Goal: Task Accomplishment & Management: Manage account settings

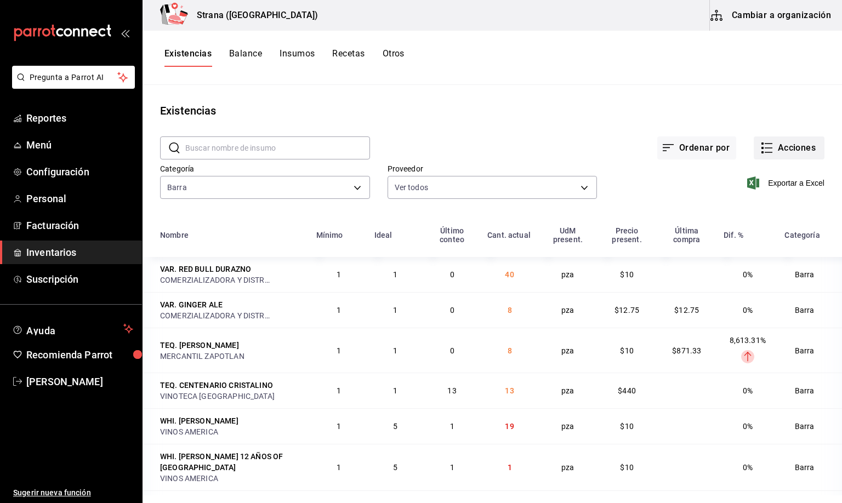
click at [760, 146] on button "Acciones" at bounding box center [788, 147] width 71 height 23
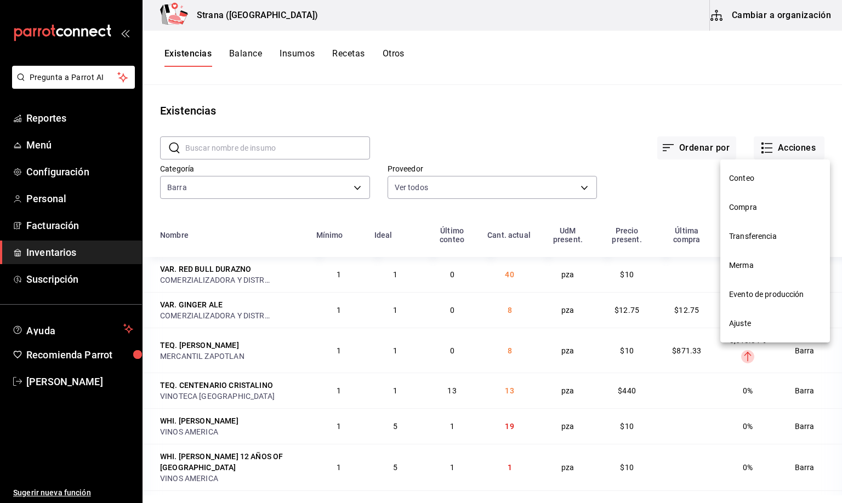
click at [747, 270] on span "Merma" at bounding box center [775, 266] width 92 height 12
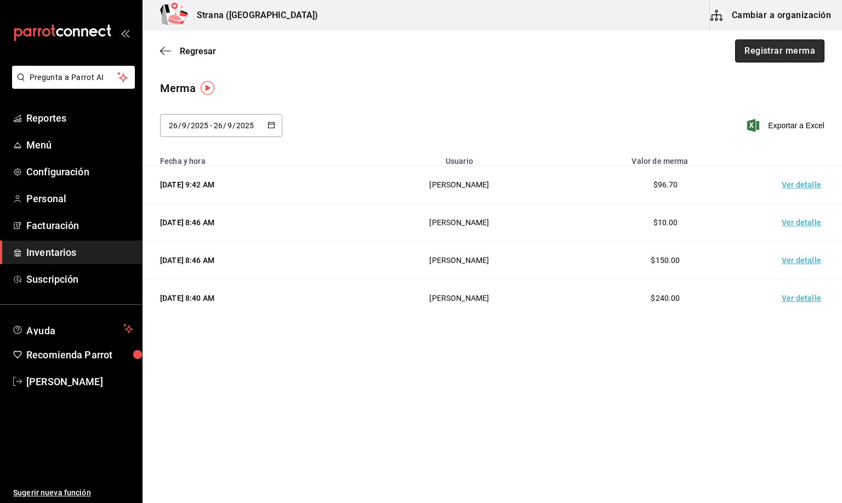
click at [784, 49] on button "Registrar merma" at bounding box center [779, 50] width 89 height 23
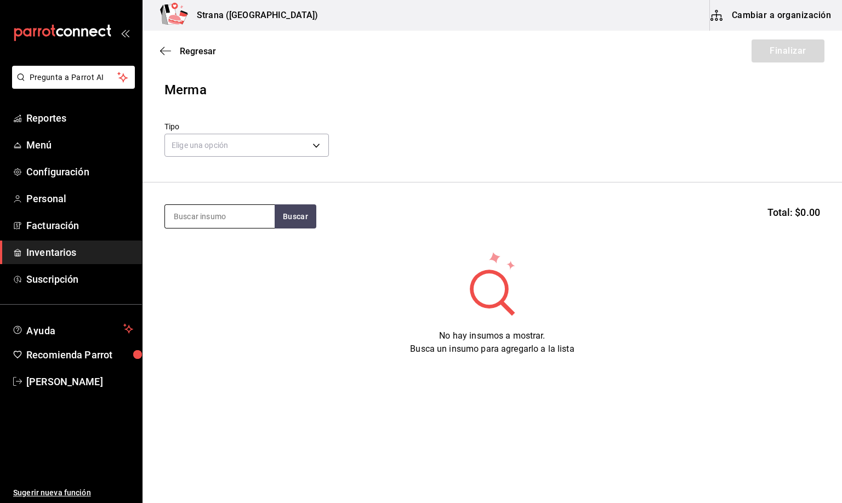
click at [222, 218] on input at bounding box center [220, 216] width 110 height 23
type input "BARRA LIBRE LIC"
click at [226, 255] on div "Botella - VINOS AMERICA" at bounding box center [217, 261] width 88 height 12
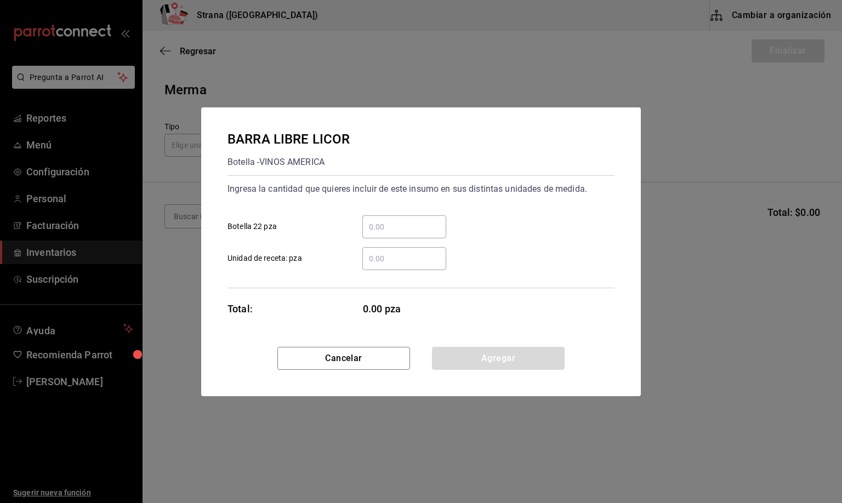
click at [388, 264] on input "​ Unidad de receta: pza" at bounding box center [404, 258] width 84 height 13
type input "7"
click at [474, 354] on button "Agregar" at bounding box center [498, 358] width 133 height 23
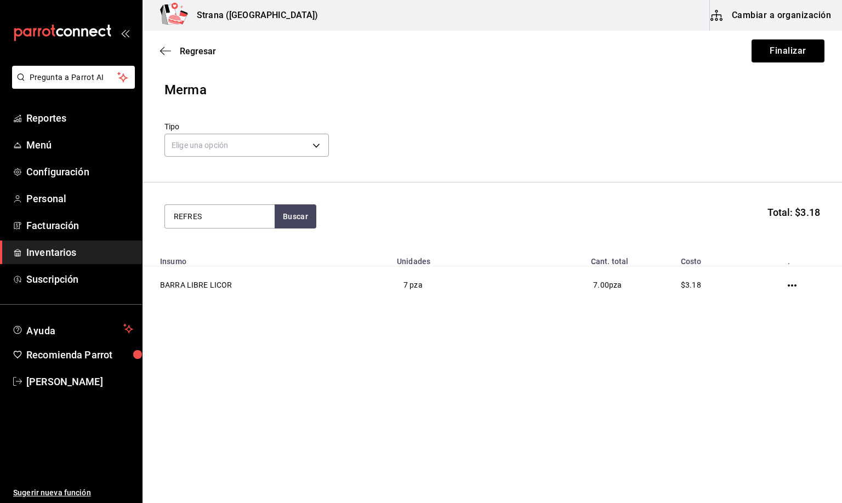
type input "REFRES"
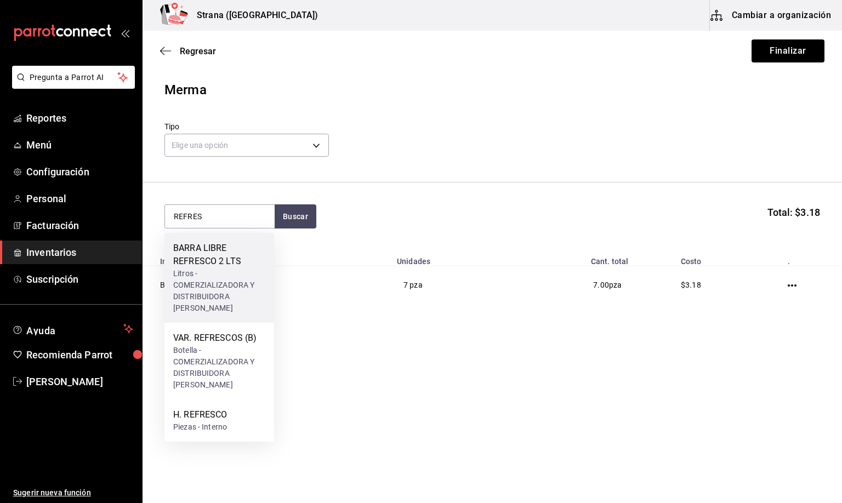
click at [195, 265] on div "BARRA LIBRE REFRESCO 2 LTS" at bounding box center [219, 255] width 92 height 26
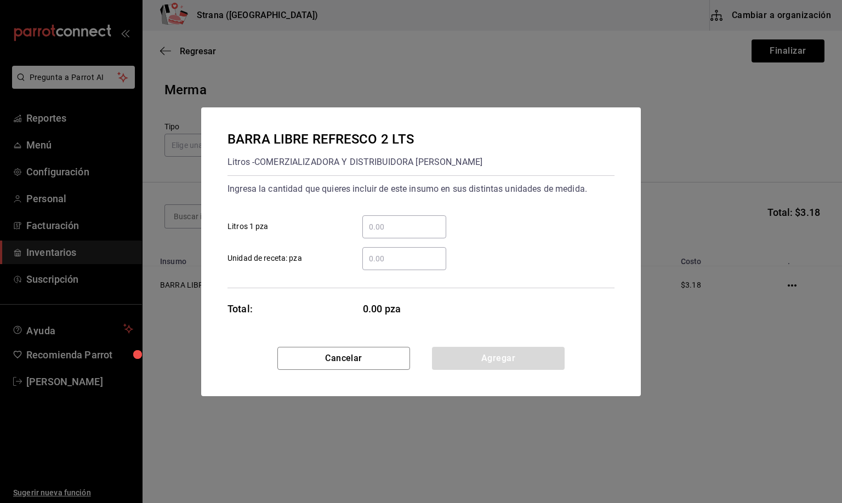
click at [385, 255] on input "​ Unidad de receta: pza" at bounding box center [404, 258] width 84 height 13
type input "23"
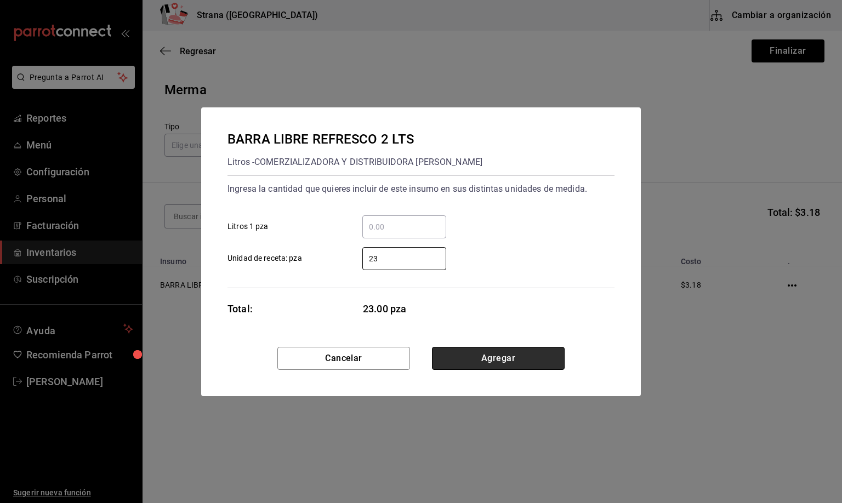
click at [471, 357] on button "Agregar" at bounding box center [498, 358] width 133 height 23
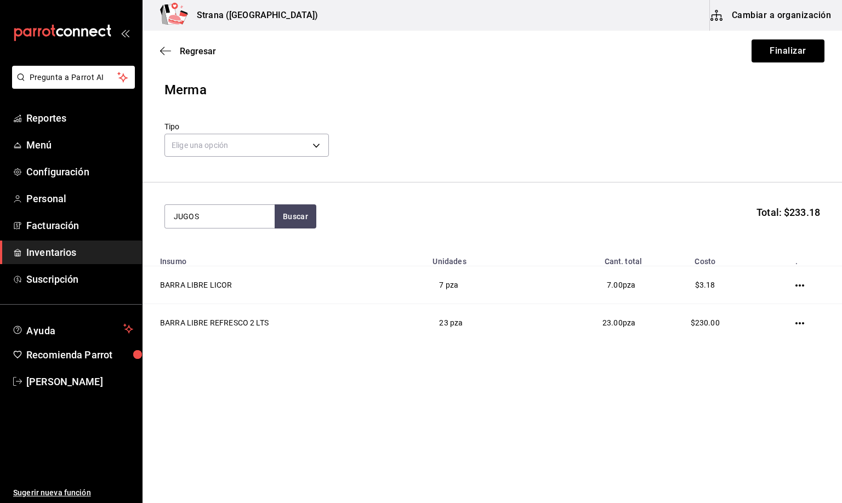
type input "JUGOS"
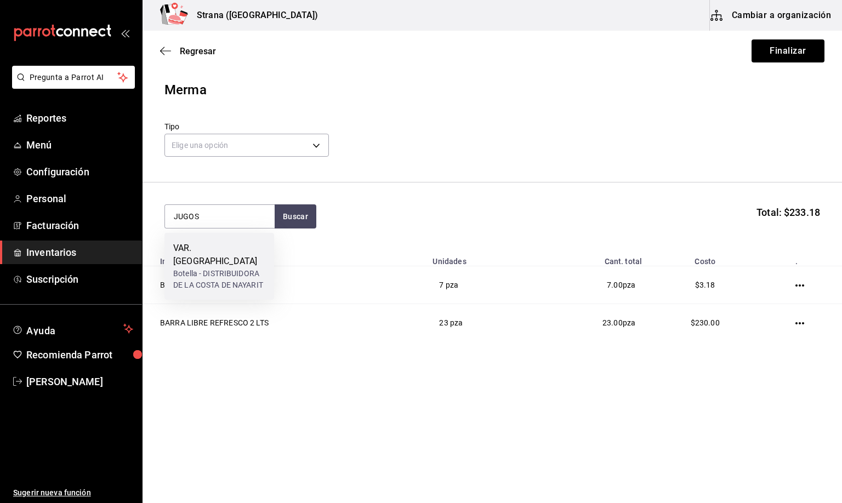
click at [213, 268] on div "Botella - DISTRIBUIDORA DE LA COSTA DE NAYARIT" at bounding box center [219, 279] width 92 height 23
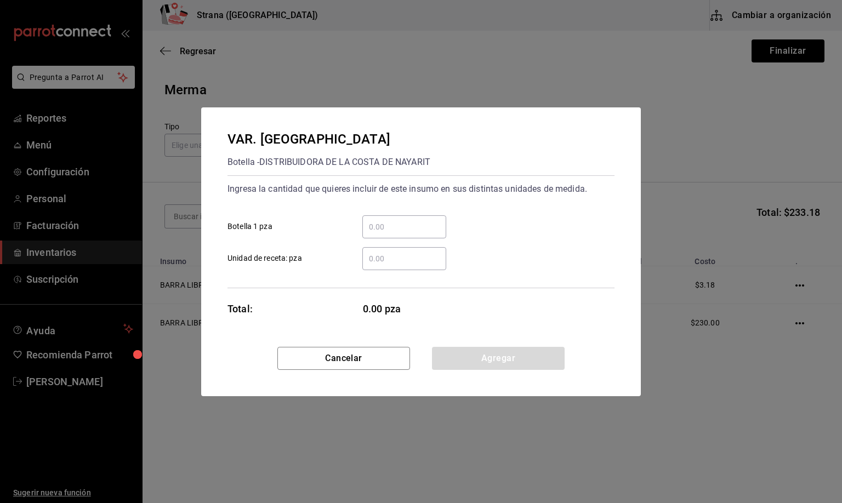
click at [381, 255] on input "​ Unidad de receta: pza" at bounding box center [404, 258] width 84 height 13
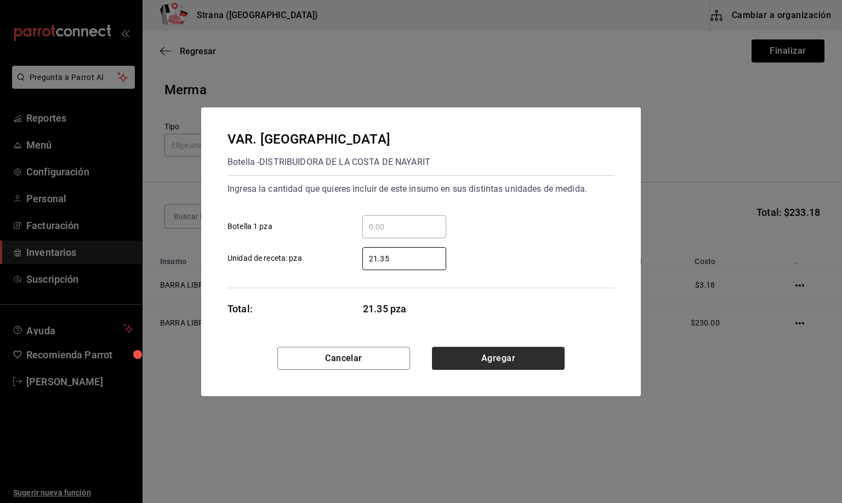
type input "21.35"
click at [497, 354] on button "Agregar" at bounding box center [498, 358] width 133 height 23
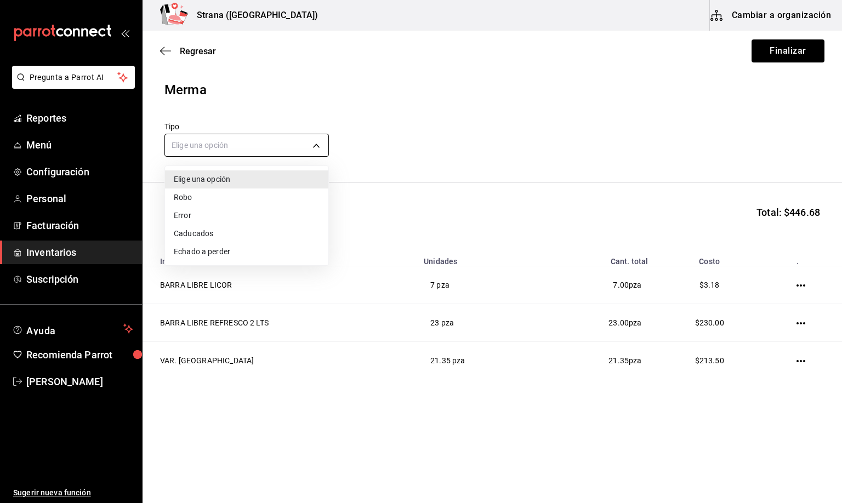
click at [196, 141] on body "Pregunta a Parrot AI Reportes Menú Configuración Personal Facturación Inventari…" at bounding box center [421, 220] width 842 height 441
click at [188, 219] on li "Error" at bounding box center [246, 216] width 163 height 18
type input "ERROR"
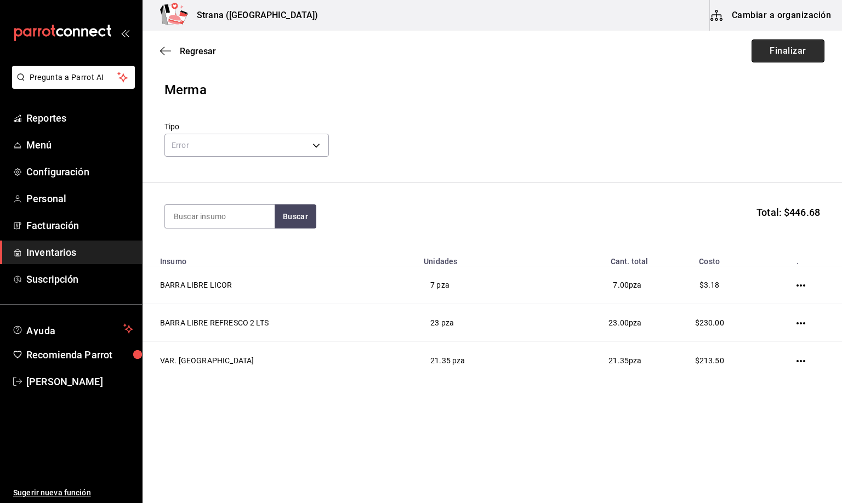
click at [766, 45] on button "Finalizar" at bounding box center [787, 50] width 73 height 23
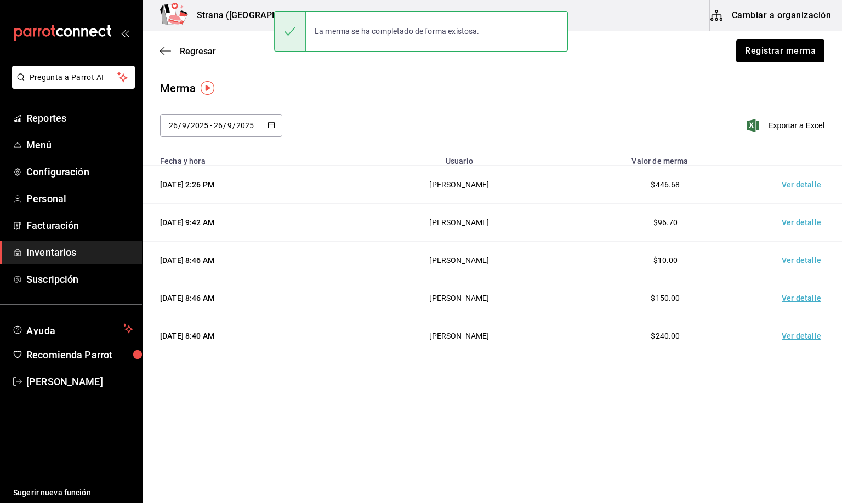
click at [798, 182] on td "Ver detalle" at bounding box center [803, 185] width 77 height 38
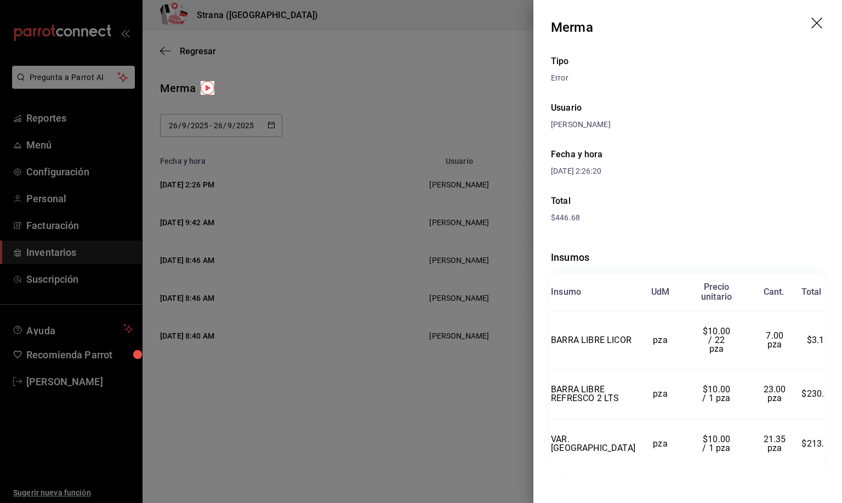
click at [811, 21] on icon "drag" at bounding box center [817, 24] width 13 height 13
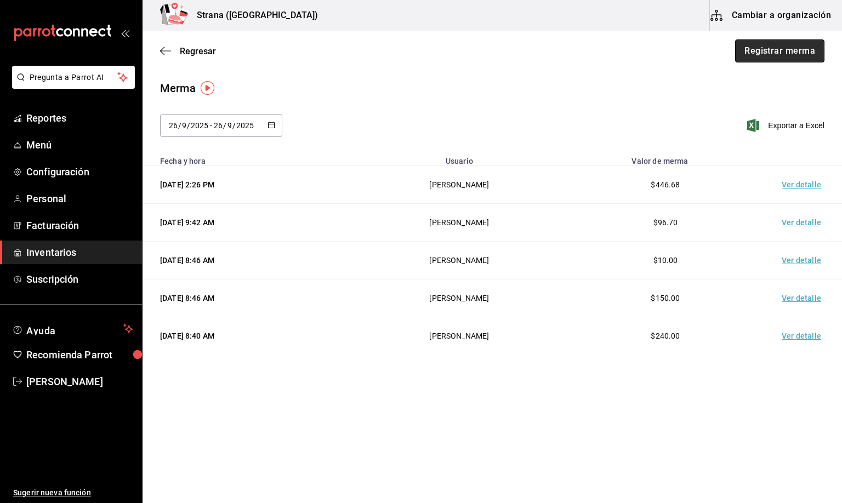
click at [783, 50] on button "Registrar merma" at bounding box center [779, 50] width 89 height 23
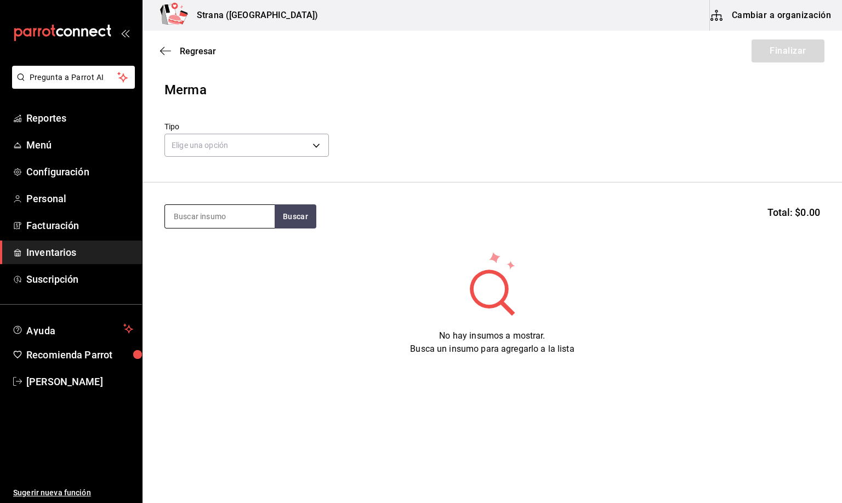
click at [214, 214] on input at bounding box center [220, 216] width 110 height 23
type input "CEREZ"
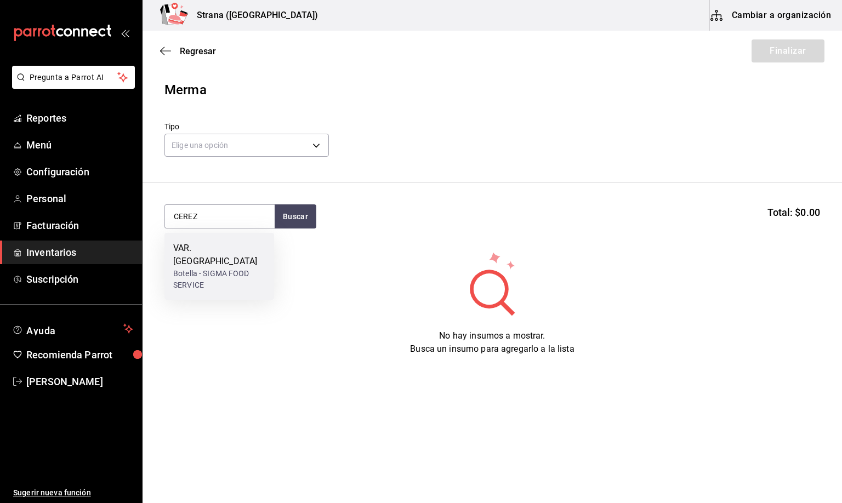
click at [229, 268] on div "Botella - SIGMA FOOD SERVICE" at bounding box center [219, 279] width 92 height 23
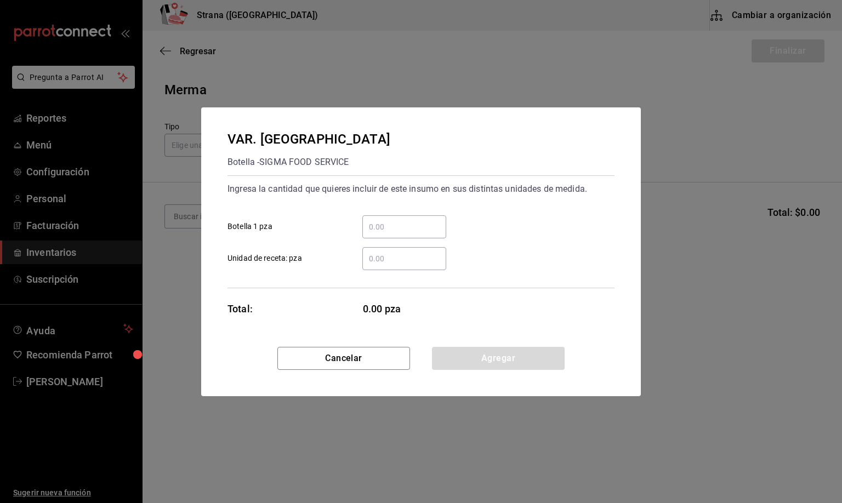
click at [391, 260] on input "​ Unidad de receta: pza" at bounding box center [404, 258] width 84 height 13
type input "0.39"
click at [487, 363] on button "Agregar" at bounding box center [498, 358] width 133 height 23
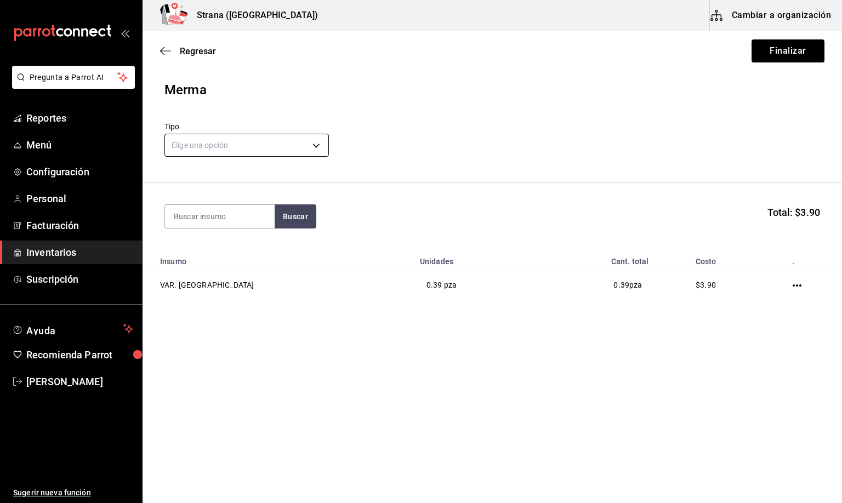
click at [192, 142] on body "Pregunta a Parrot AI Reportes Menú Configuración Personal Facturación Inventari…" at bounding box center [421, 220] width 842 height 441
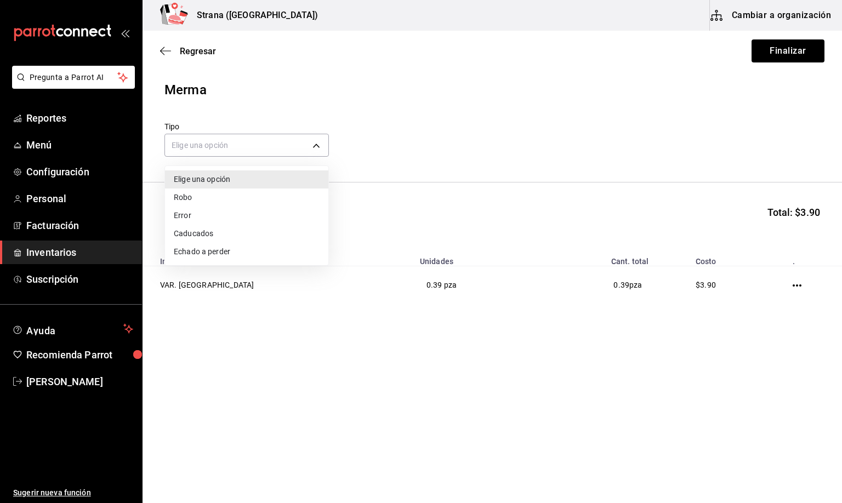
click at [195, 214] on li "Error" at bounding box center [246, 216] width 163 height 18
type input "ERROR"
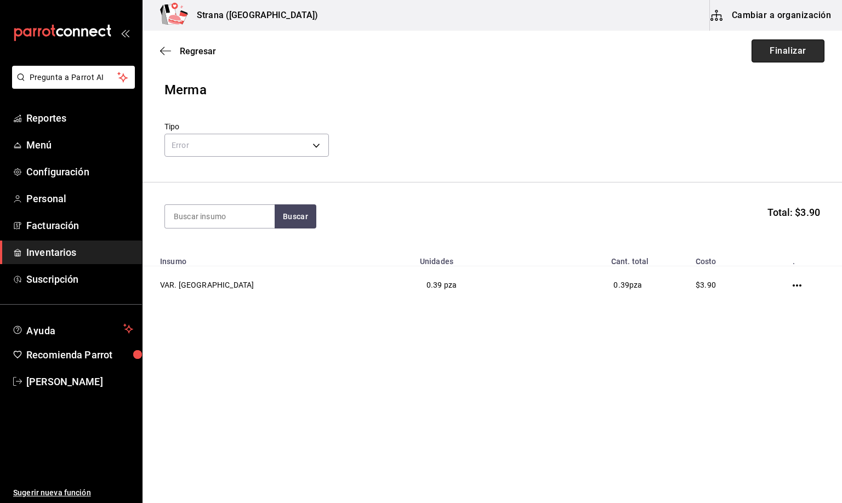
click at [771, 53] on button "Finalizar" at bounding box center [787, 50] width 73 height 23
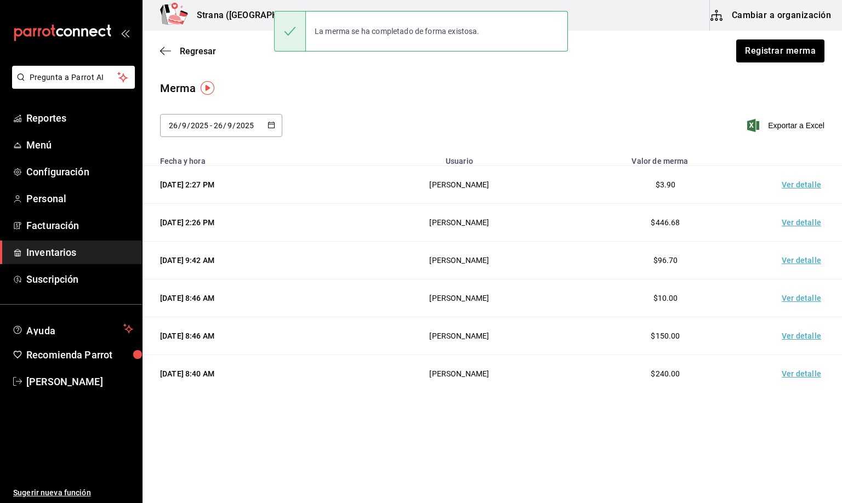
click at [801, 189] on td "Ver detalle" at bounding box center [803, 185] width 77 height 38
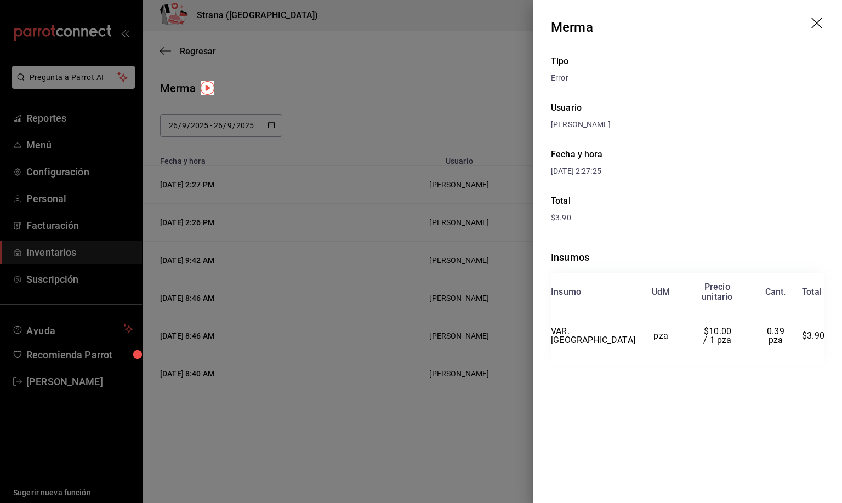
click at [816, 20] on icon "drag" at bounding box center [817, 24] width 13 height 13
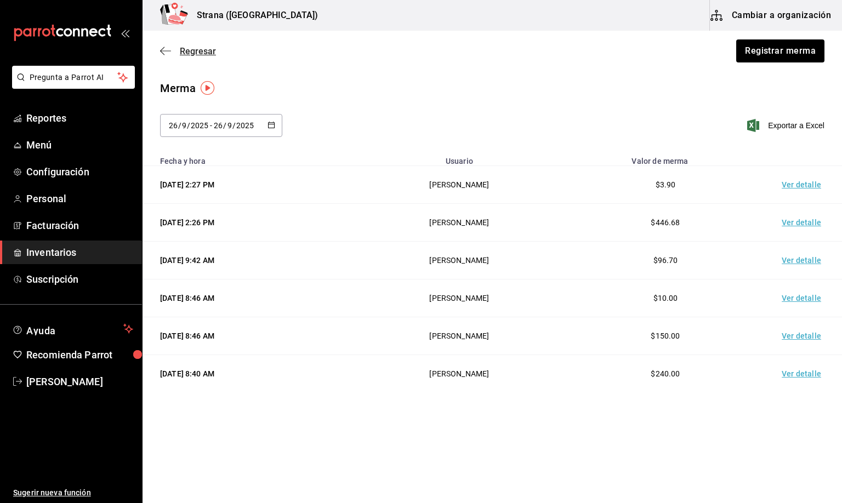
click at [203, 50] on span "Regresar" at bounding box center [198, 51] width 36 height 10
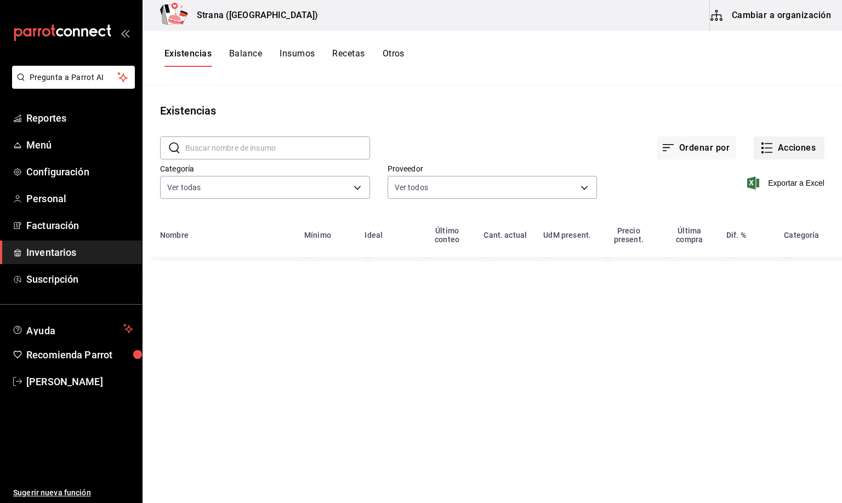
click at [785, 148] on button "Acciones" at bounding box center [788, 147] width 71 height 23
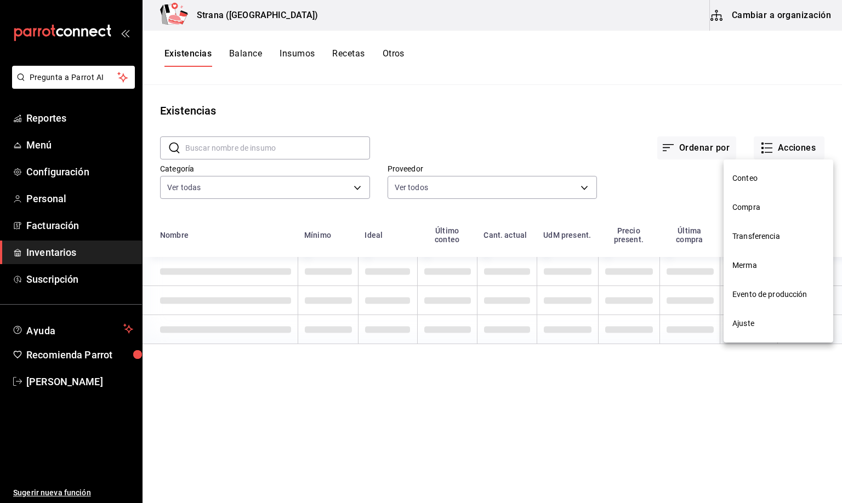
click at [732, 204] on span "Compra" at bounding box center [778, 208] width 92 height 12
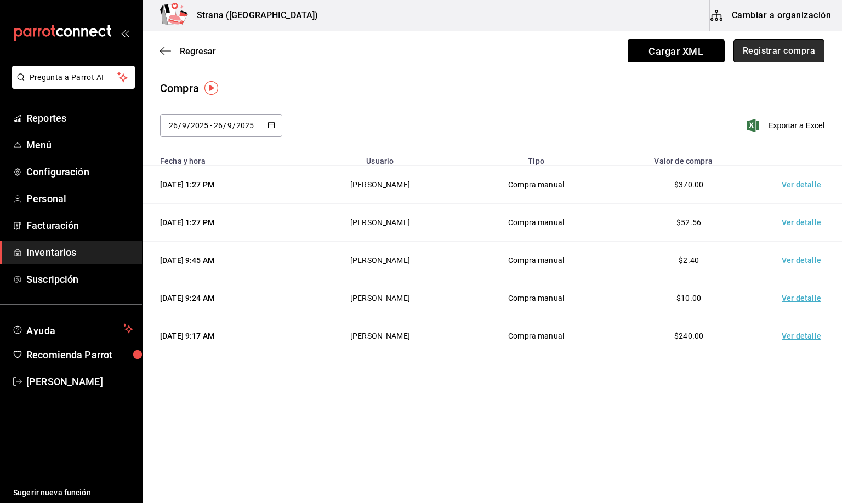
click at [788, 53] on button "Registrar compra" at bounding box center [778, 50] width 91 height 23
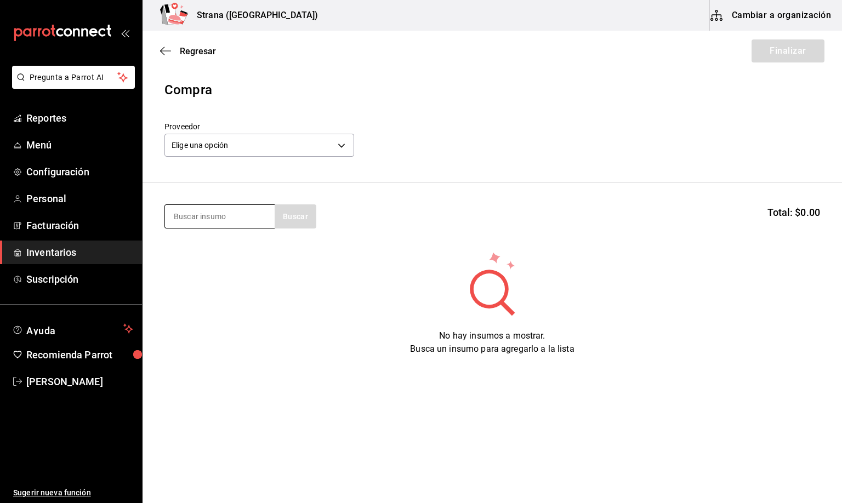
drag, startPoint x: 201, startPoint y: 220, endPoint x: 191, endPoint y: 222, distance: 10.5
click at [199, 220] on input at bounding box center [220, 216] width 110 height 23
type input "BARRA LIBRE TE"
click at [229, 260] on div "Botella - VINOS AMERICA" at bounding box center [218, 261] width 91 height 12
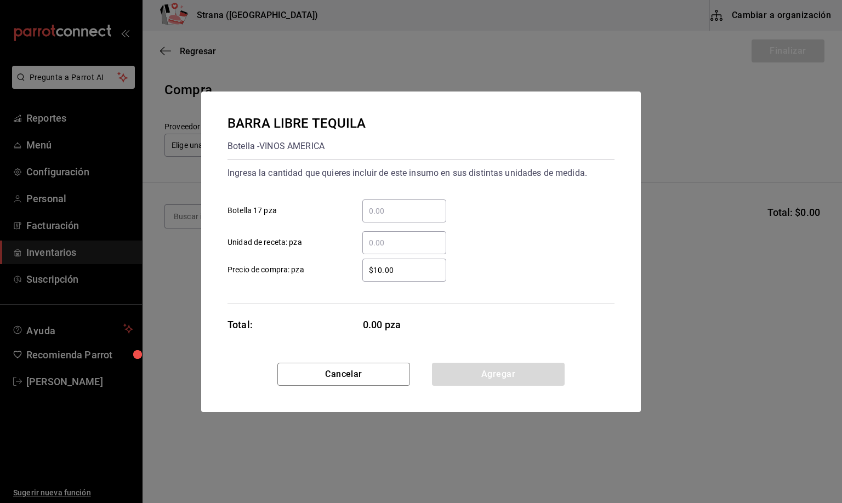
click at [385, 237] on input "​ Unidad de receta: pza" at bounding box center [404, 242] width 84 height 13
type input "33"
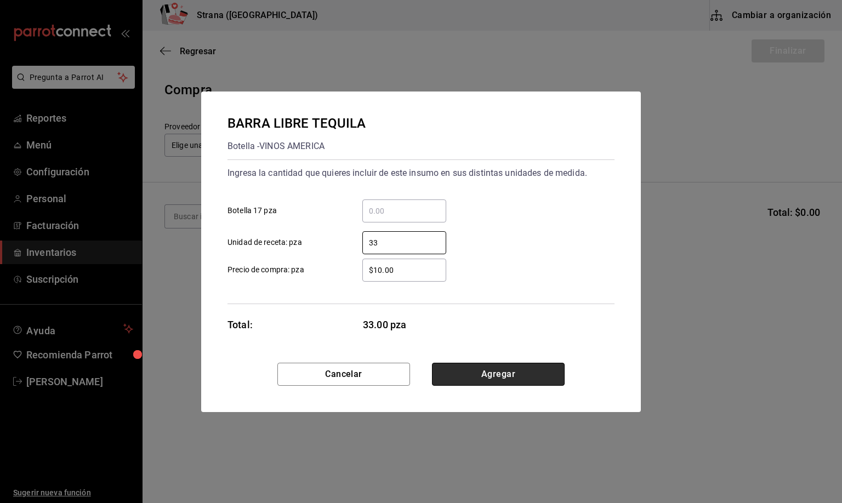
click at [501, 380] on button "Agregar" at bounding box center [498, 374] width 133 height 23
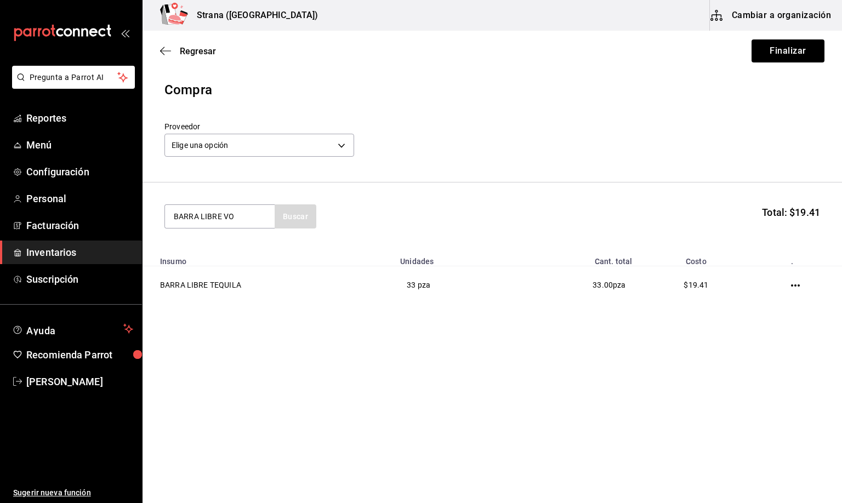
type input "BARRA LIBRE VO"
click at [204, 251] on div "BARRA LIBRE VODKA" at bounding box center [217, 248] width 88 height 13
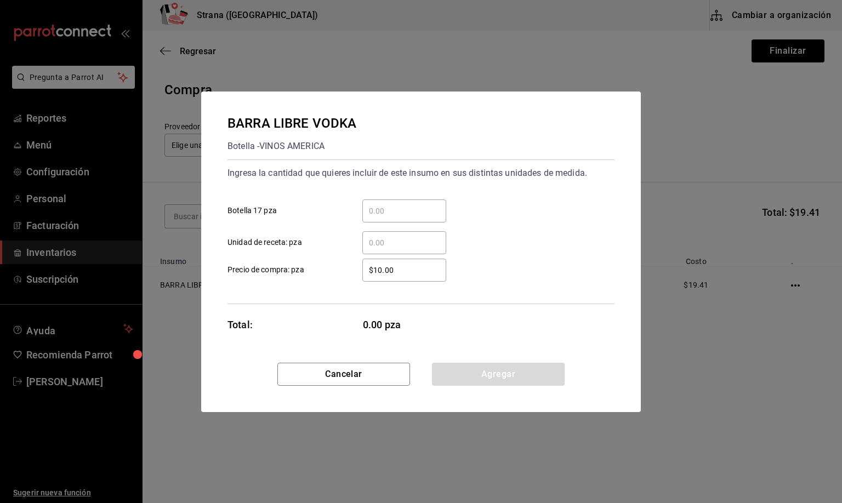
click at [380, 243] on input "​ Unidad de receta: pza" at bounding box center [404, 242] width 84 height 13
type input "70"
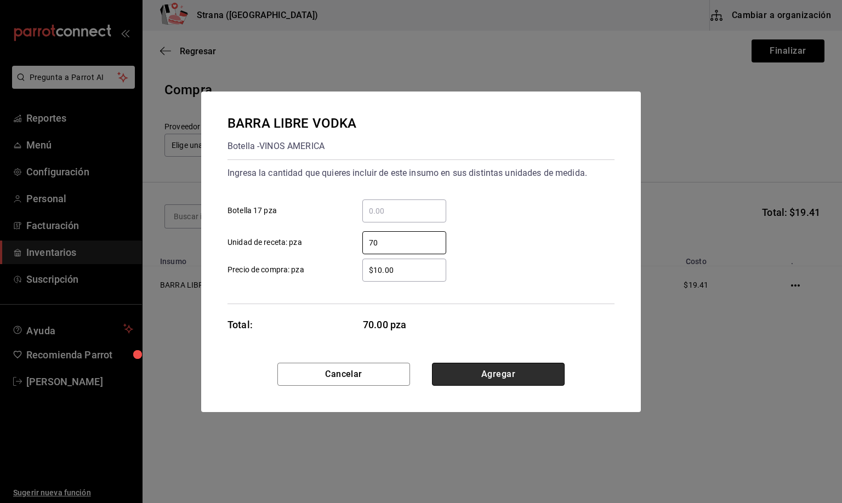
click at [469, 375] on button "Agregar" at bounding box center [498, 374] width 133 height 23
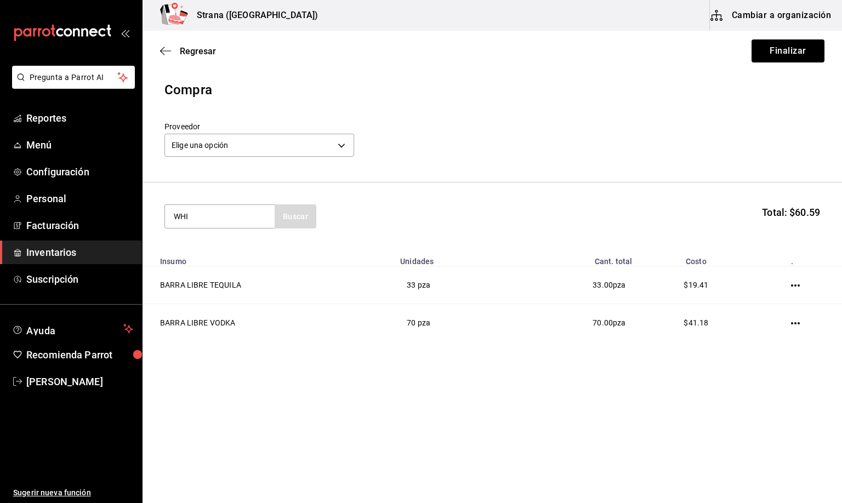
type input "WHI"
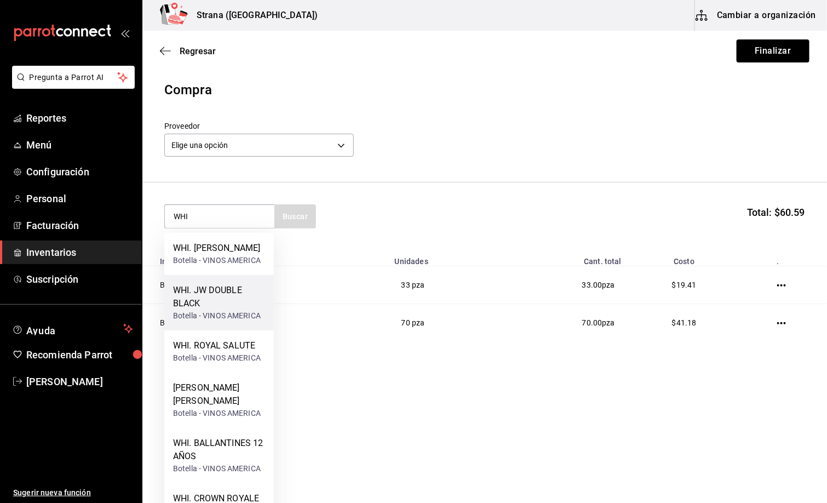
scroll to position [82, 0]
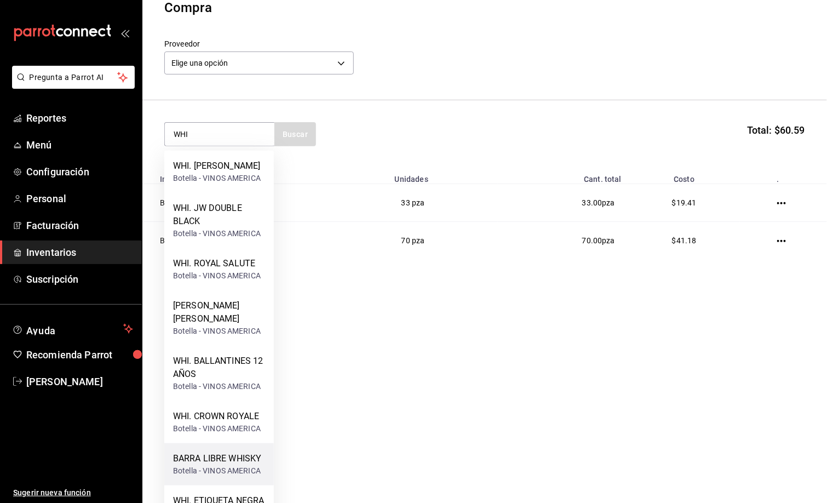
click at [207, 468] on div "Botella - VINOS AMERICA" at bounding box center [217, 471] width 88 height 12
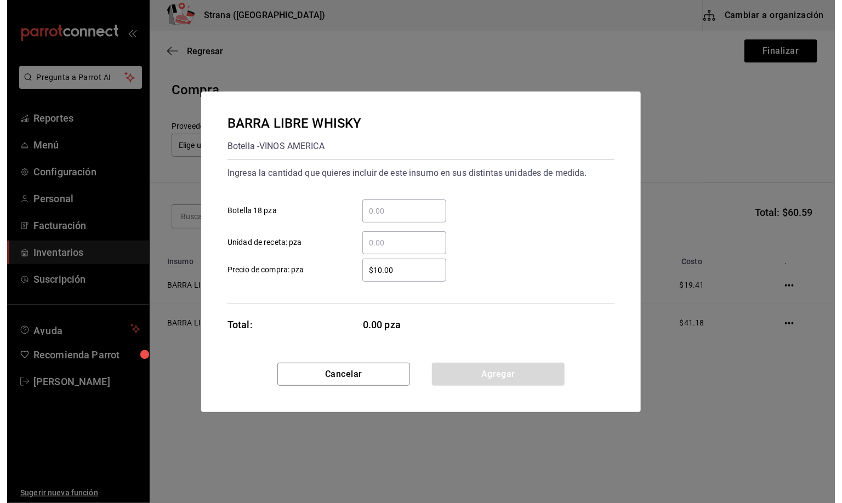
scroll to position [0, 0]
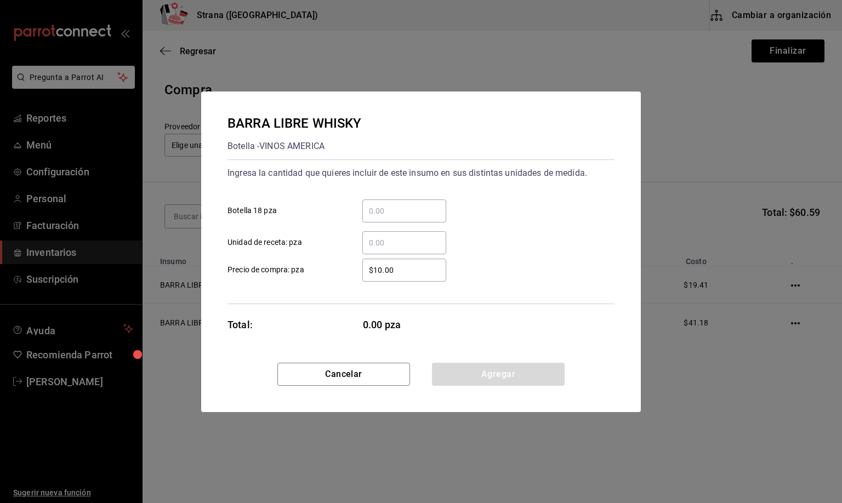
click at [391, 242] on input "​ Unidad de receta: pza" at bounding box center [404, 242] width 84 height 13
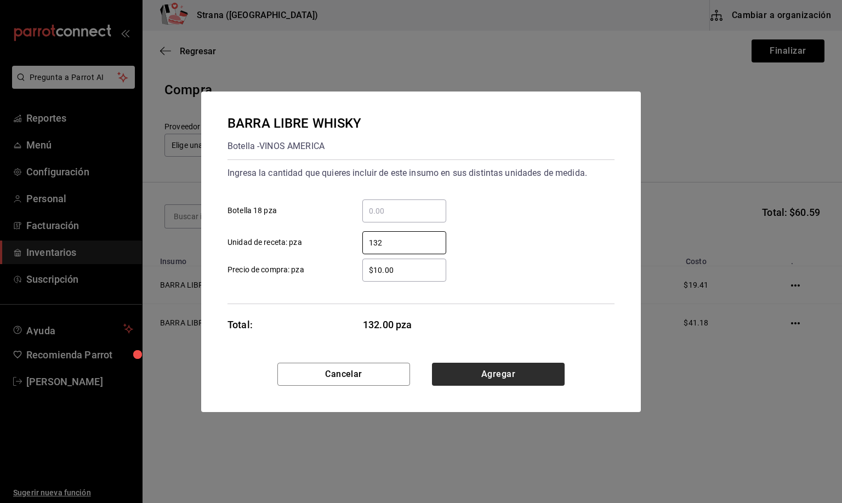
type input "132"
click at [480, 374] on button "Agregar" at bounding box center [498, 374] width 133 height 23
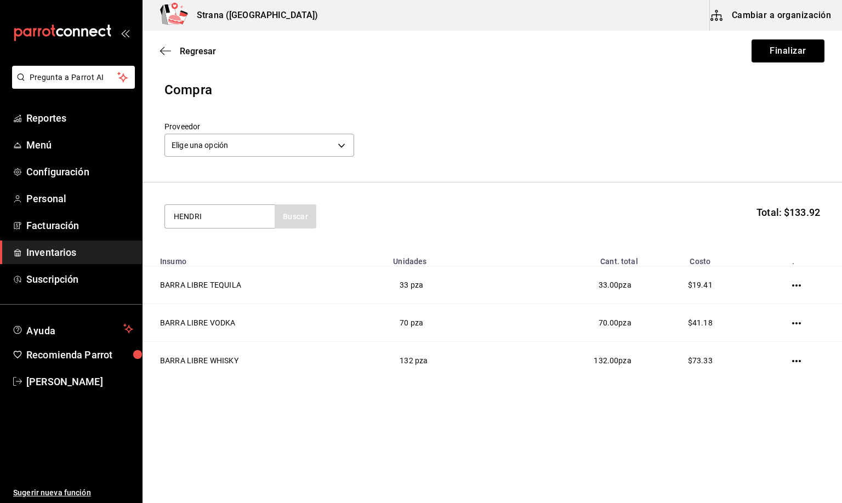
type input "HENDRI"
click at [209, 250] on div "[PERSON_NAME]" at bounding box center [217, 248] width 88 height 13
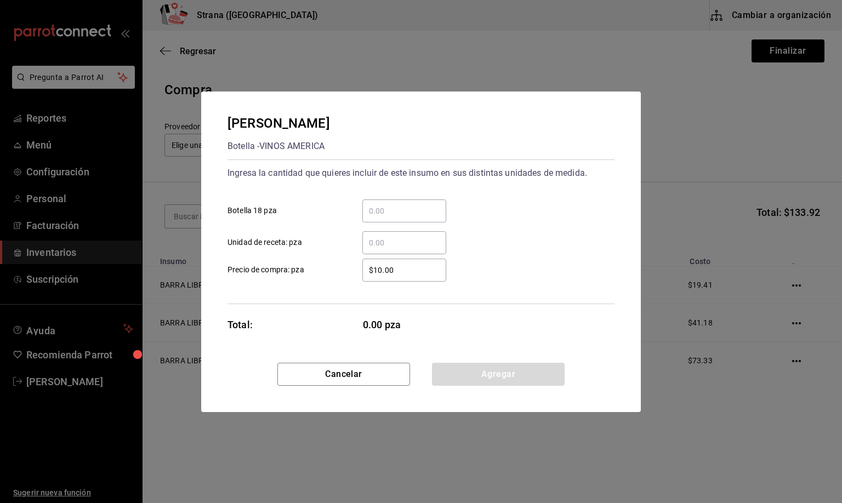
click at [372, 242] on input "​ Unidad de receta: pza" at bounding box center [404, 242] width 84 height 13
type input "1"
click at [482, 381] on button "Agregar" at bounding box center [498, 374] width 133 height 23
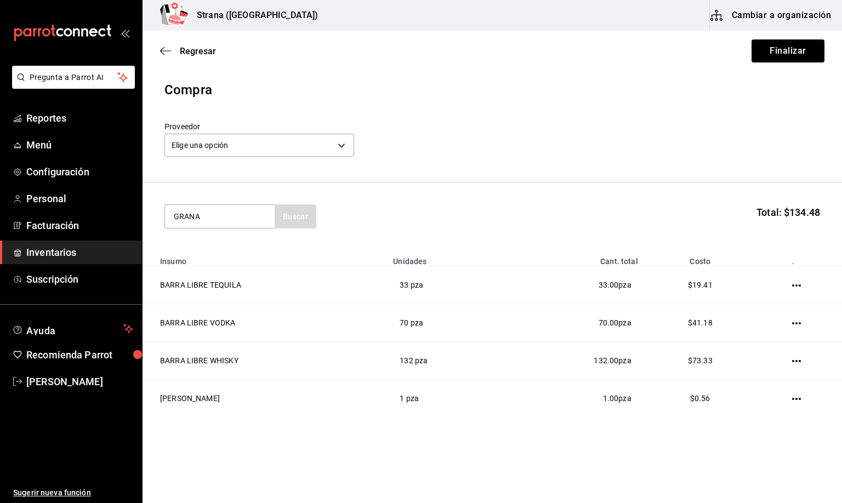
type input "GRANA"
click at [218, 260] on div "Botella - VINOS AMERICA" at bounding box center [217, 261] width 88 height 12
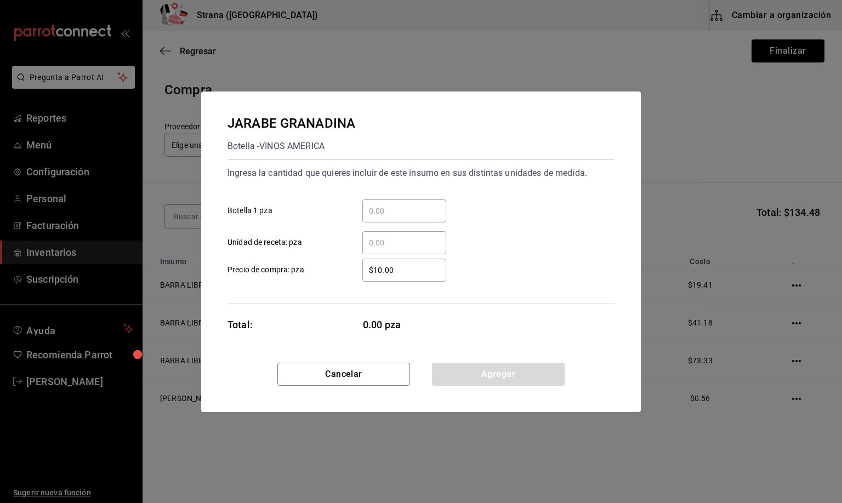
click at [375, 245] on input "​ Unidad de receta: pza" at bounding box center [404, 242] width 84 height 13
type input "0.03"
click at [473, 380] on button "Agregar" at bounding box center [498, 374] width 133 height 23
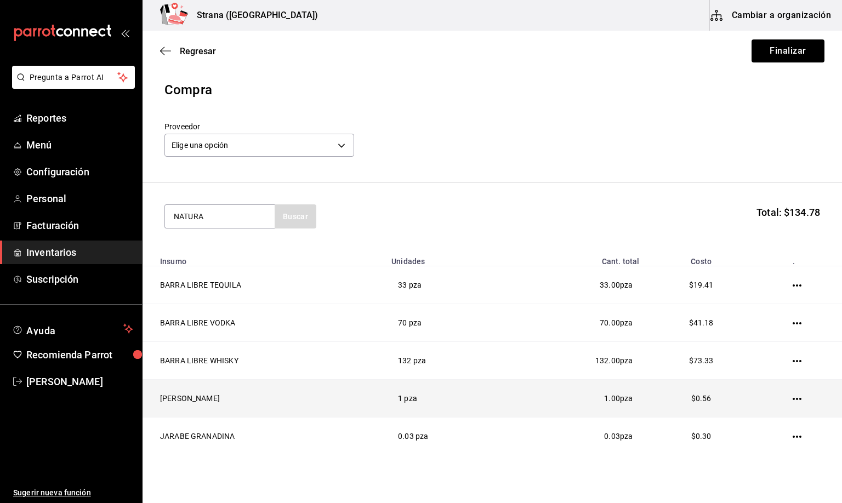
type input "NATURA"
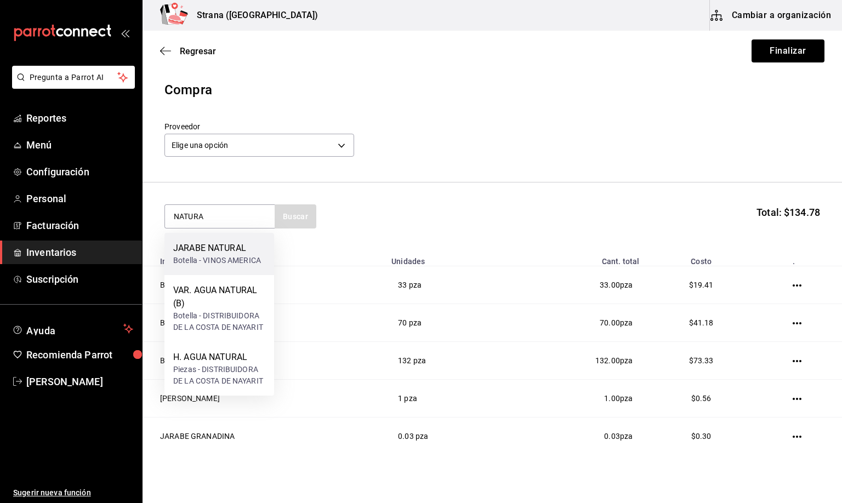
click at [208, 248] on div "JARABE NATURAL" at bounding box center [217, 248] width 88 height 13
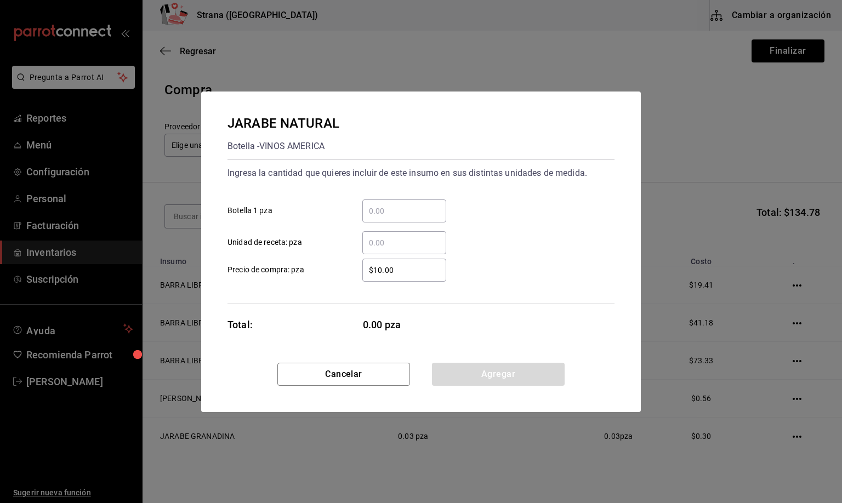
click at [390, 244] on input "​ Unidad de receta: pza" at bounding box center [404, 242] width 84 height 13
type input "3.5"
click at [465, 365] on button "Agregar" at bounding box center [498, 374] width 133 height 23
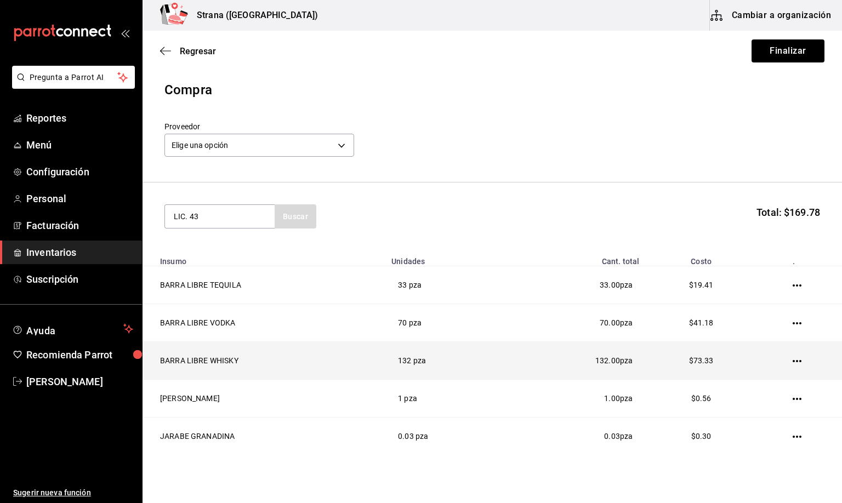
type input "LIC. 43"
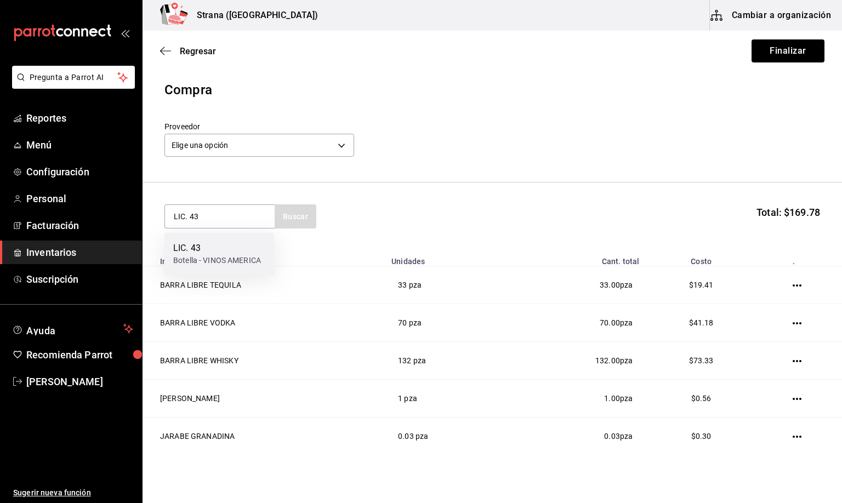
click at [222, 256] on div "Botella - VINOS AMERICA" at bounding box center [217, 261] width 88 height 12
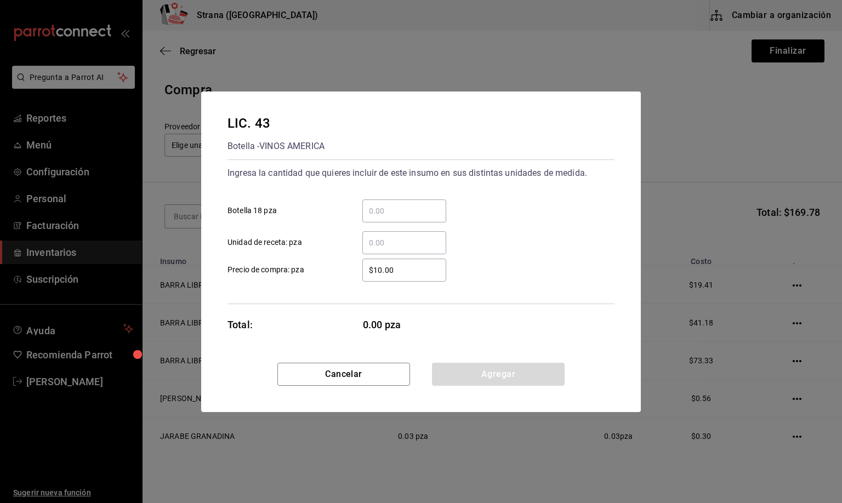
click at [393, 247] on input "​ Unidad de receta: pza" at bounding box center [404, 242] width 84 height 13
type input "1"
click at [493, 374] on button "Agregar" at bounding box center [498, 374] width 133 height 23
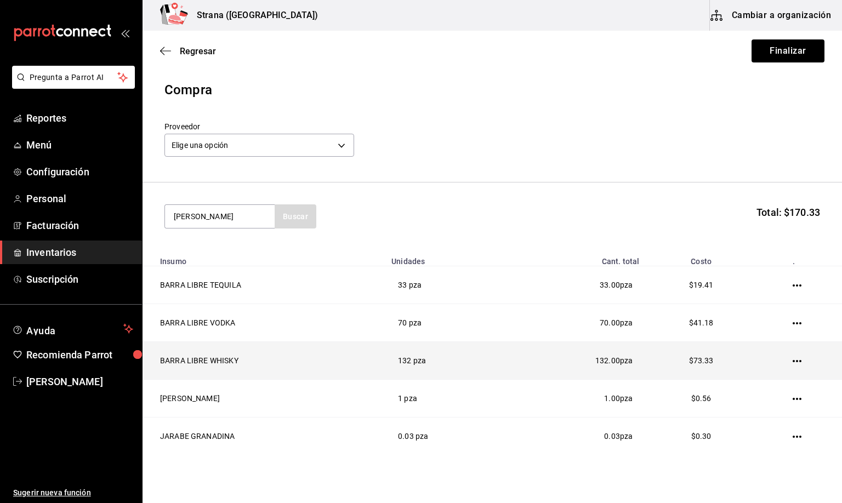
type input "[PERSON_NAME]"
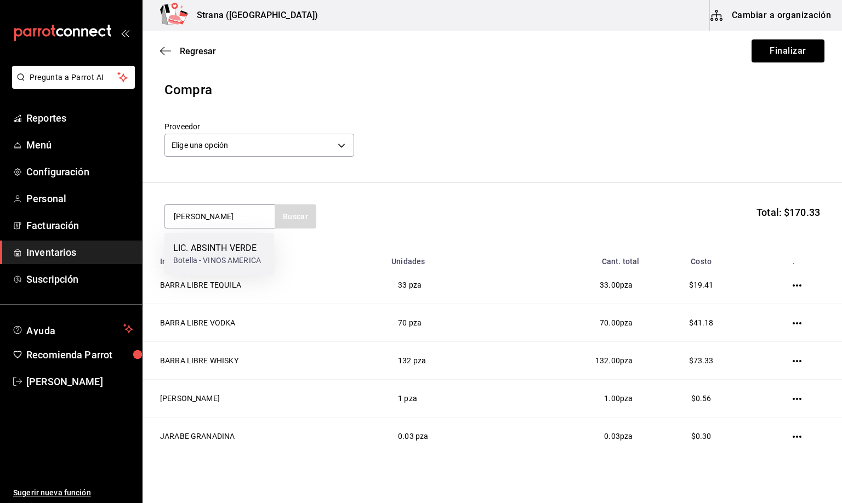
click at [219, 255] on div "Botella - VINOS AMERICA" at bounding box center [217, 261] width 88 height 12
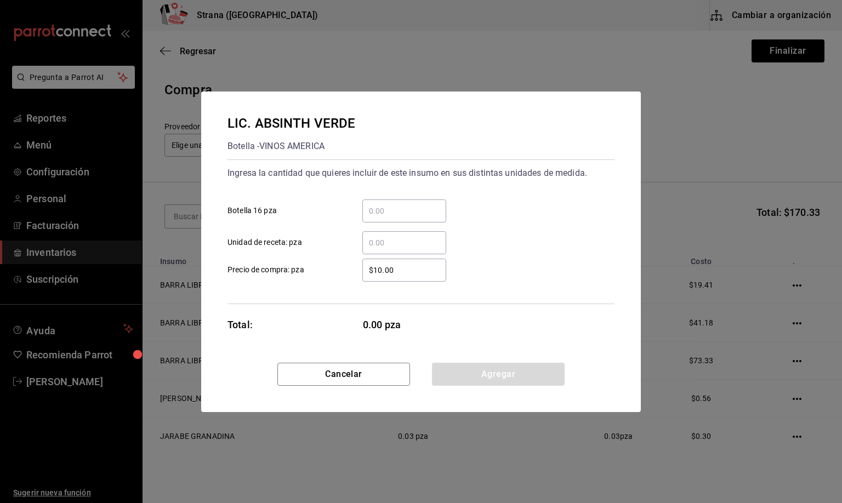
click at [378, 242] on input "​ Unidad de receta: pza" at bounding box center [404, 242] width 84 height 13
type input "1"
click at [518, 372] on button "Agregar" at bounding box center [498, 374] width 133 height 23
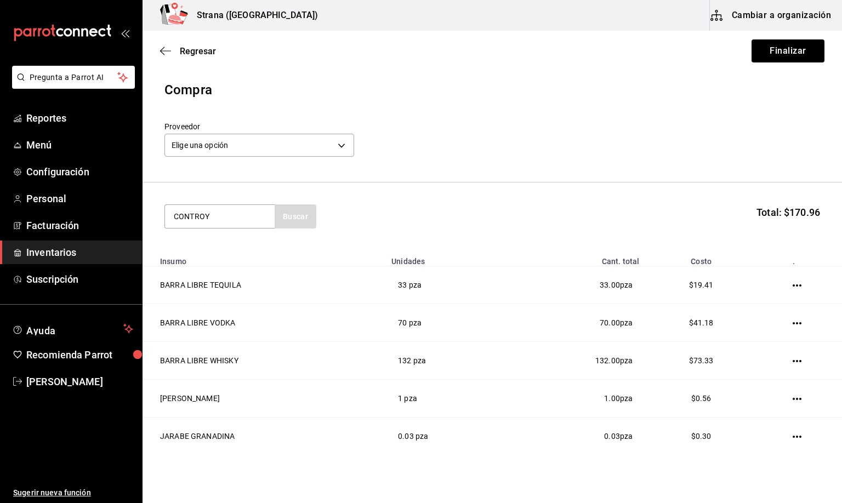
type input "CONTROY"
click at [209, 242] on div "LIC. CONTROY" at bounding box center [217, 248] width 88 height 13
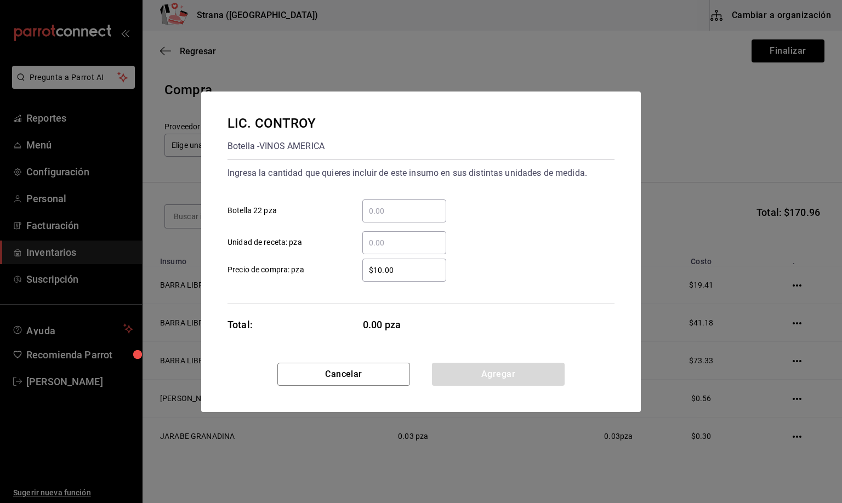
click at [382, 243] on input "​ Unidad de receta: pza" at bounding box center [404, 242] width 84 height 13
type input "0.98"
click at [472, 375] on button "Agregar" at bounding box center [498, 374] width 133 height 23
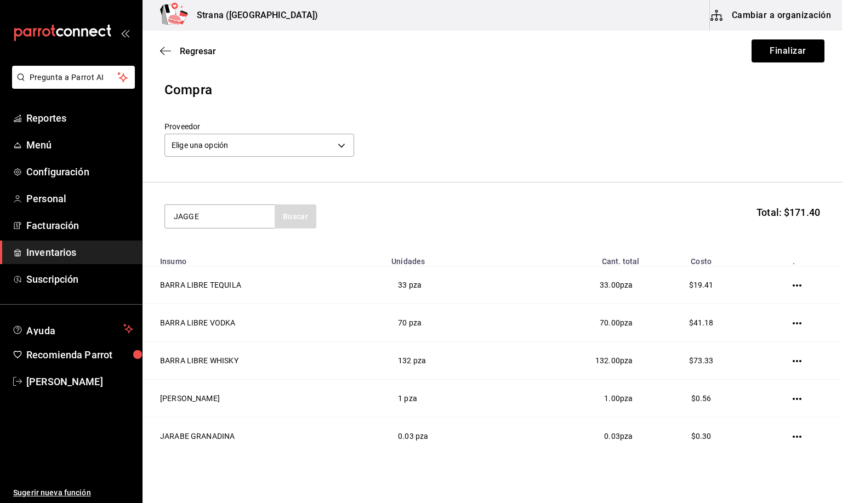
type input "JAGGE"
click at [191, 255] on div "Botella - VINOS AMERICA" at bounding box center [217, 261] width 88 height 12
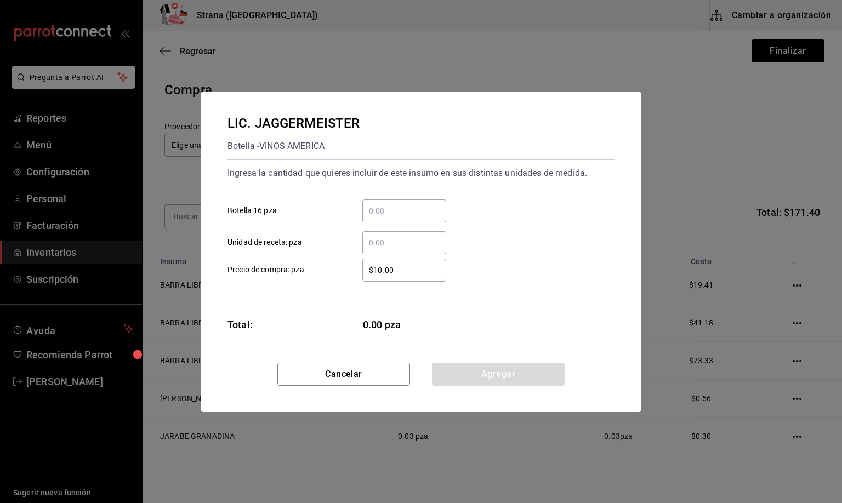
click at [380, 242] on input "​ Unidad de receta: pza" at bounding box center [404, 242] width 84 height 13
type input "29"
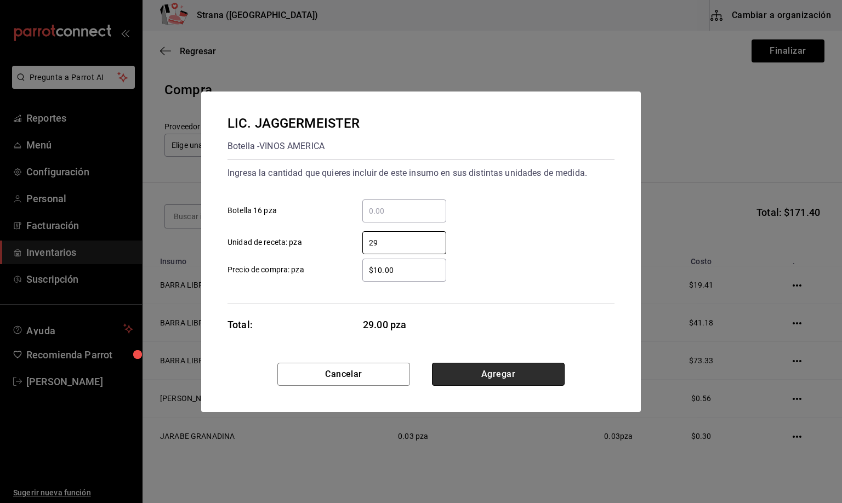
click at [466, 379] on button "Agregar" at bounding box center [498, 374] width 133 height 23
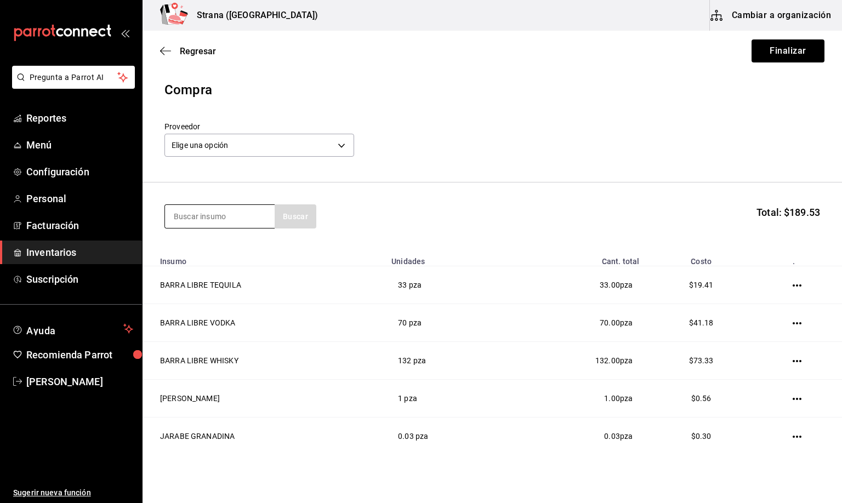
click at [205, 219] on input at bounding box center [220, 216] width 110 height 23
type input "BACARDI BLA"
click at [211, 255] on div "[PERSON_NAME]" at bounding box center [217, 248] width 88 height 13
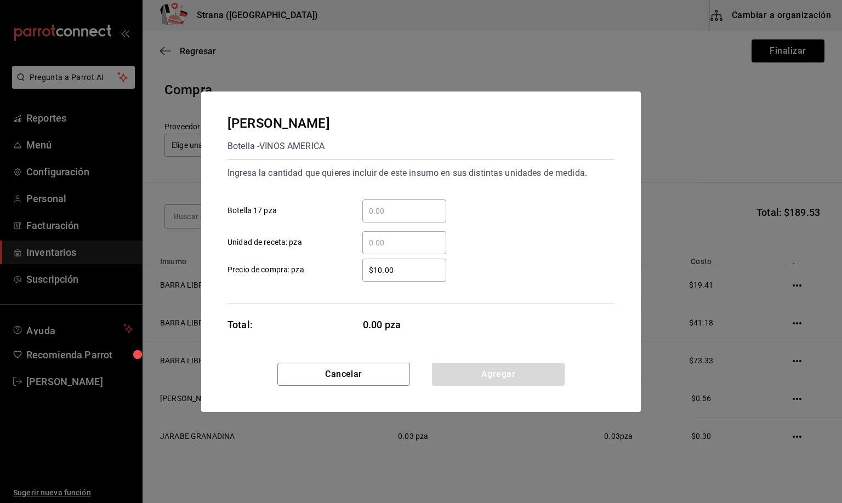
click at [383, 245] on input "​ Unidad de receta: pza" at bounding box center [404, 242] width 84 height 13
type input "3.99"
click at [501, 371] on button "Agregar" at bounding box center [498, 374] width 133 height 23
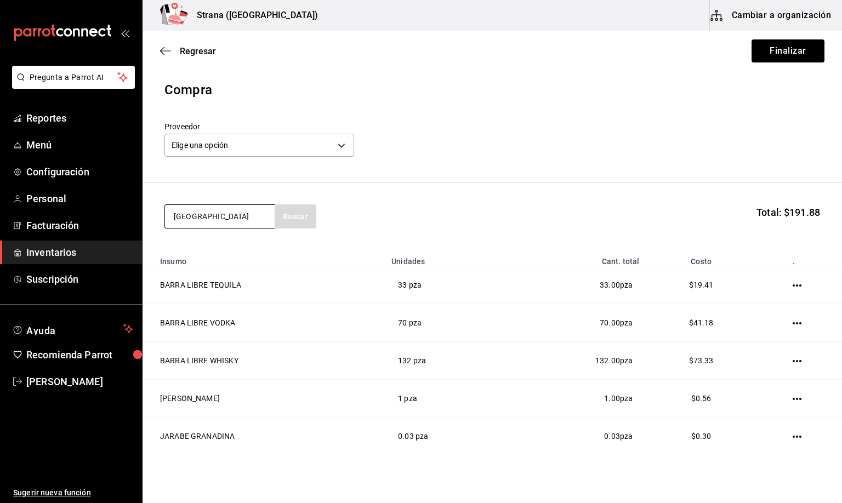
type input "[GEOGRAPHIC_DATA]"
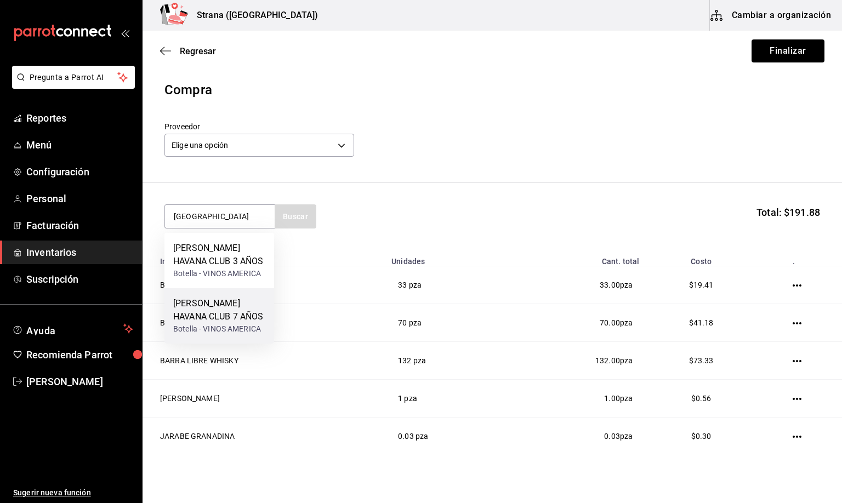
click at [247, 305] on div "[PERSON_NAME] HAVANA CLUB 7 AÑOS" at bounding box center [219, 310] width 92 height 26
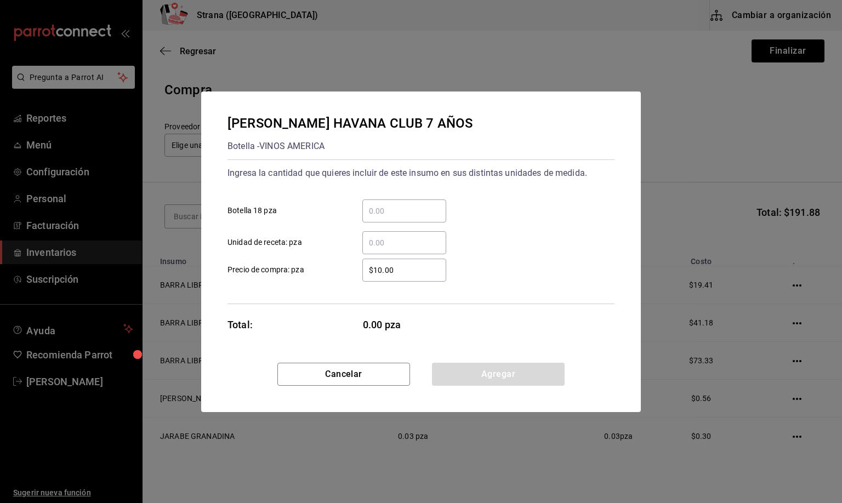
click at [398, 245] on input "​ Unidad de receta: pza" at bounding box center [404, 242] width 84 height 13
type input "1"
click at [481, 375] on button "Agregar" at bounding box center [498, 374] width 133 height 23
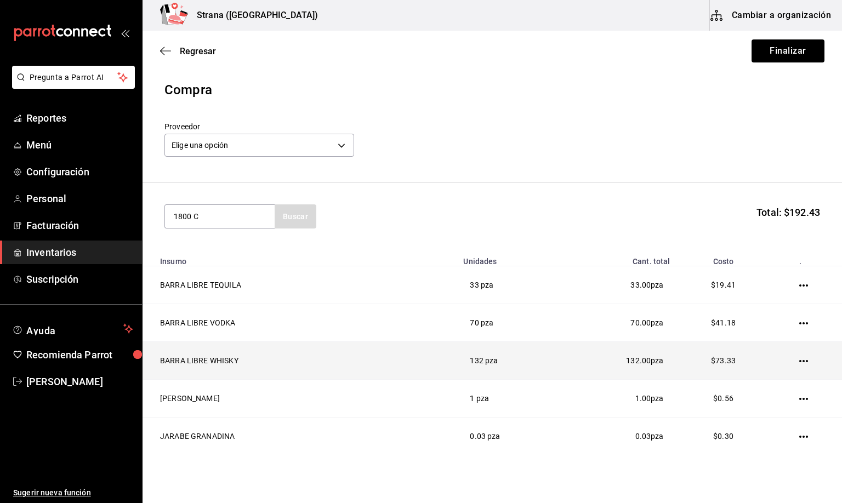
type input "1800 C"
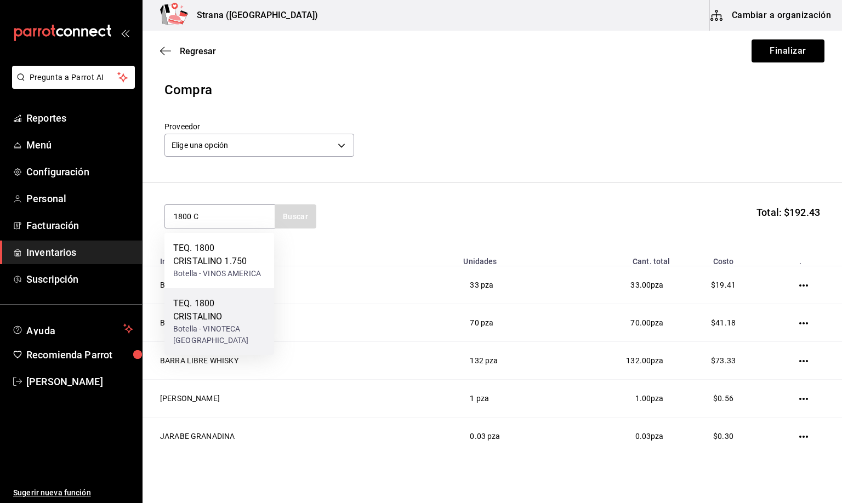
click at [202, 321] on div "TEQ. 1800 CRISTALINO" at bounding box center [219, 310] width 92 height 26
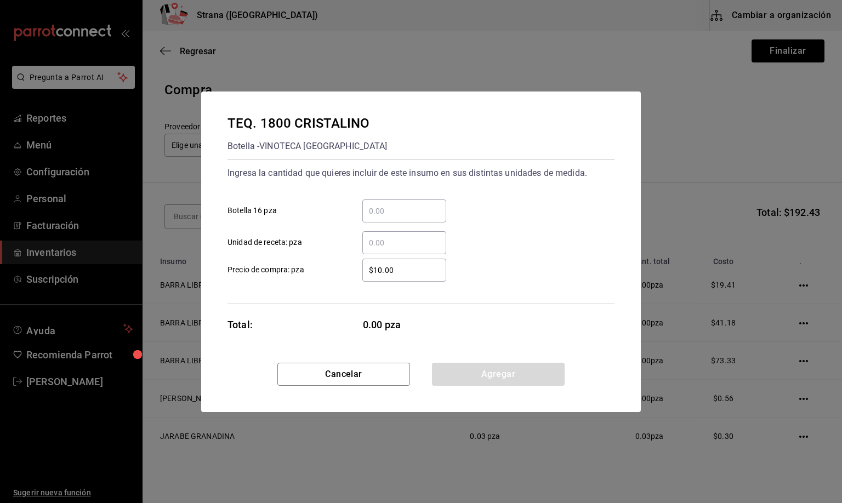
click at [375, 236] on input "​ Unidad de receta: pza" at bounding box center [404, 242] width 84 height 13
type input "1"
click at [497, 378] on button "Agregar" at bounding box center [498, 374] width 133 height 23
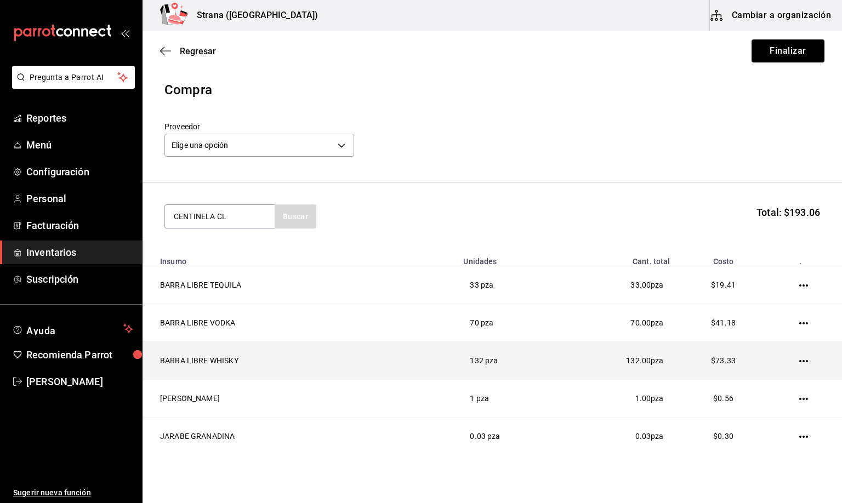
type input "CENTINELA CL"
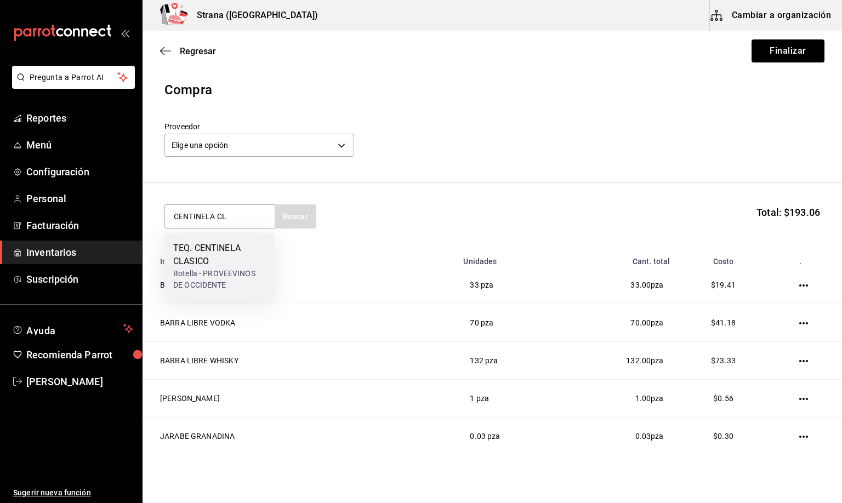
click at [236, 272] on div "Botella - PROVEEVINOS DE OCCIDENTE" at bounding box center [219, 279] width 92 height 23
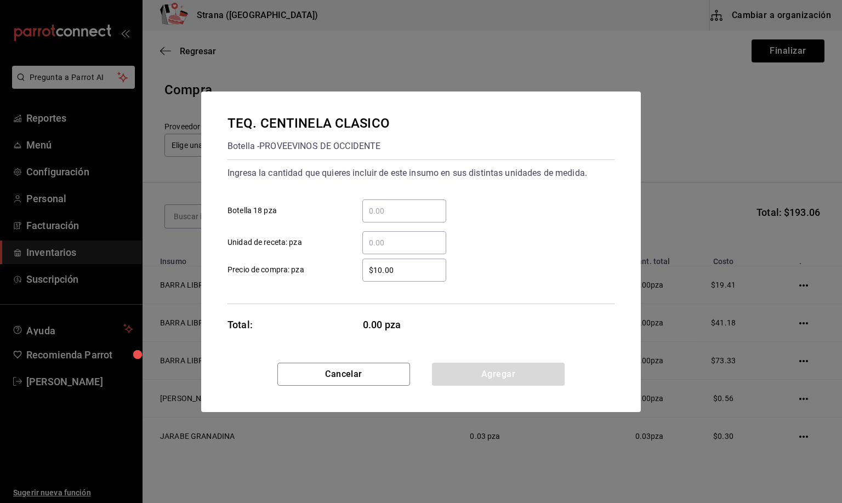
click at [375, 244] on input "​ Unidad de receta: pza" at bounding box center [404, 242] width 84 height 13
type input "0.99"
click at [477, 370] on button "Agregar" at bounding box center [498, 374] width 133 height 23
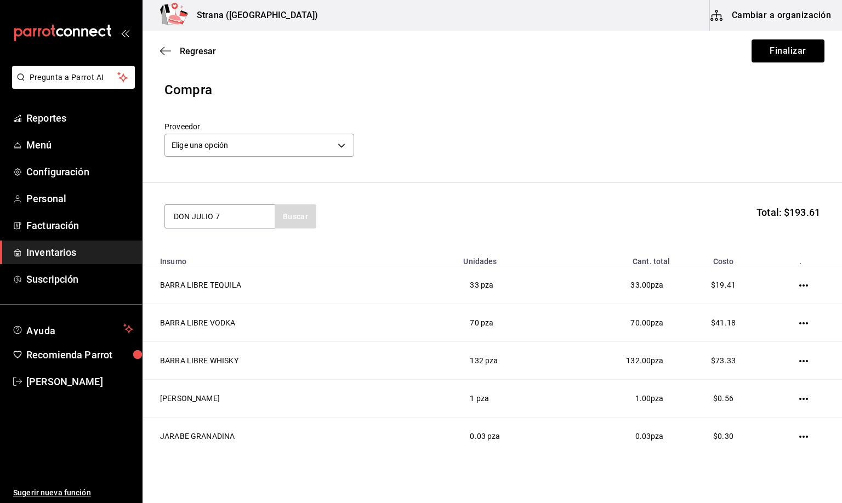
type input "DON JULIO 7"
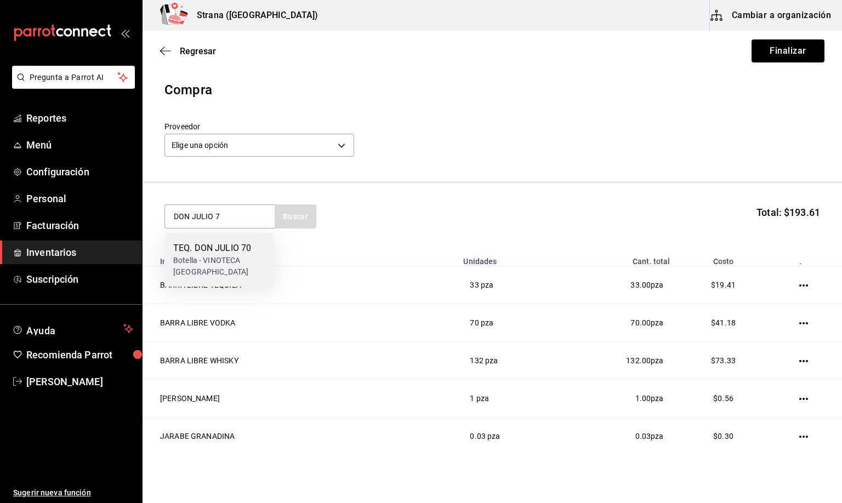
click at [219, 258] on div "Botella - VINOTECA [GEOGRAPHIC_DATA]" at bounding box center [219, 266] width 92 height 23
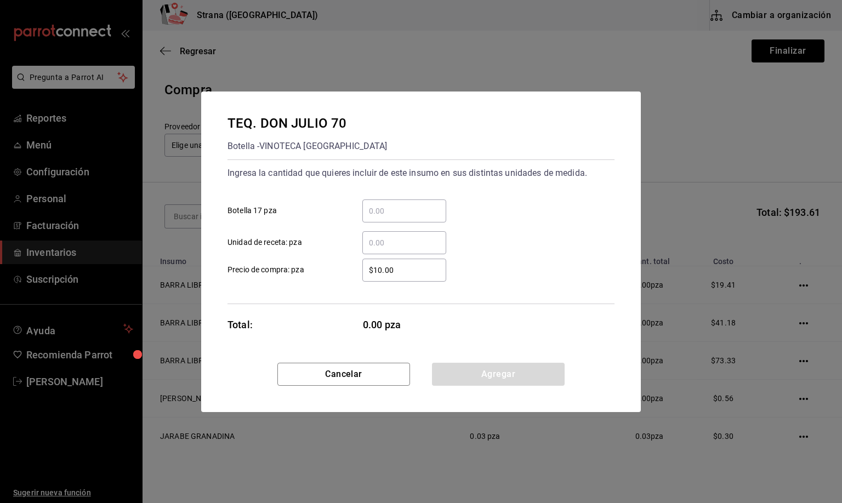
click at [380, 239] on input "​ Unidad de receta: pza" at bounding box center [404, 242] width 84 height 13
type input "1"
click at [492, 360] on div "TEQ. [PERSON_NAME] 70 Botella - VINOTECA MEXICO Ingresa la cantidad que quieres…" at bounding box center [420, 227] width 439 height 271
click at [493, 371] on button "Agregar" at bounding box center [498, 374] width 133 height 23
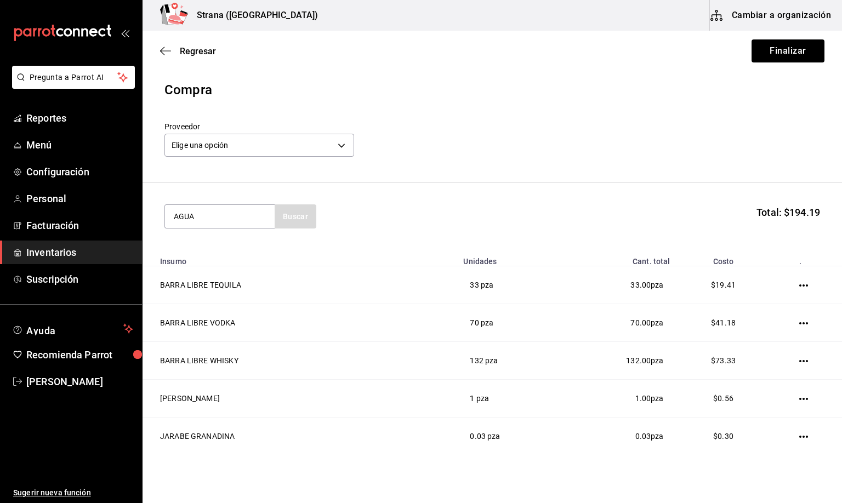
type input "AGUA"
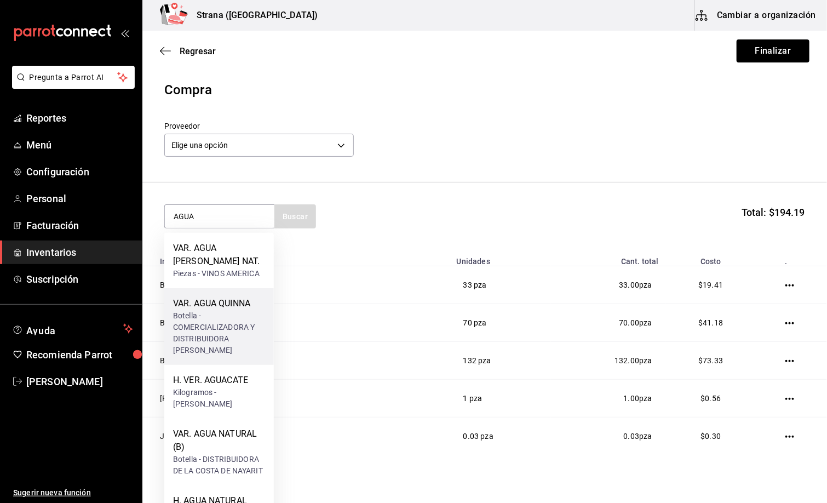
click at [226, 298] on div "VAR. AGUA QUINNA" at bounding box center [219, 303] width 92 height 13
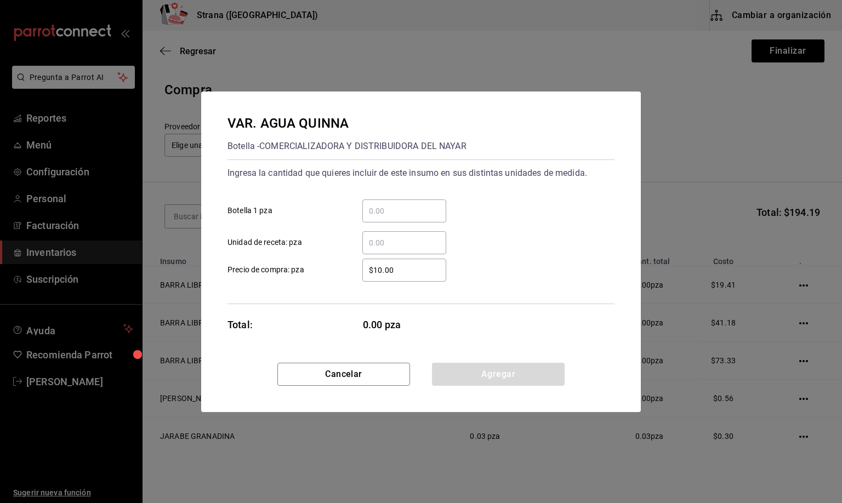
click at [398, 236] on input "​ Unidad de receta: pza" at bounding box center [404, 242] width 84 height 13
type input "1"
click at [472, 376] on button "Agregar" at bounding box center [498, 374] width 133 height 23
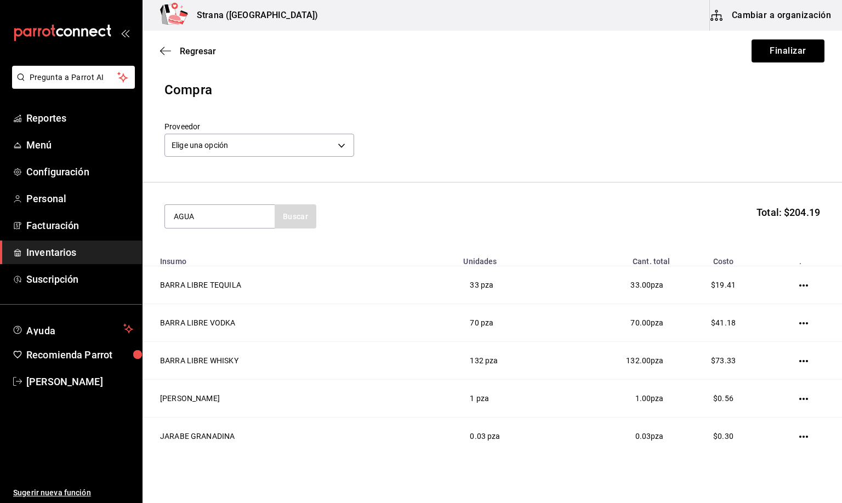
type input "AGUA"
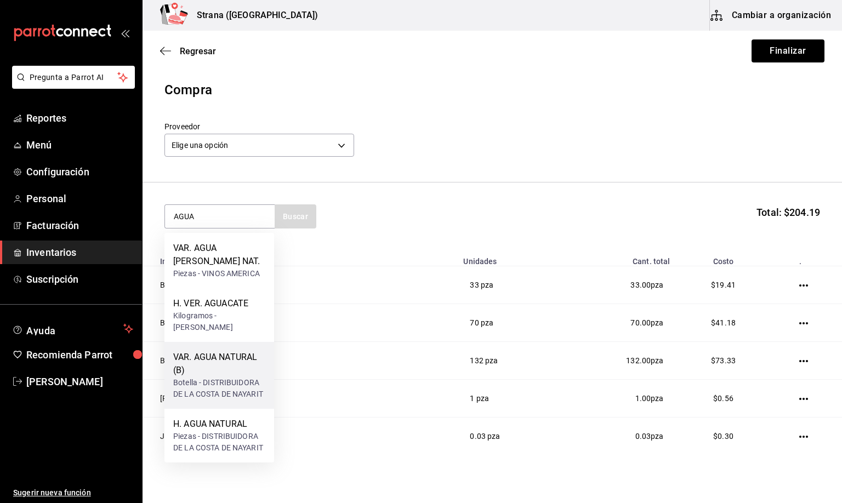
click at [209, 359] on div "VAR. AGUA NATURAL (B)" at bounding box center [219, 364] width 92 height 26
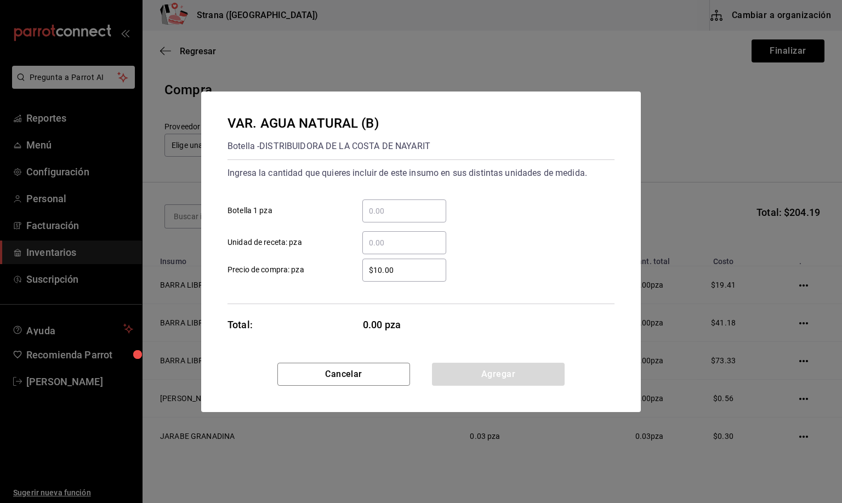
click at [375, 239] on input "​ Unidad de receta: pza" at bounding box center [404, 242] width 84 height 13
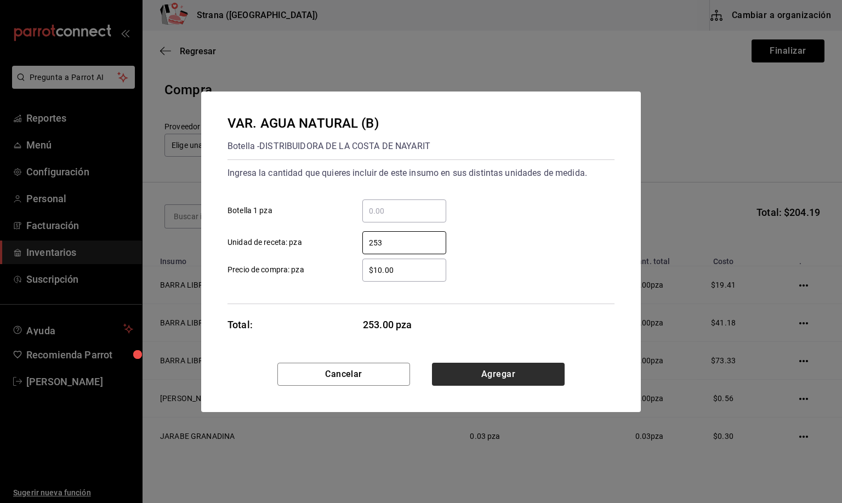
type input "253"
click at [467, 365] on button "Agregar" at bounding box center [498, 374] width 133 height 23
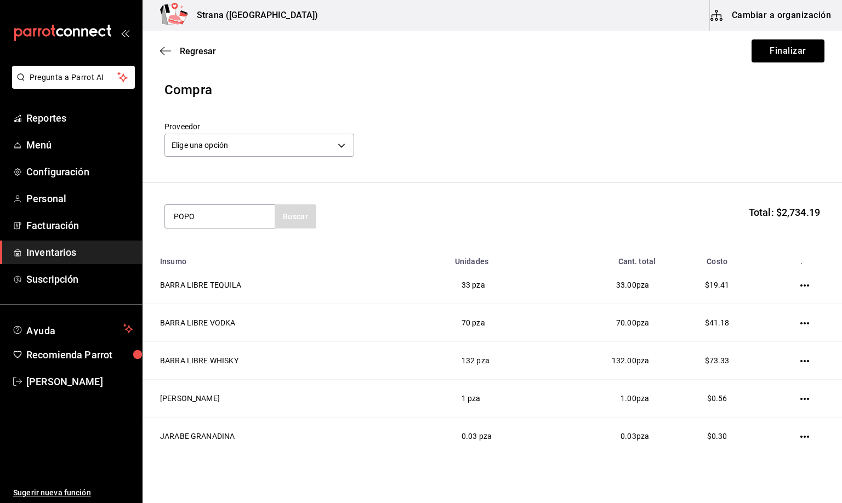
type input "POPO"
click at [213, 258] on div "Botella - CONE&PAPER" at bounding box center [212, 261] width 79 height 12
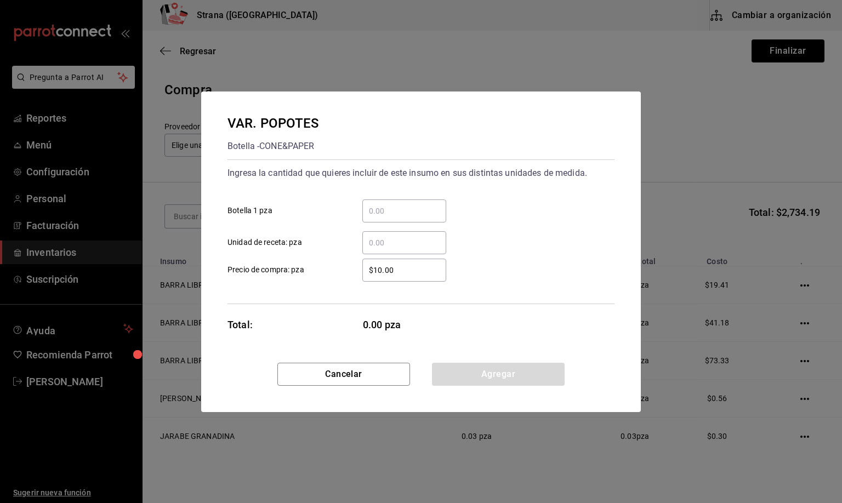
click at [393, 244] on input "​ Unidad de receta: pza" at bounding box center [404, 242] width 84 height 13
type input "1"
drag, startPoint x: 511, startPoint y: 375, endPoint x: 512, endPoint y: 367, distance: 8.2
click at [512, 372] on button "Agregar" at bounding box center [498, 374] width 133 height 23
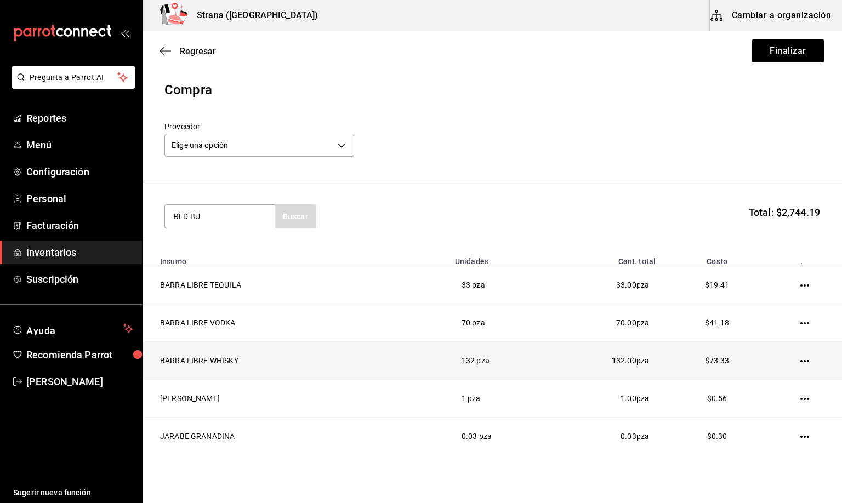
type input "RED BU"
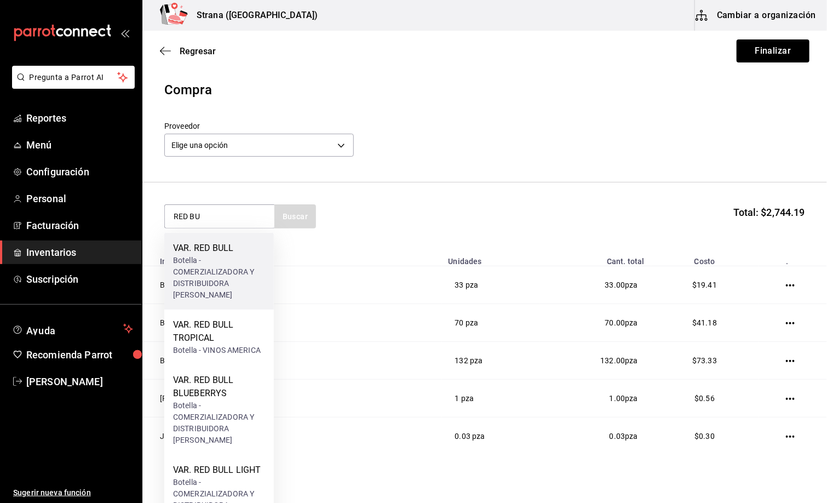
click at [219, 259] on div "Botella - COMERZIALIZADORA Y DISTRIBUIDORA [PERSON_NAME]" at bounding box center [219, 278] width 92 height 46
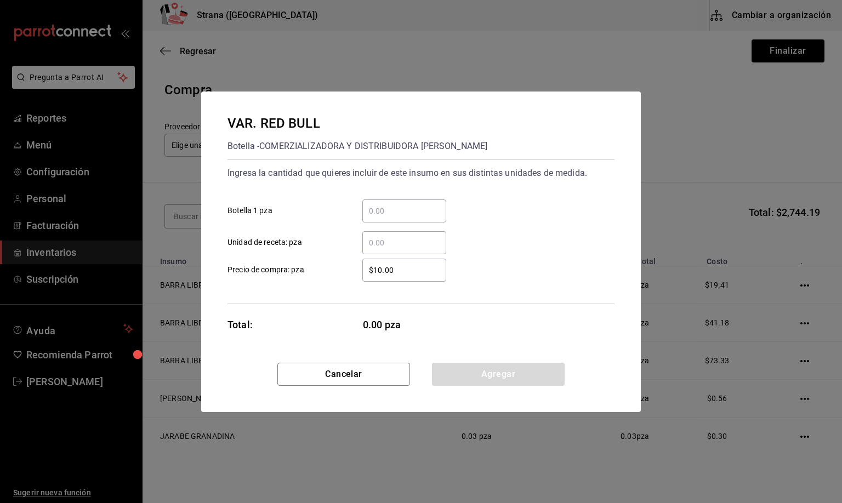
click at [375, 245] on input "​ Unidad de receta: pza" at bounding box center [404, 242] width 84 height 13
type input "28"
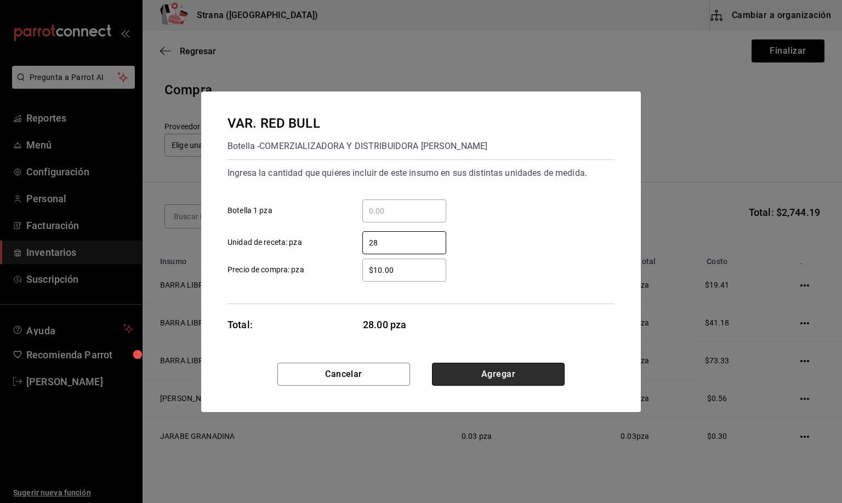
click at [480, 371] on button "Agregar" at bounding box center [498, 374] width 133 height 23
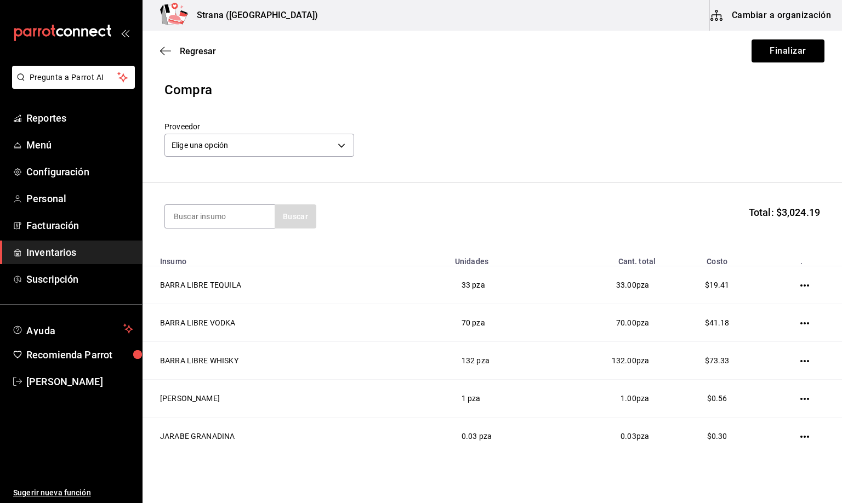
type input "T"
type input "RED B"
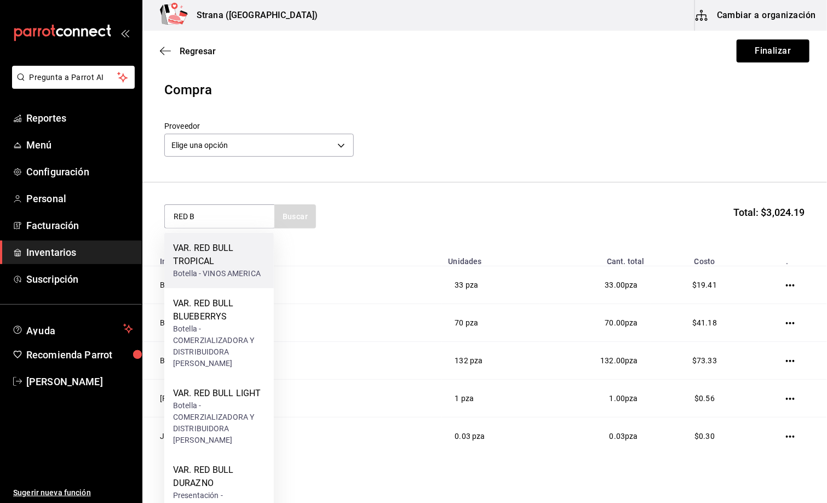
click at [191, 261] on div "VAR. RED BULL TROPICAL" at bounding box center [219, 255] width 92 height 26
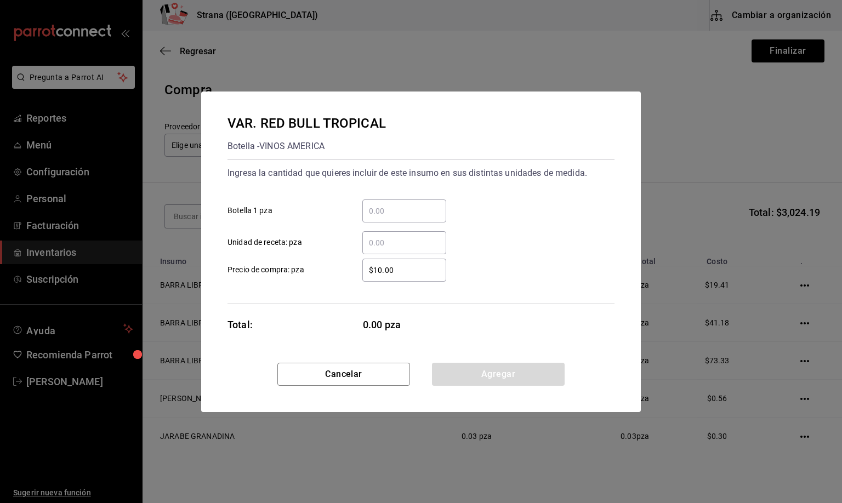
click at [379, 245] on input "​ Unidad de receta: pza" at bounding box center [404, 242] width 84 height 13
type input "2"
click at [490, 378] on button "Agregar" at bounding box center [498, 374] width 133 height 23
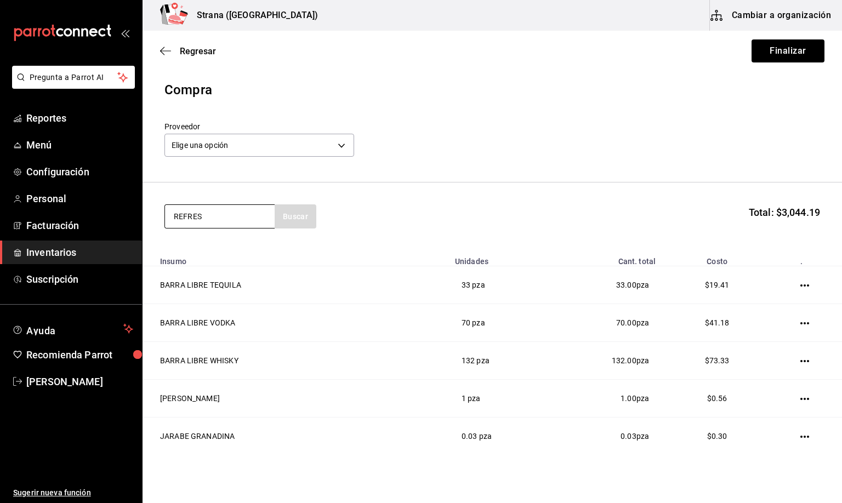
type input "REFRES"
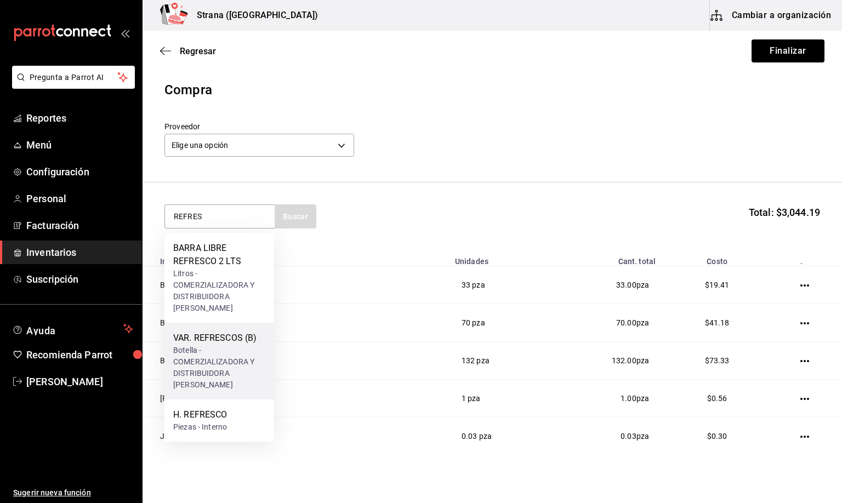
click at [214, 353] on div "Botella - COMERZIALIZADORA Y DISTRIBUIDORA [PERSON_NAME]" at bounding box center [219, 368] width 92 height 46
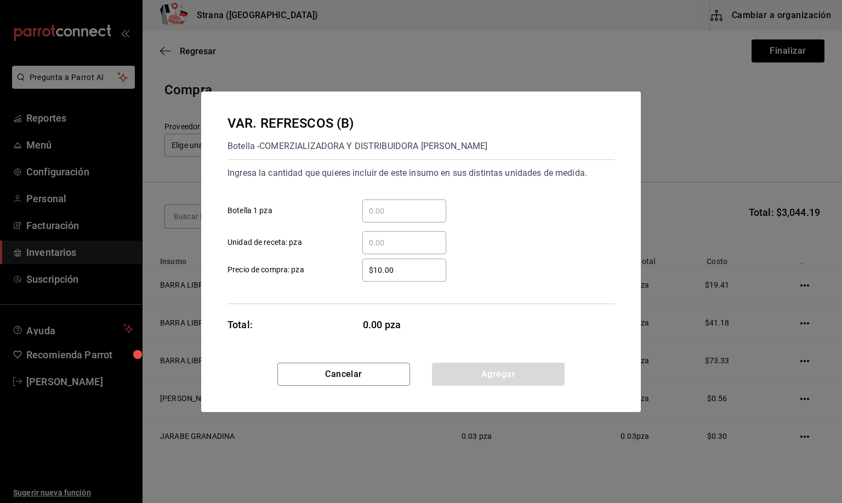
click at [370, 244] on input "​ Unidad de receta: pza" at bounding box center [404, 242] width 84 height 13
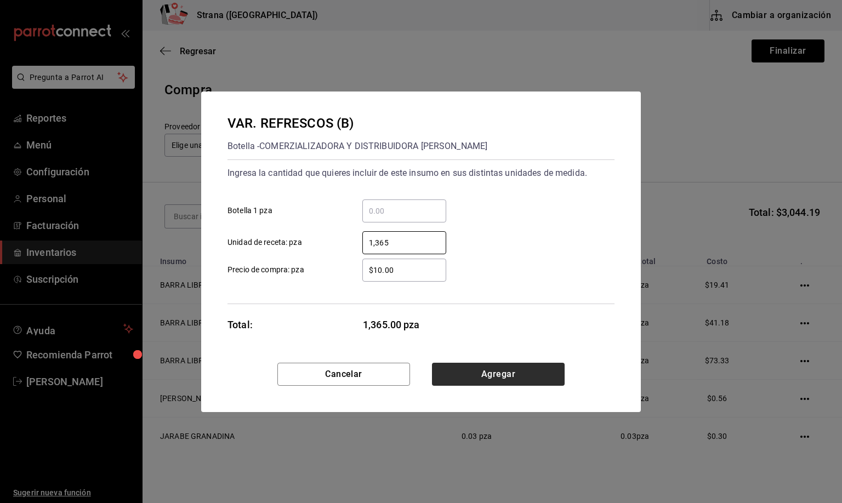
type input "1,365"
click at [488, 375] on button "Agregar" at bounding box center [498, 374] width 133 height 23
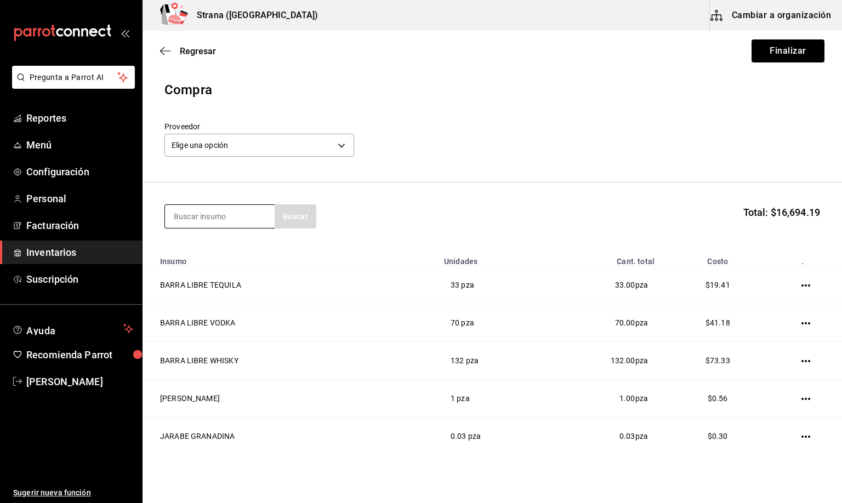
click at [187, 213] on input at bounding box center [220, 216] width 110 height 23
type input "HPNO"
click at [216, 239] on div "VOD. HPNOTIQ Botella - VINOS AMERICA" at bounding box center [219, 254] width 110 height 42
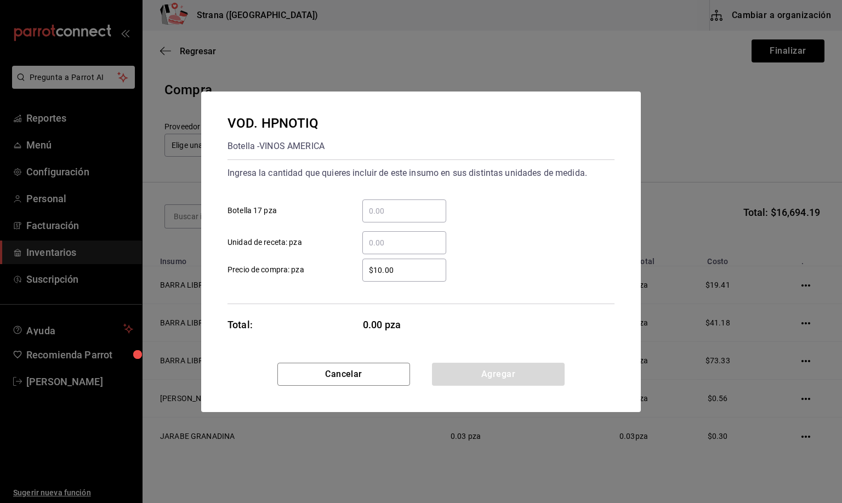
click at [382, 240] on input "​ Unidad de receta: pza" at bounding box center [404, 242] width 84 height 13
type input "1"
type input "7"
click at [488, 374] on button "Agregar" at bounding box center [498, 374] width 133 height 23
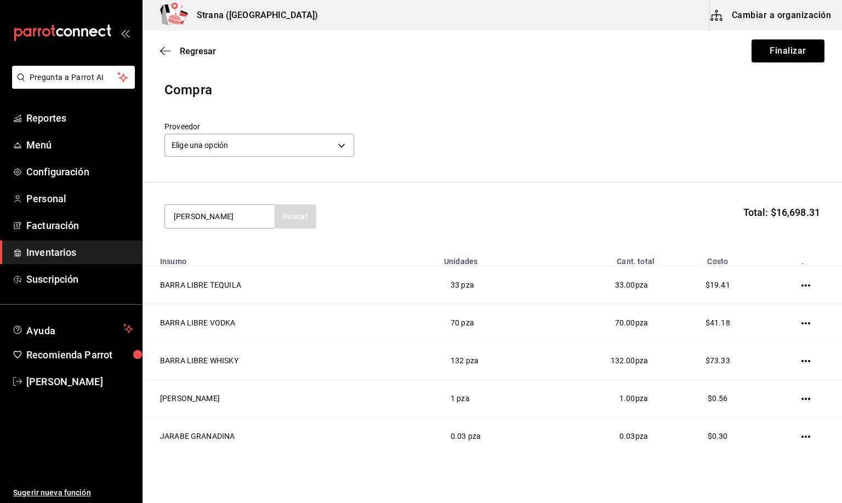
type input "[PERSON_NAME]"
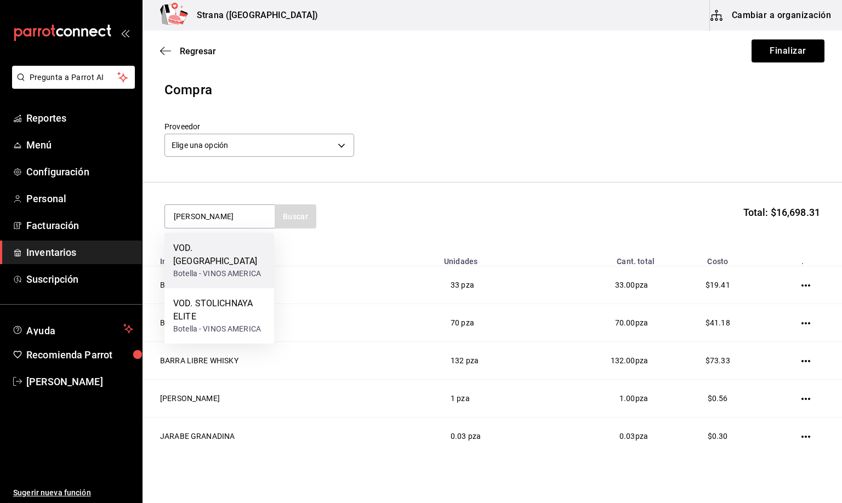
click at [218, 268] on div "Botella - VINOS AMERICA" at bounding box center [219, 274] width 92 height 12
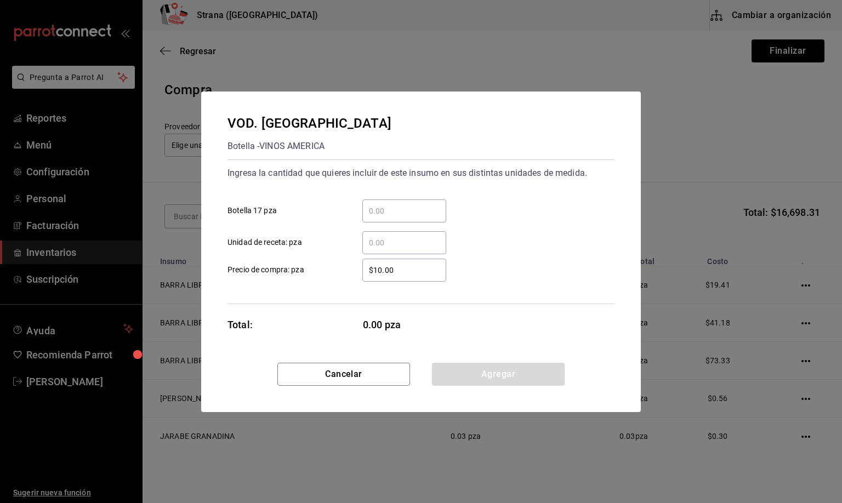
click at [399, 237] on input "​ Unidad de receta: pza" at bounding box center [404, 242] width 84 height 13
type input "13"
click at [483, 378] on button "Agregar" at bounding box center [498, 374] width 133 height 23
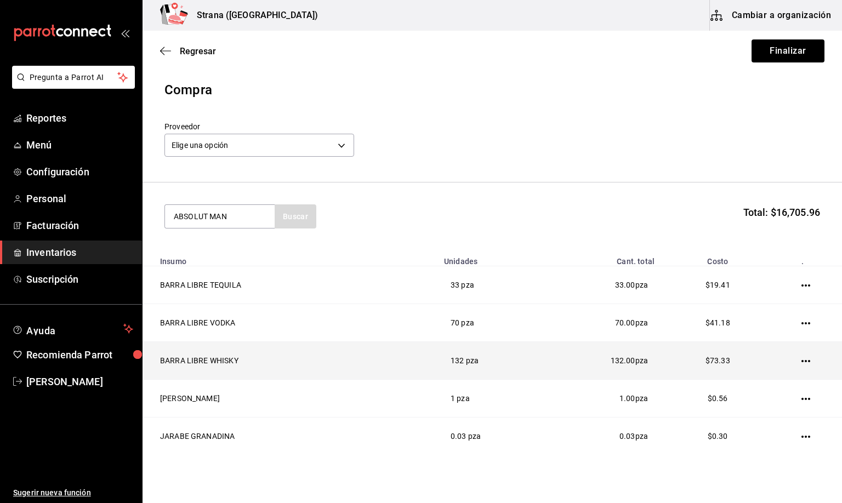
type input "ABSOLUT MAN"
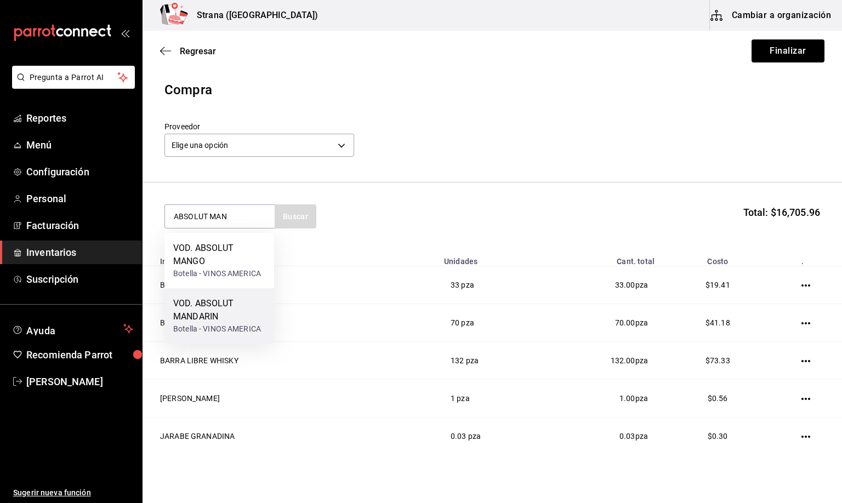
click at [206, 303] on div "VOD. ABSOLUT MANDARIN" at bounding box center [219, 310] width 92 height 26
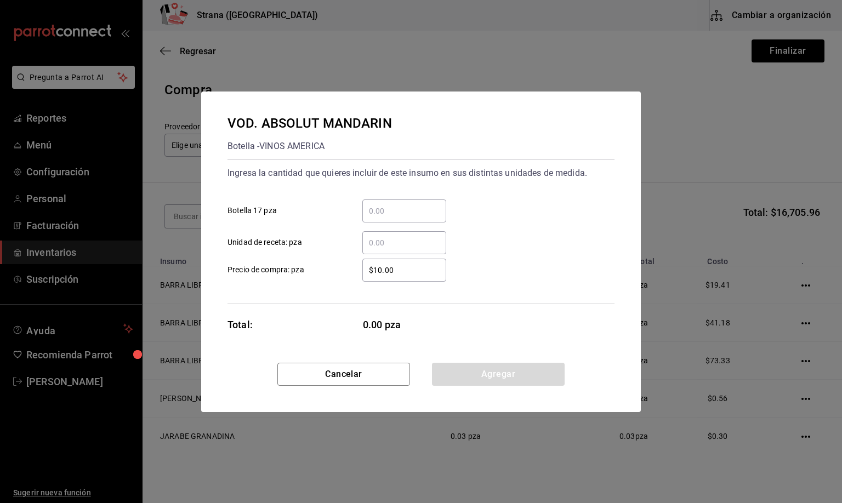
click at [379, 240] on input "​ Unidad de receta: pza" at bounding box center [404, 242] width 84 height 13
type input "8"
click at [467, 375] on button "Agregar" at bounding box center [498, 374] width 133 height 23
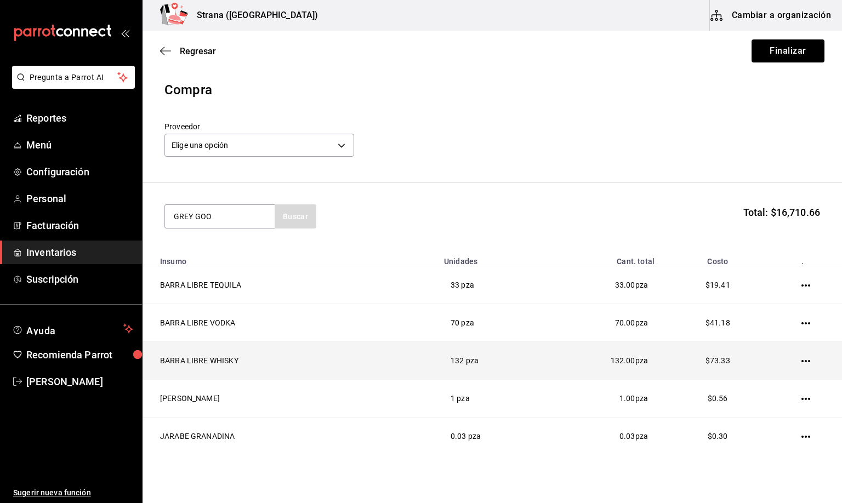
type input "GREY GOO"
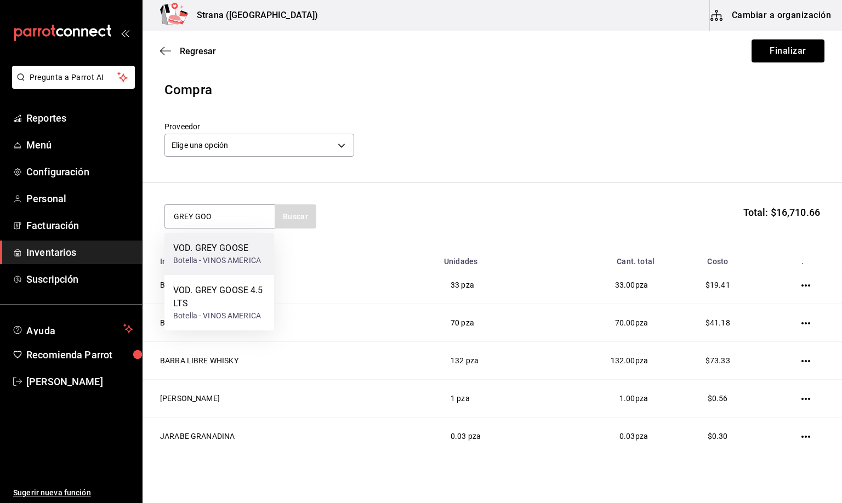
click at [217, 252] on div "VOD. GREY GOOSE" at bounding box center [217, 248] width 88 height 13
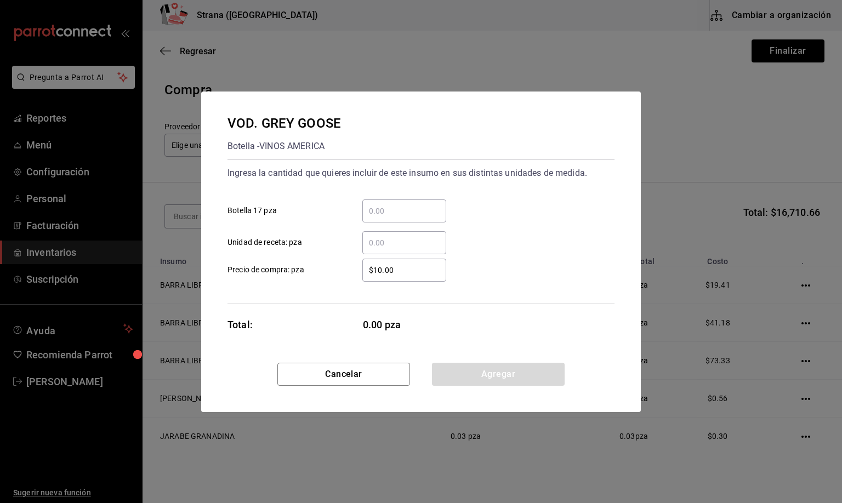
click at [377, 242] on input "​ Unidad de receta: pza" at bounding box center [404, 242] width 84 height 13
type input "9"
click at [461, 372] on button "Agregar" at bounding box center [498, 374] width 133 height 23
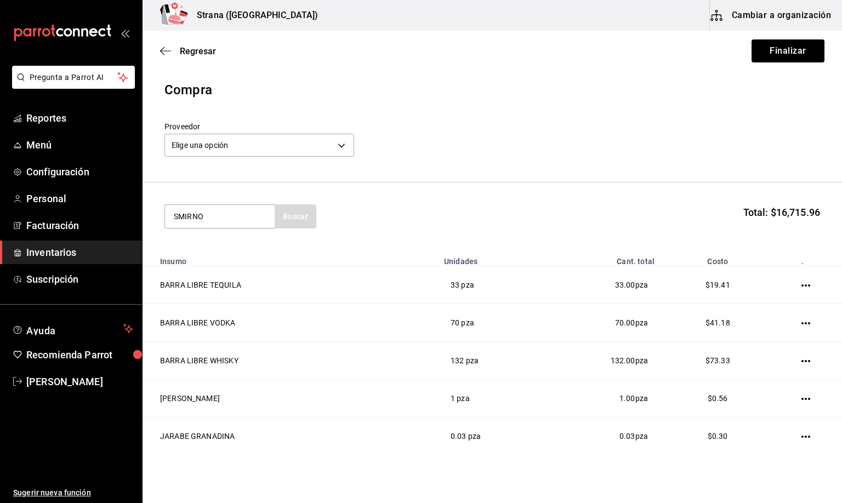
type input "SMIRNO"
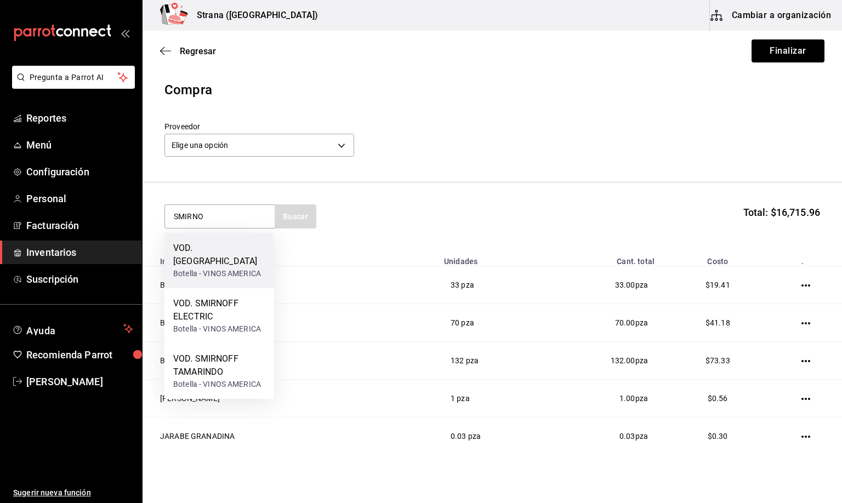
click at [220, 245] on div "VOD. [GEOGRAPHIC_DATA]" at bounding box center [219, 255] width 92 height 26
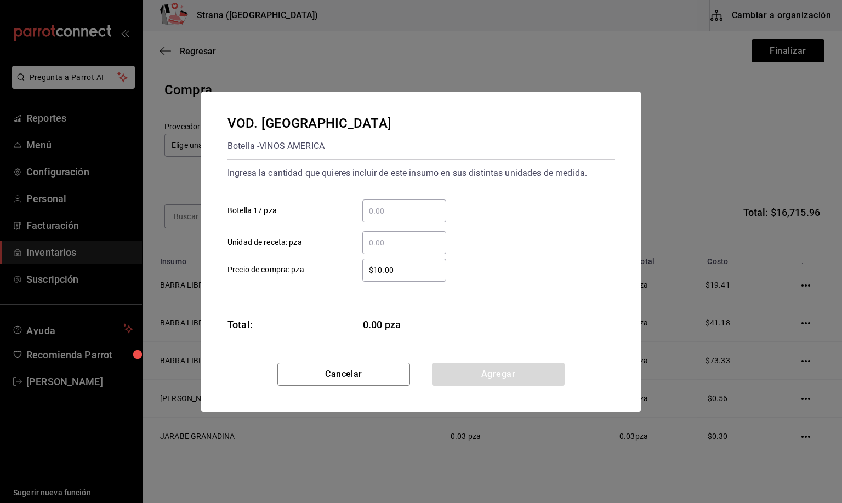
click at [383, 240] on input "​ Unidad de receta: pza" at bounding box center [404, 242] width 84 height 13
type input "2.98"
click at [462, 375] on button "Agregar" at bounding box center [498, 374] width 133 height 23
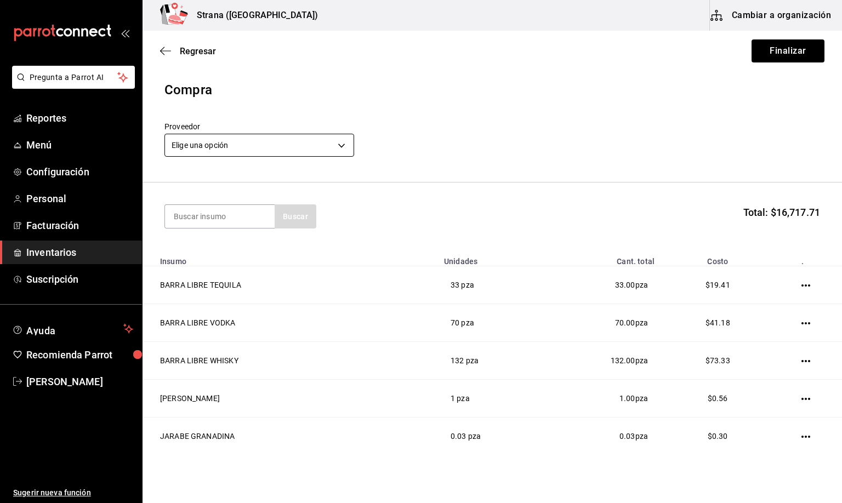
click at [225, 143] on body "Pregunta a Parrot AI Reportes Menú Configuración Personal Facturación Inventari…" at bounding box center [421, 220] width 842 height 441
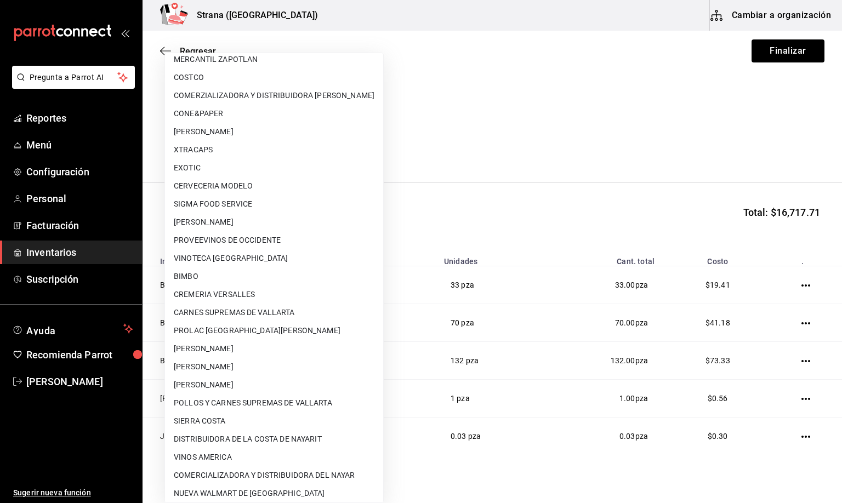
scroll to position [66, 0]
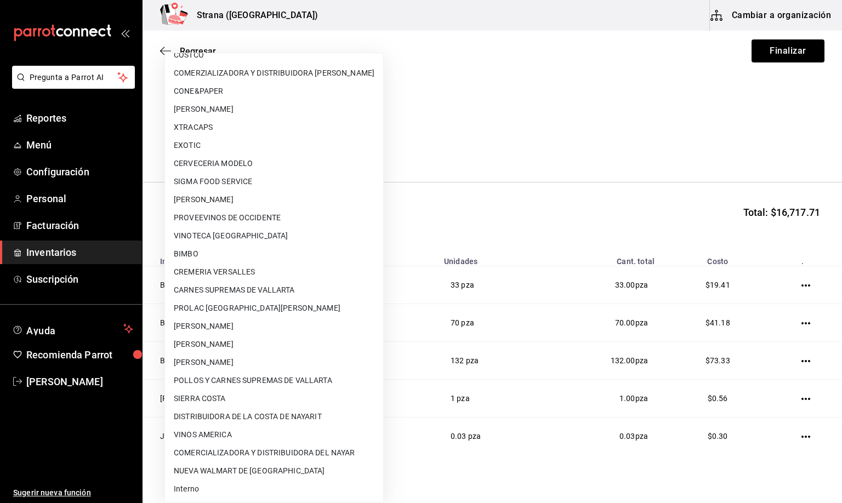
click at [192, 485] on li "Interno" at bounding box center [274, 489] width 218 height 18
type input "8f59523e-768f-4f75-81e2-699d8d2926c5"
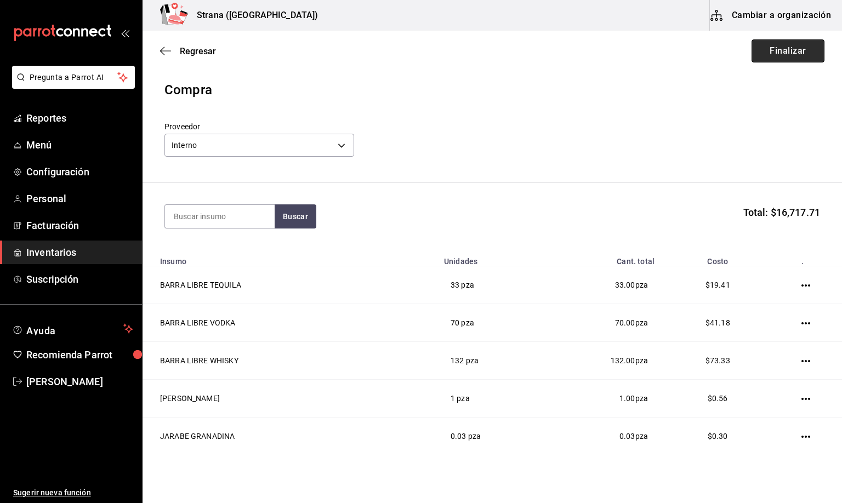
click at [770, 48] on button "Finalizar" at bounding box center [787, 50] width 73 height 23
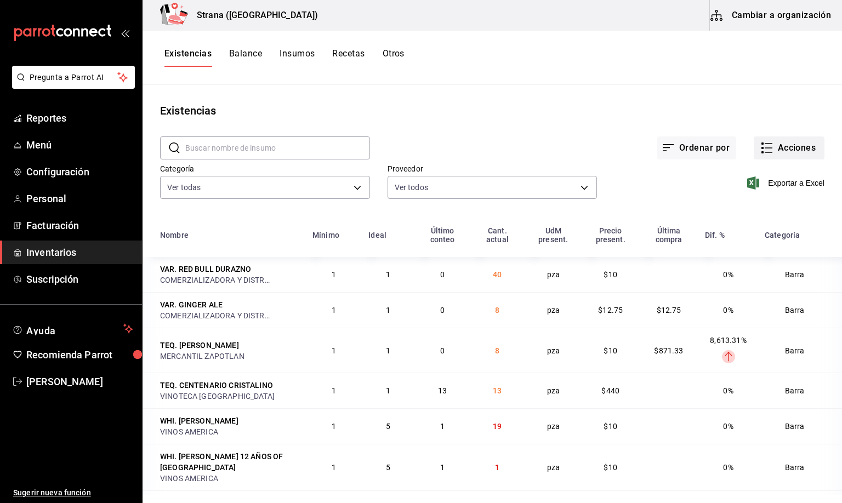
click at [766, 148] on button "Acciones" at bounding box center [788, 147] width 71 height 23
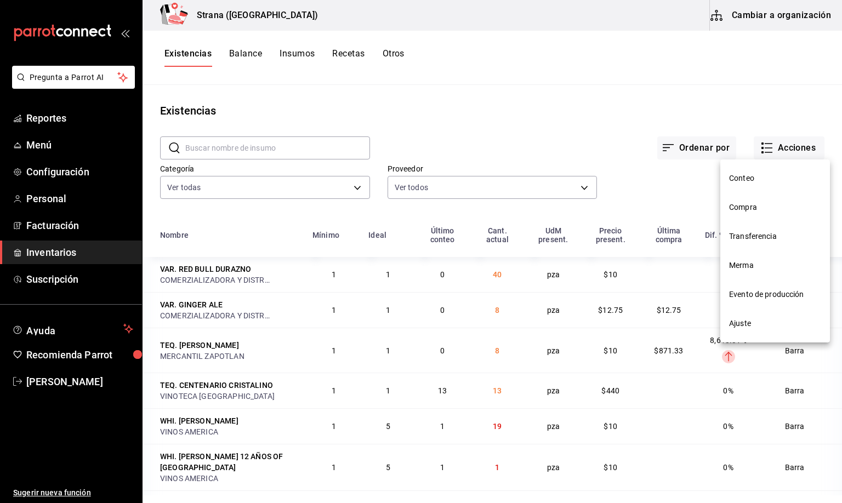
click at [747, 207] on span "Compra" at bounding box center [775, 208] width 92 height 12
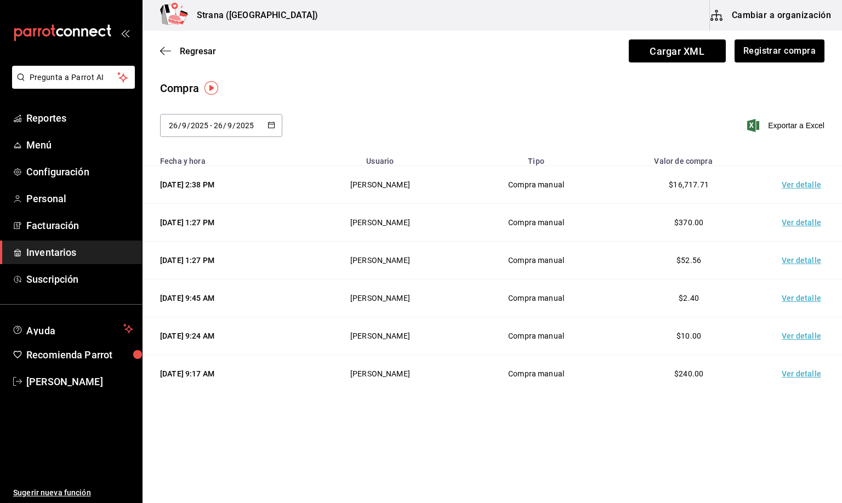
click at [806, 186] on td "Ver detalle" at bounding box center [803, 185] width 77 height 38
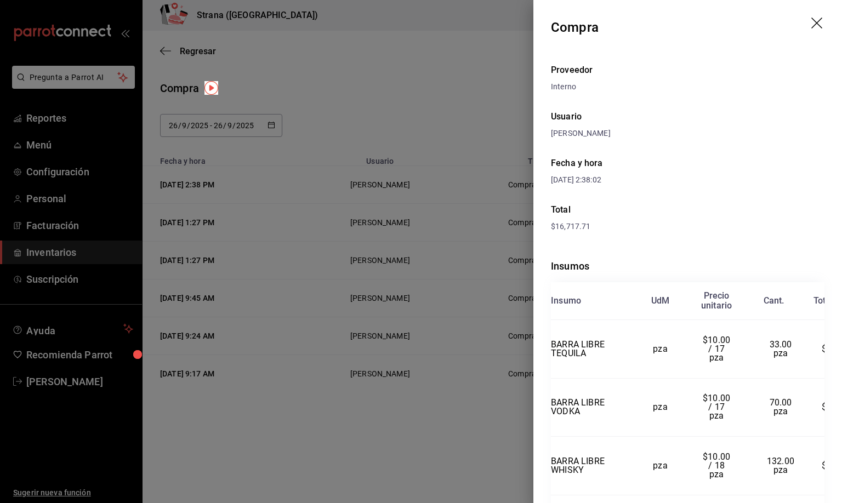
click at [811, 20] on icon "drag" at bounding box center [816, 23] width 11 height 11
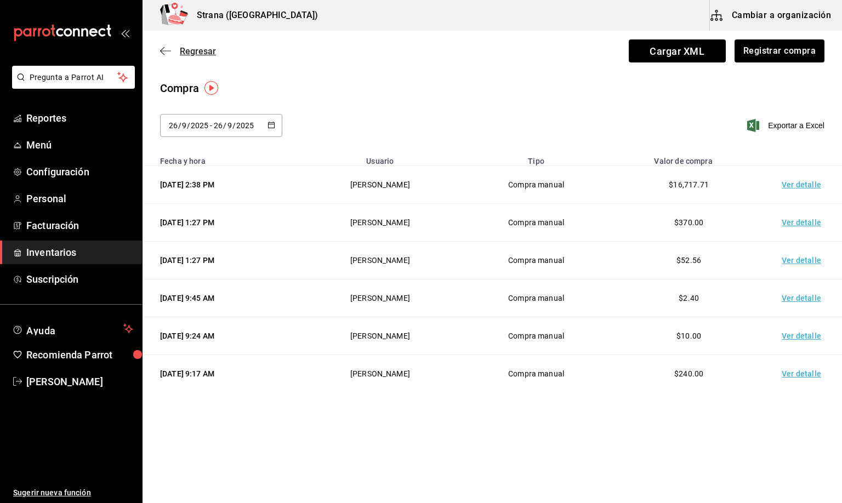
click at [203, 50] on span "Regresar" at bounding box center [198, 51] width 36 height 10
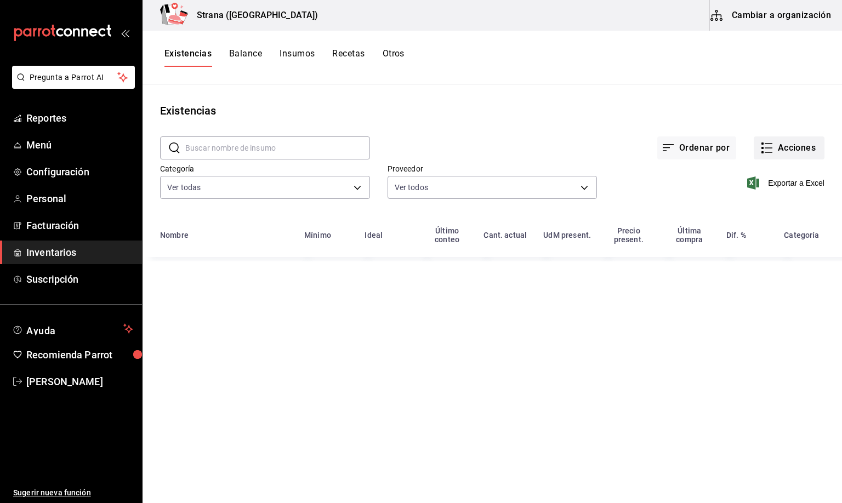
click at [800, 145] on button "Acciones" at bounding box center [788, 147] width 71 height 23
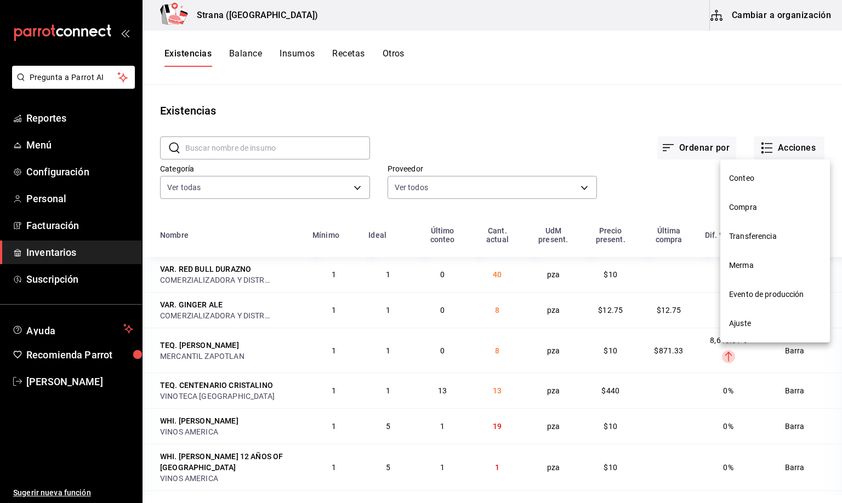
click at [213, 181] on div at bounding box center [421, 251] width 842 height 503
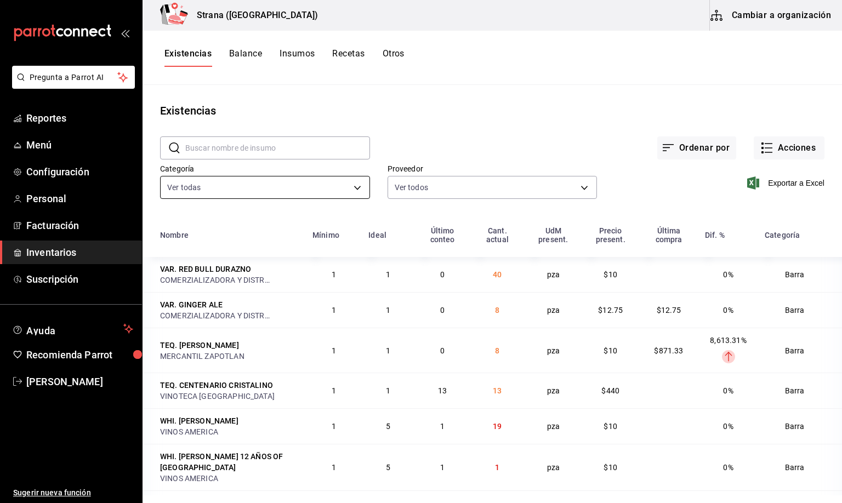
click at [233, 190] on body "Pregunta a Parrot AI Reportes Menú Configuración Personal Facturación Inventari…" at bounding box center [421, 247] width 842 height 495
click at [202, 264] on span "[PERSON_NAME]" at bounding box center [273, 262] width 163 height 12
type input "22ec9f2c-e042-44ea-8d53-bf0e1d8c11ed"
checkbox input "false"
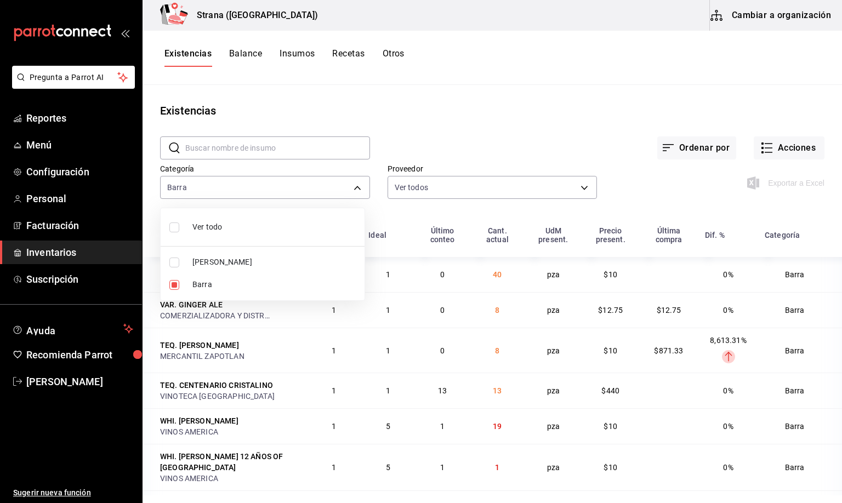
click at [197, 50] on div at bounding box center [421, 251] width 842 height 503
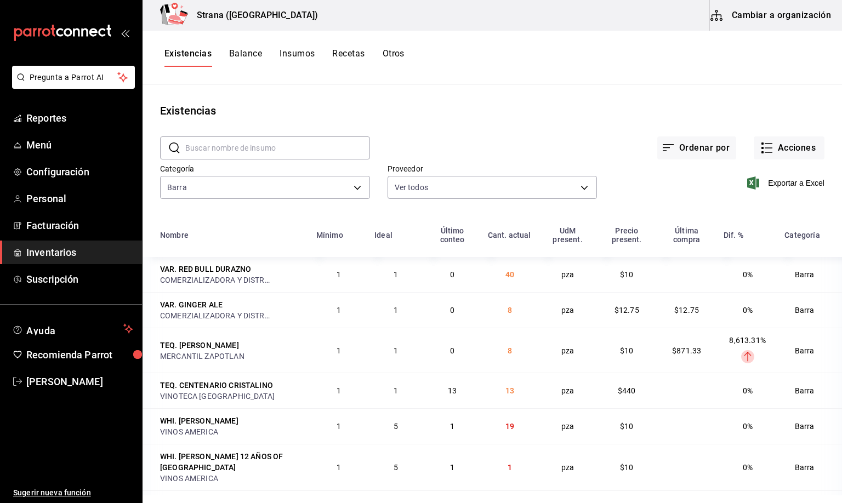
click at [181, 56] on button "Existencias" at bounding box center [187, 57] width 47 height 19
click at [764, 182] on span "Exportar a Excel" at bounding box center [786, 182] width 75 height 13
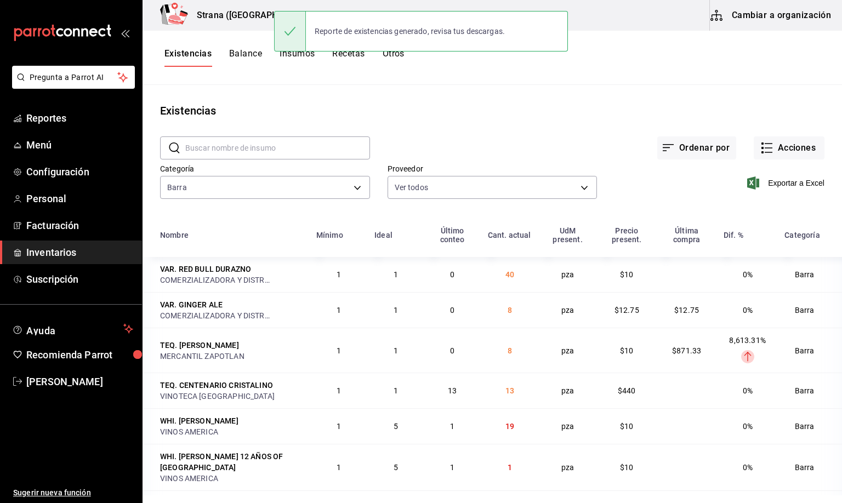
click at [441, 109] on div "Existencias" at bounding box center [491, 110] width 699 height 16
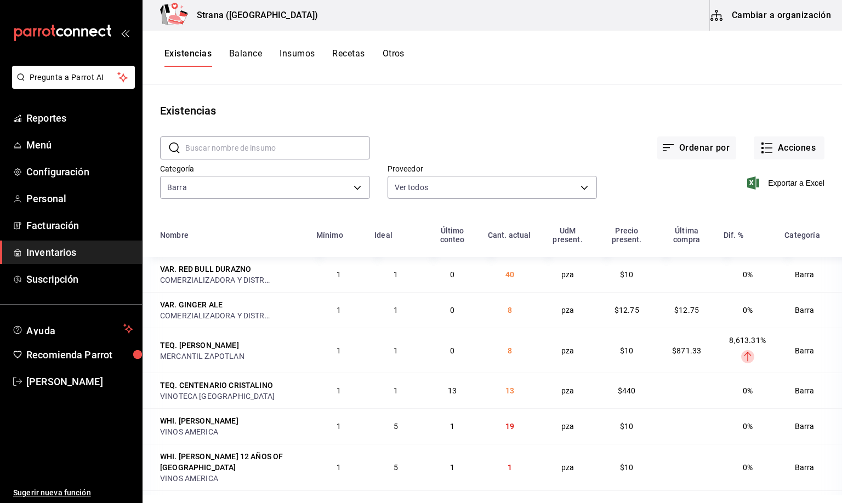
click at [302, 56] on button "Insumos" at bounding box center [296, 57] width 35 height 19
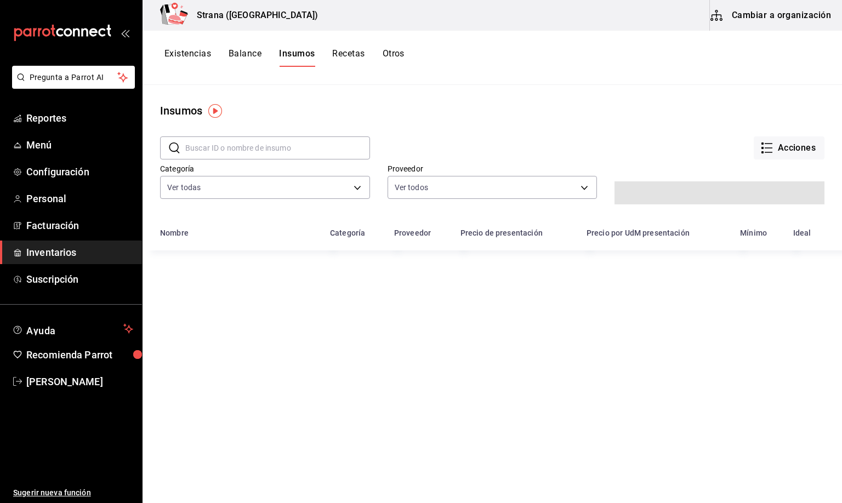
click at [202, 148] on input "text" at bounding box center [277, 148] width 185 height 22
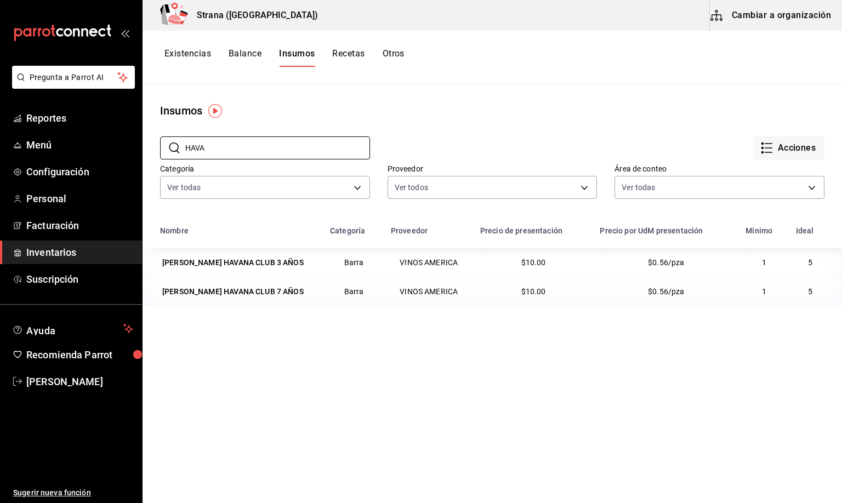
type input "HAVA"
click at [765, 12] on button "Cambiar a organización" at bounding box center [771, 15] width 123 height 31
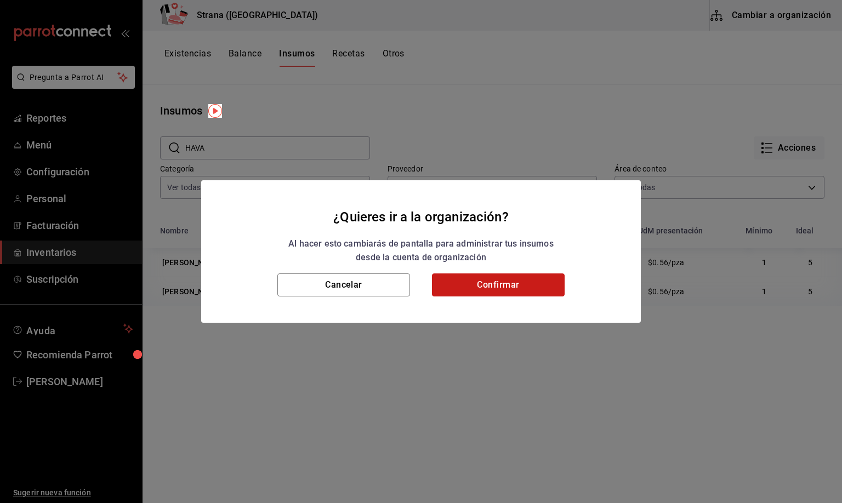
click at [518, 289] on button "Confirmar" at bounding box center [498, 284] width 133 height 23
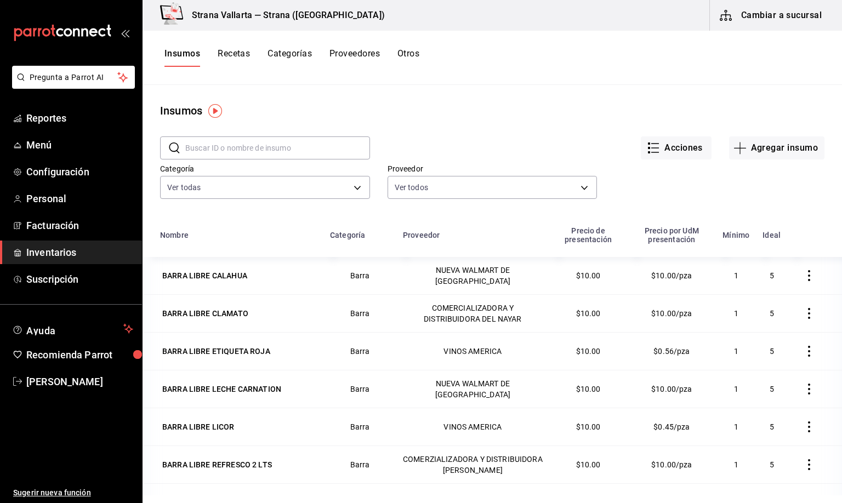
click at [185, 152] on input "text" at bounding box center [277, 148] width 185 height 22
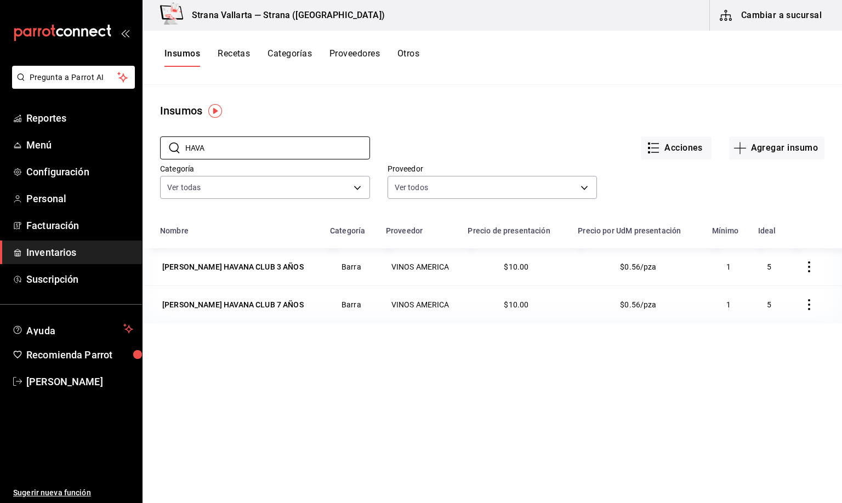
type input "HAVA"
click at [236, 56] on button "Recetas" at bounding box center [234, 57] width 32 height 19
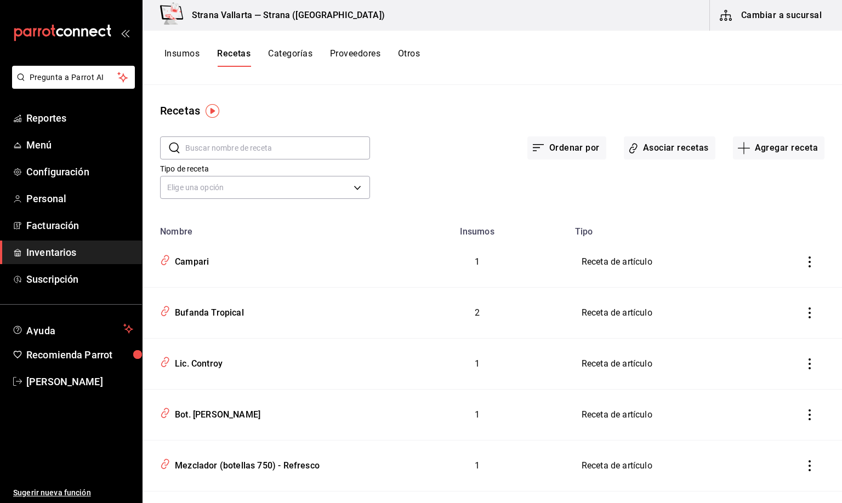
click at [221, 140] on input "text" at bounding box center [277, 148] width 185 height 22
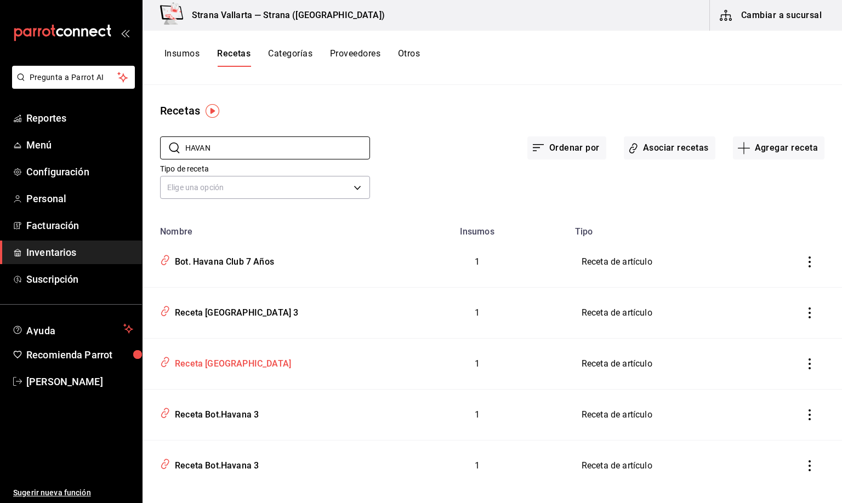
type input "HAVAN"
click at [204, 361] on div "Receta [GEOGRAPHIC_DATA]" at bounding box center [230, 361] width 121 height 17
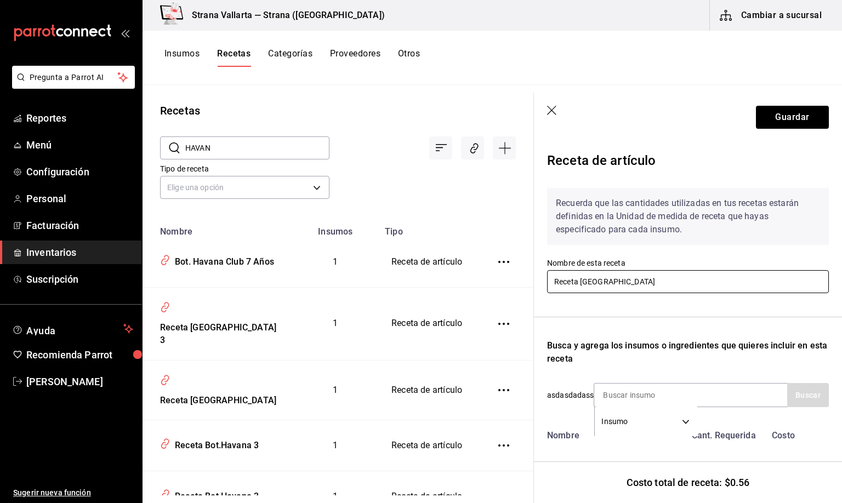
click at [618, 276] on input "Receta [GEOGRAPHIC_DATA]" at bounding box center [688, 281] width 282 height 23
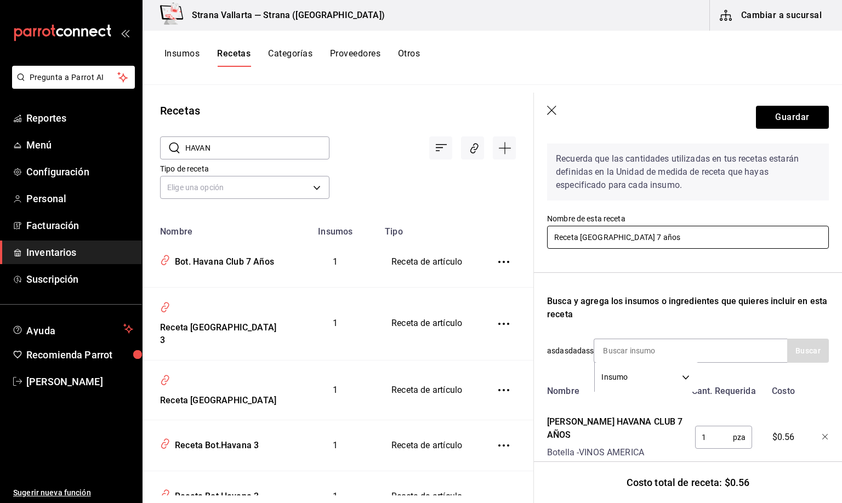
scroll to position [85, 0]
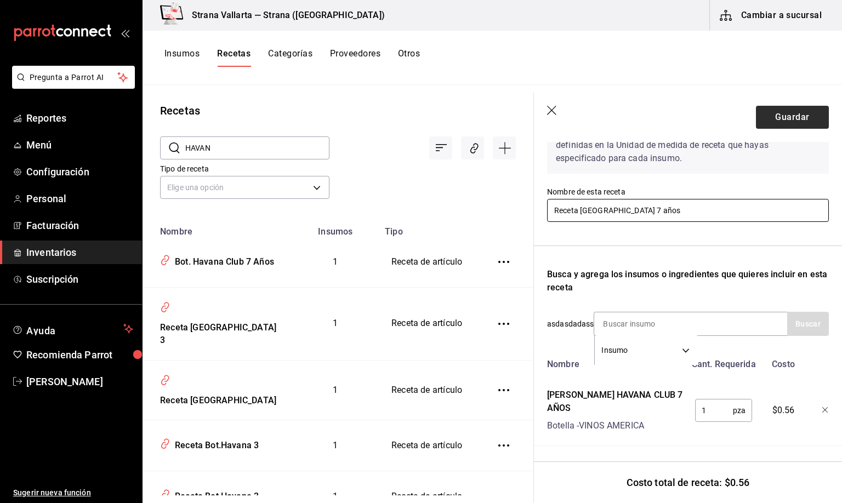
type input "Receta [GEOGRAPHIC_DATA] 7 años"
click at [768, 113] on button "Guardar" at bounding box center [792, 117] width 73 height 23
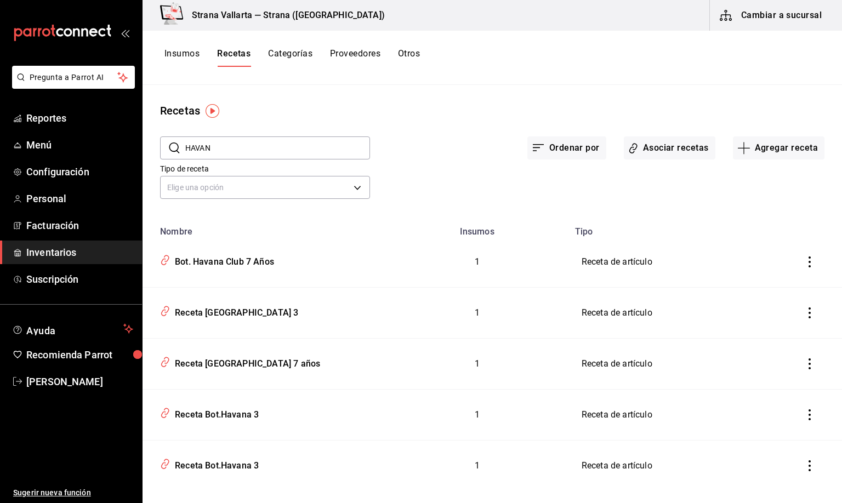
click at [55, 250] on span "Inventarios" at bounding box center [79, 252] width 107 height 15
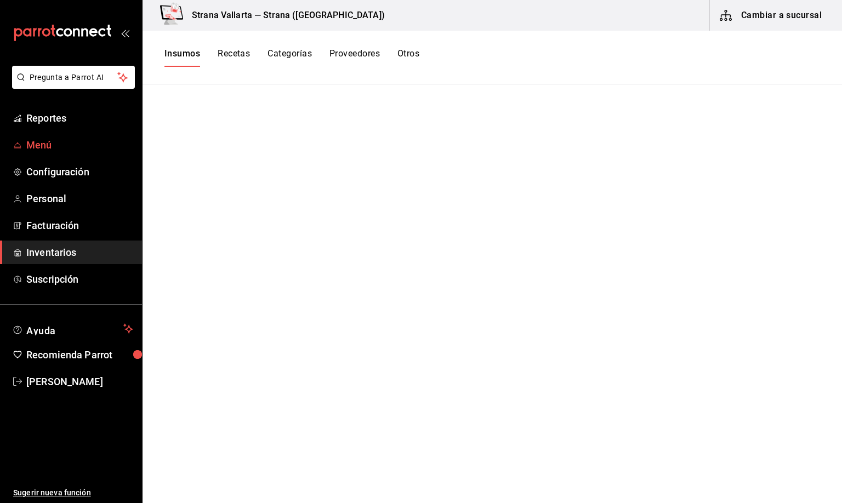
click at [40, 140] on span "Menú" at bounding box center [79, 145] width 107 height 15
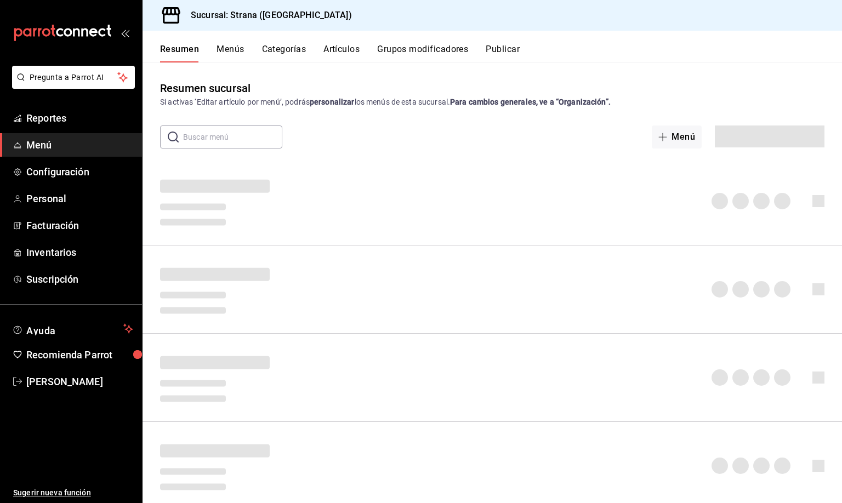
click at [356, 48] on button "Artículos" at bounding box center [341, 53] width 36 height 19
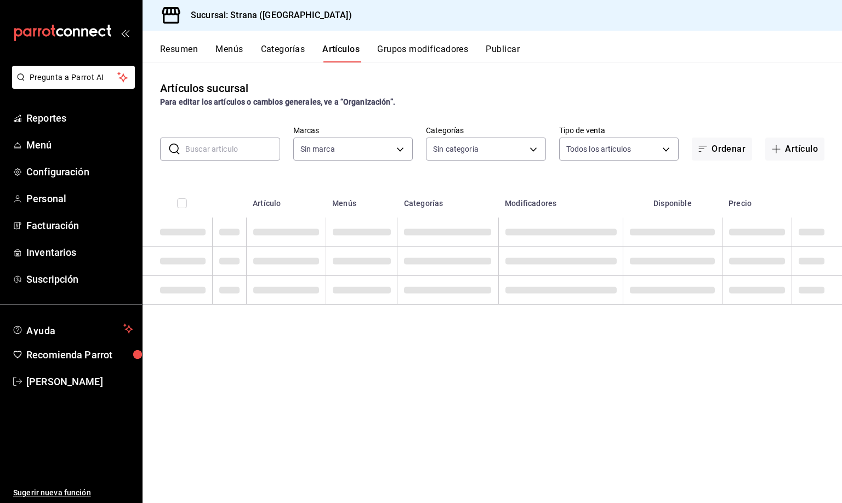
click at [205, 148] on input "text" at bounding box center [232, 149] width 95 height 22
type input "4106bc60-c81d-48da-9404-f1319fbcfb4f,f77b866f-996c-4b01-97e1-e59c7d7a0a4a"
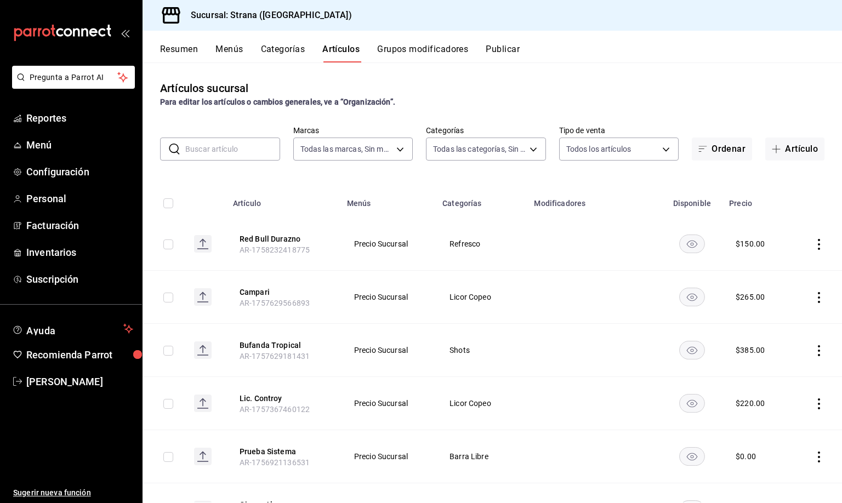
type input "b4318c79-cd7f-451b-8559-401d011d0110,aa2b32eb-16a2-466f-9024-6e4341b6453f,789ed…"
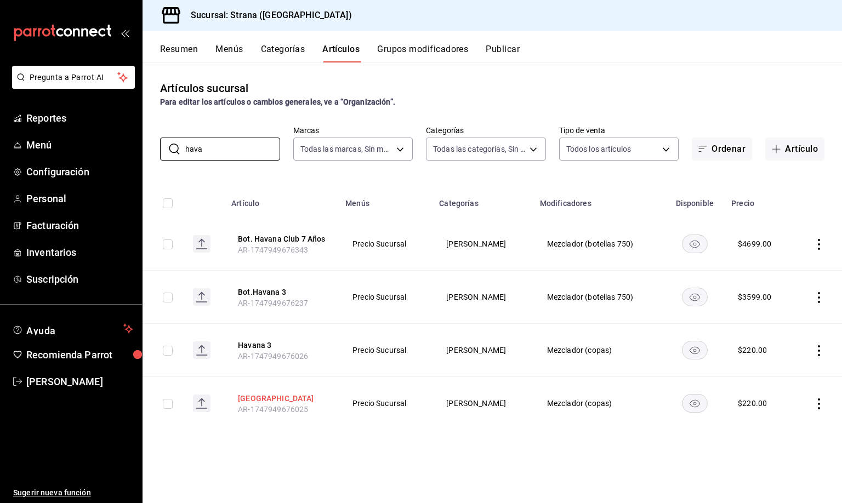
type input "hava"
click at [250, 398] on button "[GEOGRAPHIC_DATA]" at bounding box center [282, 398] width 88 height 11
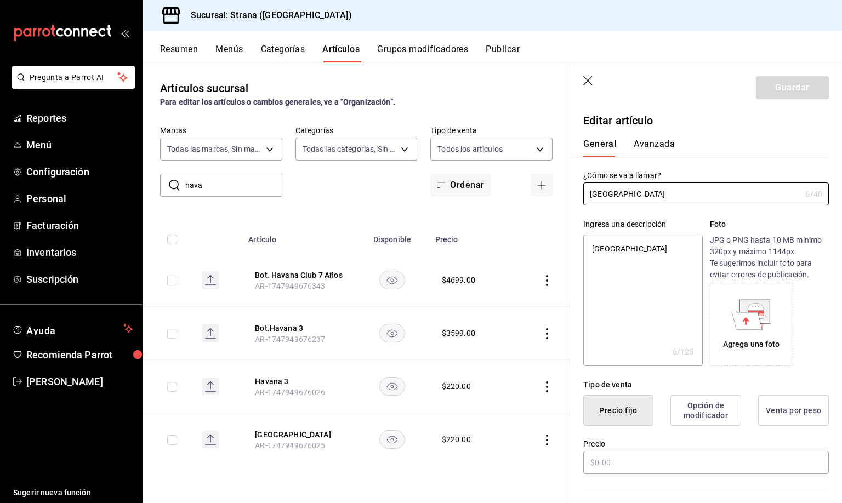
type textarea "x"
type input "$220.00"
type input "[GEOGRAPHIC_DATA]"
type textarea "x"
type input "Havana 7"
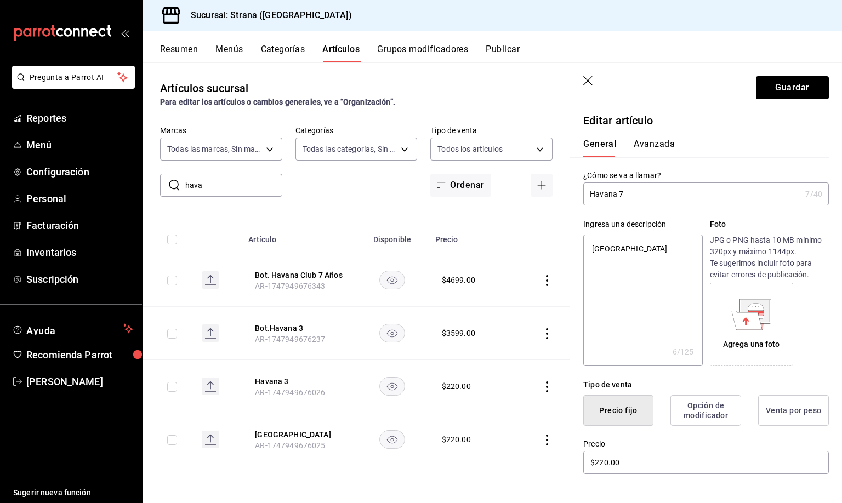
type textarea "x"
type input "Havana 7"
type textarea "x"
type input "Havana 7 a"
type textarea "x"
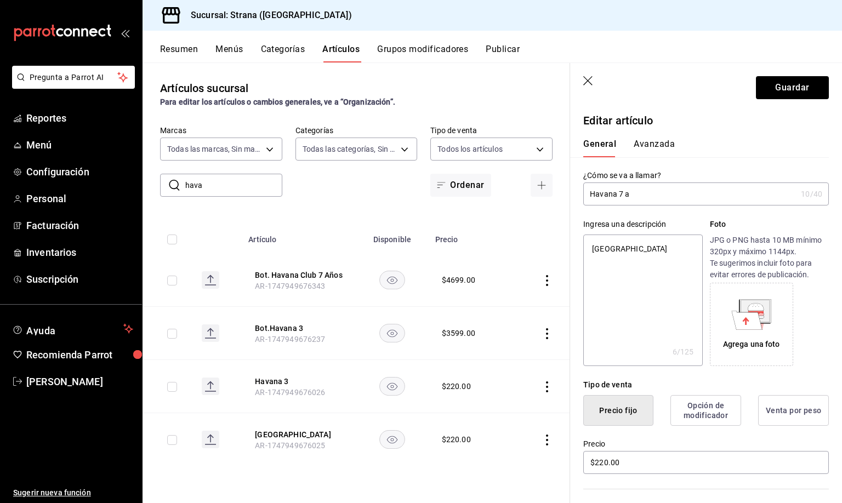
type input "Havana 7 añ"
type textarea "x"
type input "Havana 7 año"
type textarea "x"
type input "Havana 7 años"
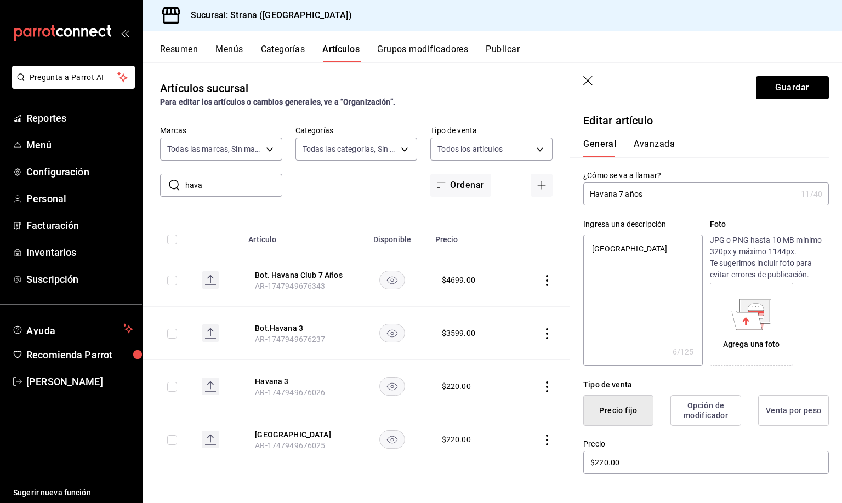
type textarea "x"
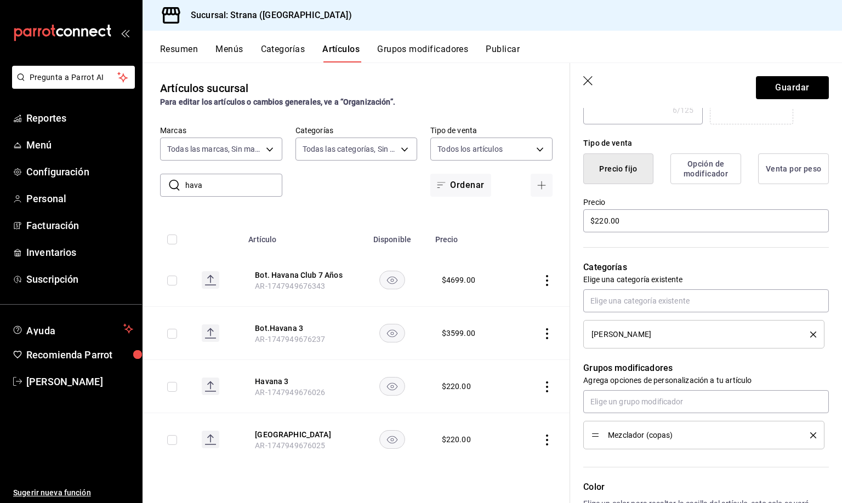
scroll to position [247, 0]
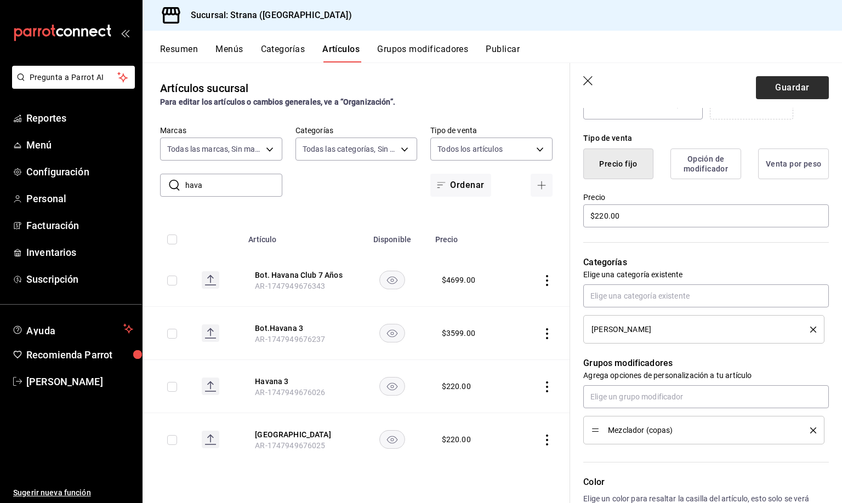
type input "Havana 7 años"
click at [768, 89] on button "Guardar" at bounding box center [792, 87] width 73 height 23
type textarea "x"
type input "AR-1758919889441"
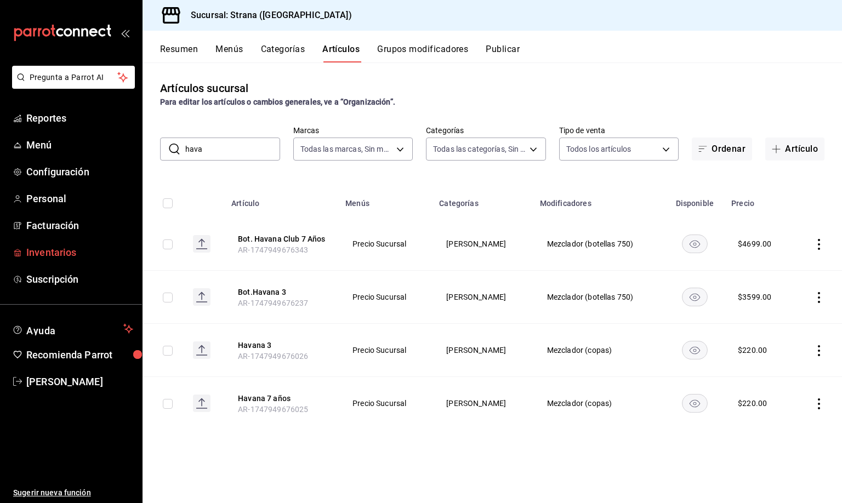
click at [40, 253] on span "Inventarios" at bounding box center [79, 252] width 107 height 15
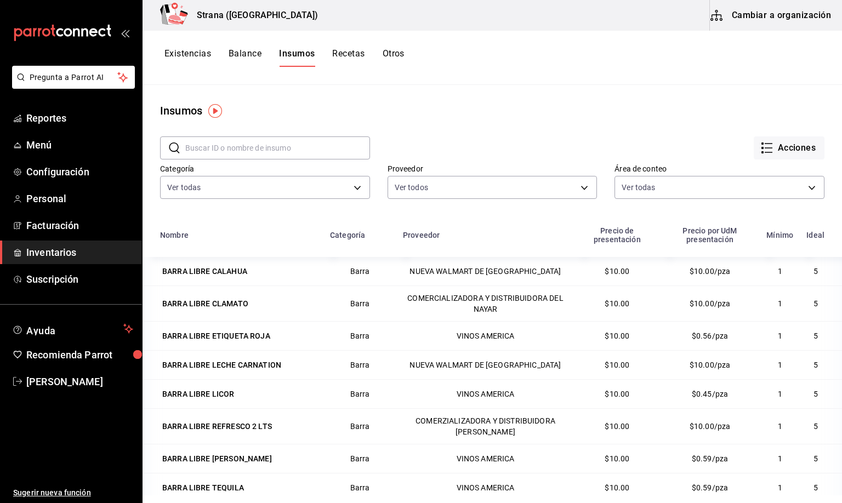
click at [410, 123] on div "Acciones" at bounding box center [597, 139] width 454 height 41
drag, startPoint x: 183, startPoint y: 186, endPoint x: 179, endPoint y: 236, distance: 49.5
click at [183, 185] on body "Pregunta a Parrot AI Reportes Menú Configuración Personal Facturación Inventari…" at bounding box center [421, 247] width 842 height 495
click at [197, 286] on span "Barra" at bounding box center [273, 285] width 163 height 12
type input "b11263f3-316c-490f-b5ca-428fcbb9defe"
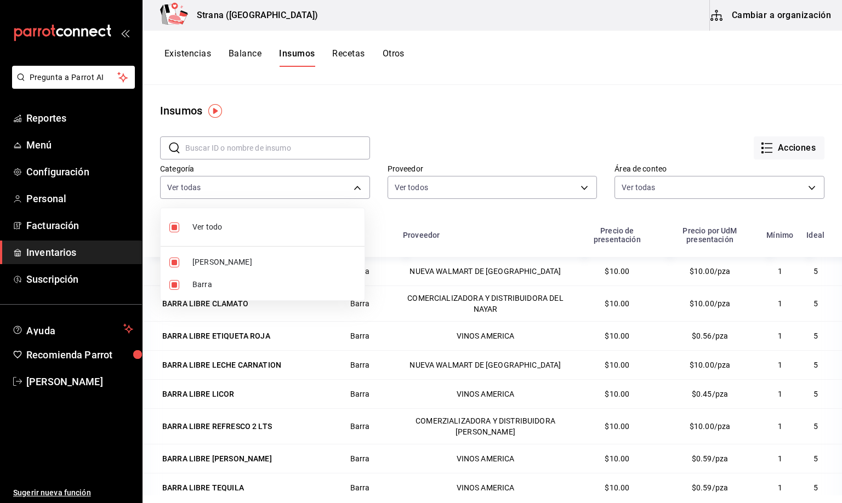
checkbox input "false"
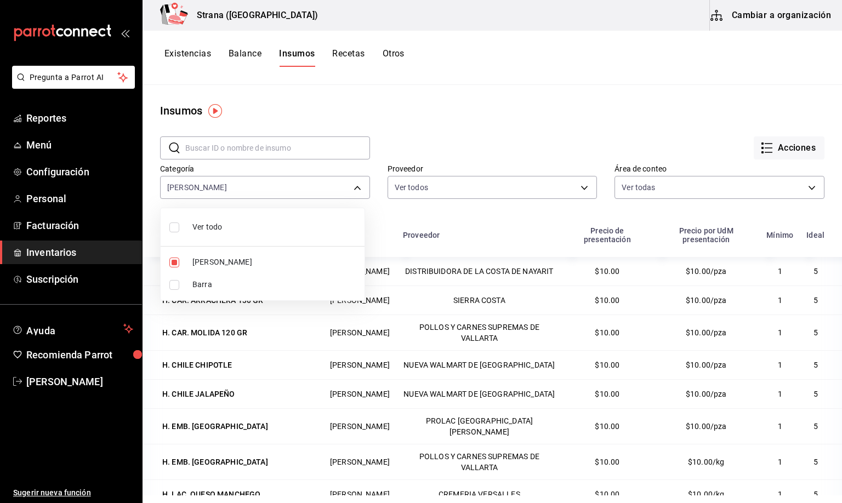
click at [401, 117] on div at bounding box center [421, 251] width 842 height 503
click at [209, 187] on body "Pregunta a Parrot AI Reportes Menú Configuración Personal Facturación Inventari…" at bounding box center [421, 247] width 842 height 495
click at [198, 263] on span "[PERSON_NAME]" at bounding box center [273, 262] width 163 height 12
checkbox input "false"
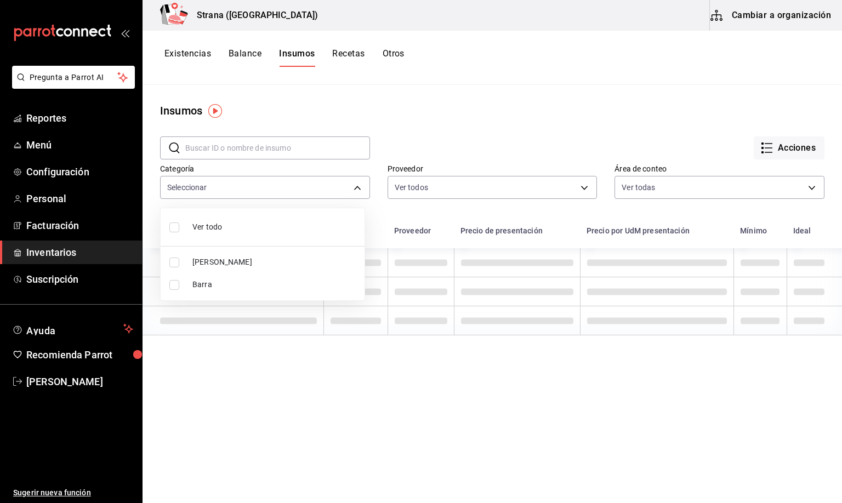
click at [196, 283] on span "Barra" at bounding box center [273, 285] width 163 height 12
type input "22ec9f2c-e042-44ea-8d53-bf0e1d8c11ed"
checkbox input "true"
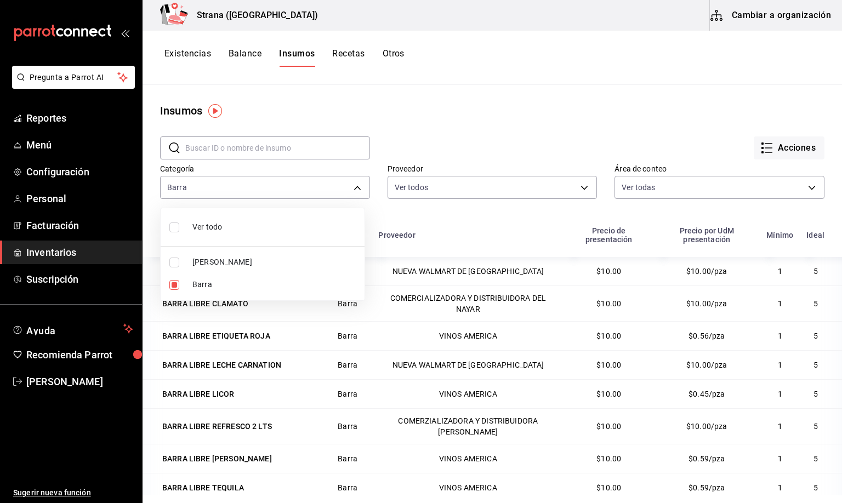
click at [187, 53] on div at bounding box center [421, 251] width 842 height 503
click at [180, 51] on button "Existencias" at bounding box center [187, 57] width 47 height 19
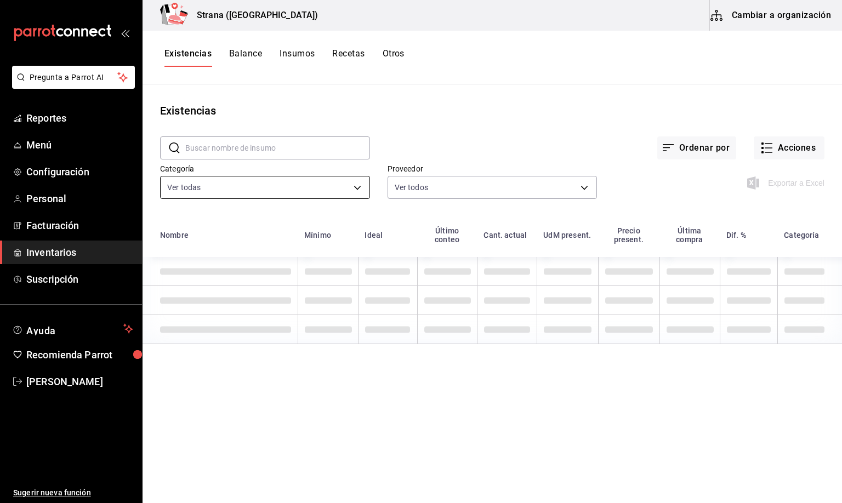
click at [202, 187] on body "Pregunta a Parrot AI Reportes Menú Configuración Personal Facturación Inventari…" at bounding box center [421, 247] width 842 height 495
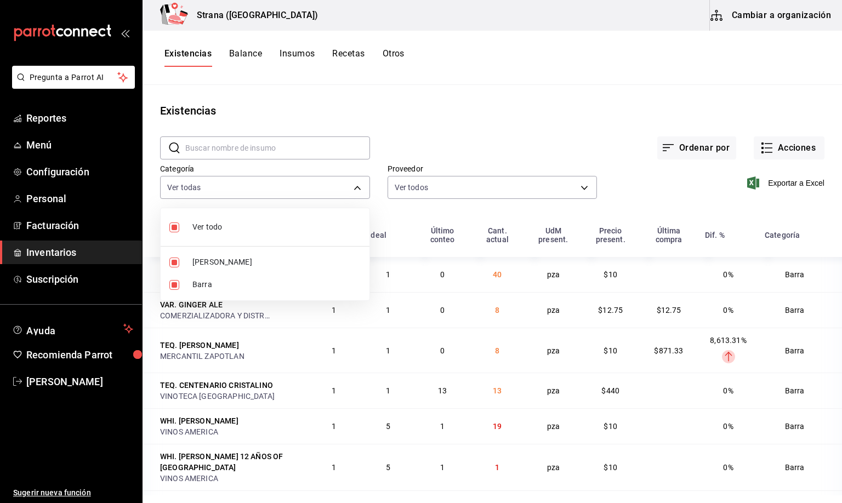
click at [197, 267] on span "[PERSON_NAME]" at bounding box center [276, 262] width 168 height 12
type input "22ec9f2c-e042-44ea-8d53-bf0e1d8c11ed"
checkbox input "false"
click at [186, 58] on div at bounding box center [421, 251] width 842 height 503
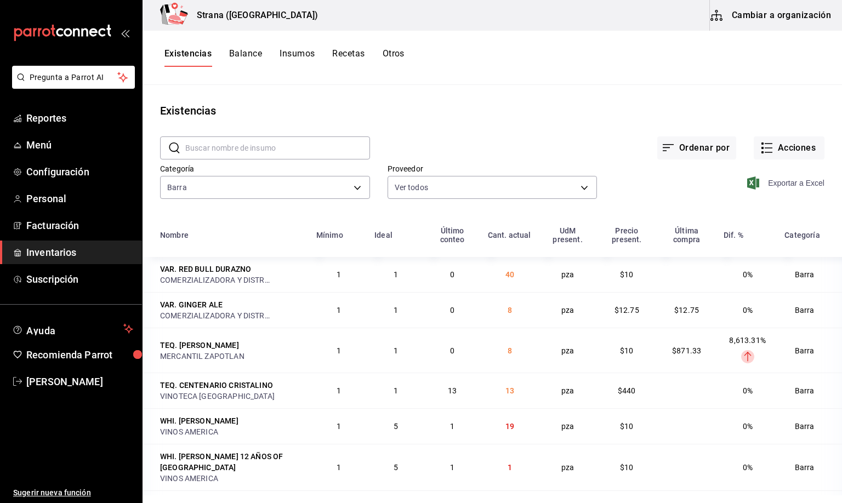
click at [782, 183] on span "Exportar a Excel" at bounding box center [786, 182] width 75 height 13
click at [46, 138] on span "Menú" at bounding box center [79, 145] width 107 height 15
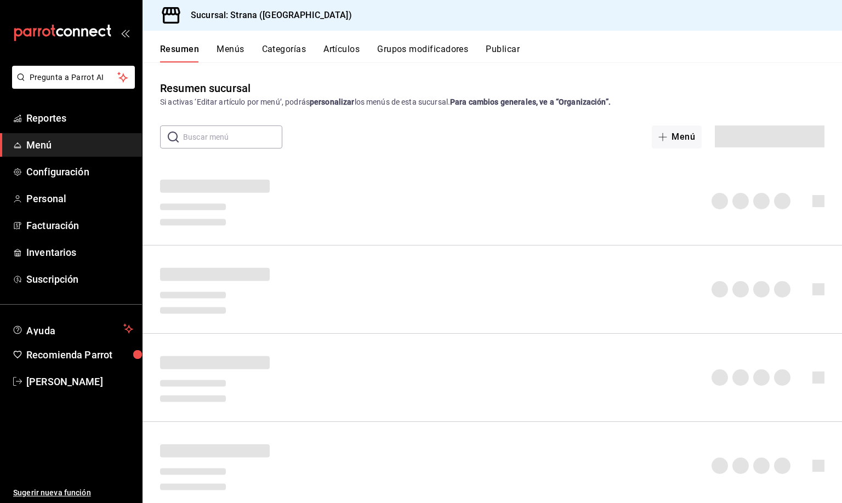
click at [346, 49] on button "Artículos" at bounding box center [341, 53] width 36 height 19
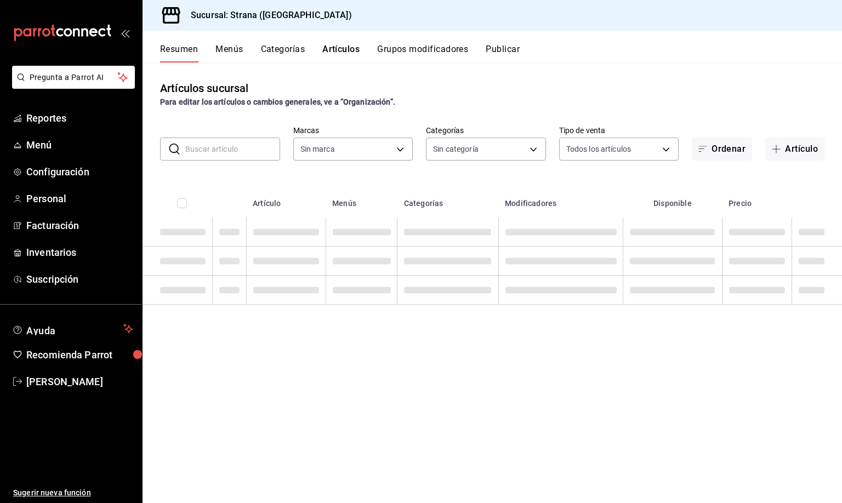
click at [201, 144] on input "text" at bounding box center [232, 149] width 95 height 22
type input "PAT"
type input "4106bc60-c81d-48da-9404-f1319fbcfb4f,f77b866f-996c-4b01-97e1-e59c7d7a0a4a"
type input "P"
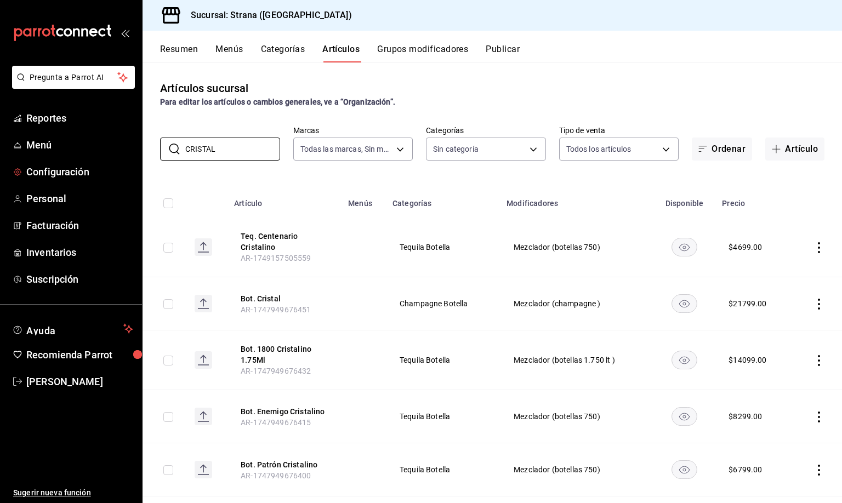
drag, startPoint x: 224, startPoint y: 150, endPoint x: 125, endPoint y: 158, distance: 99.0
click at [125, 159] on div "Pregunta a Parrot AI Reportes Menú Configuración Personal Facturación Inventari…" at bounding box center [421, 251] width 842 height 503
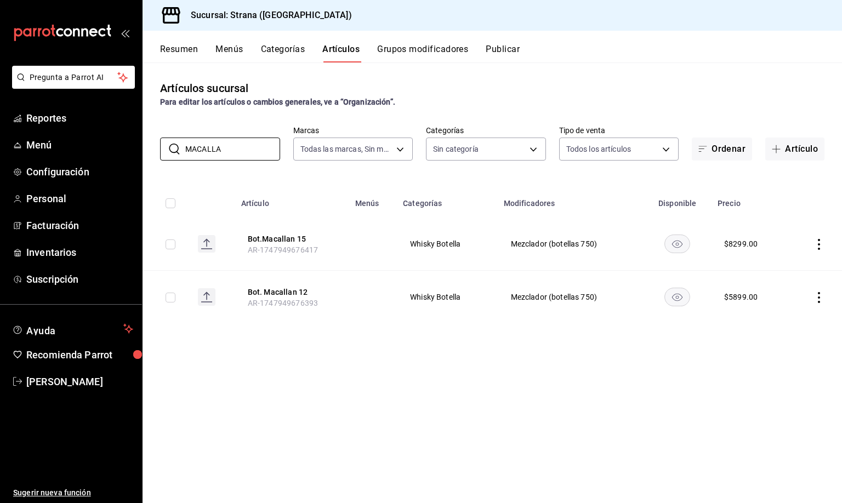
drag, startPoint x: 232, startPoint y: 153, endPoint x: 152, endPoint y: 152, distance: 80.0
click at [146, 153] on div "​ MACALLA ​ Marcas Todas las marcas, Sin marca 4106bc60-c81d-48da-9404-f1319fbc…" at bounding box center [491, 142] width 699 height 35
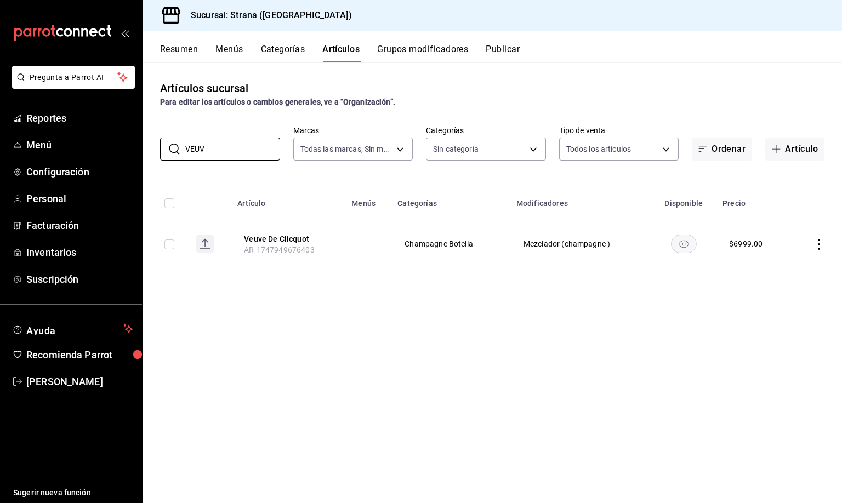
drag, startPoint x: 214, startPoint y: 150, endPoint x: 150, endPoint y: 150, distance: 64.1
click at [150, 150] on div "​ VEUV ​ Marcas Todas las marcas, Sin marca 4106bc60-c81d-48da-9404-f1319fbcfb4…" at bounding box center [491, 142] width 699 height 35
drag, startPoint x: 213, startPoint y: 153, endPoint x: 129, endPoint y: 150, distance: 83.9
click at [129, 152] on div "Pregunta a Parrot AI Reportes Menú Configuración Personal Facturación Inventari…" at bounding box center [421, 251] width 842 height 503
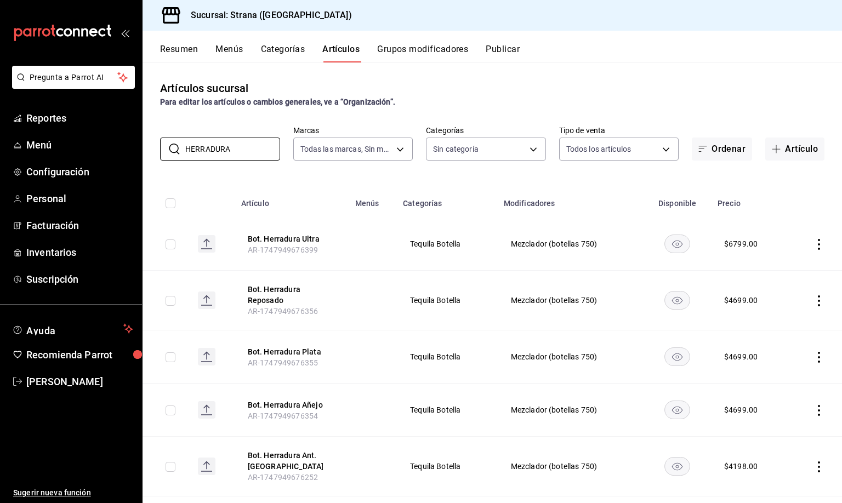
type input "HERRADURA"
click at [250, 153] on input "HERRADURA" at bounding box center [232, 149] width 95 height 22
click at [478, 94] on div "Artículos sucursal Para editar los artículos o cambios generales, ve a “Organiz…" at bounding box center [491, 94] width 699 height 28
click at [480, 84] on div "Artículos sucursal Para editar los artículos o cambios generales, ve a “Organiz…" at bounding box center [491, 94] width 699 height 28
click at [247, 147] on input "HERRADURA" at bounding box center [232, 149] width 95 height 22
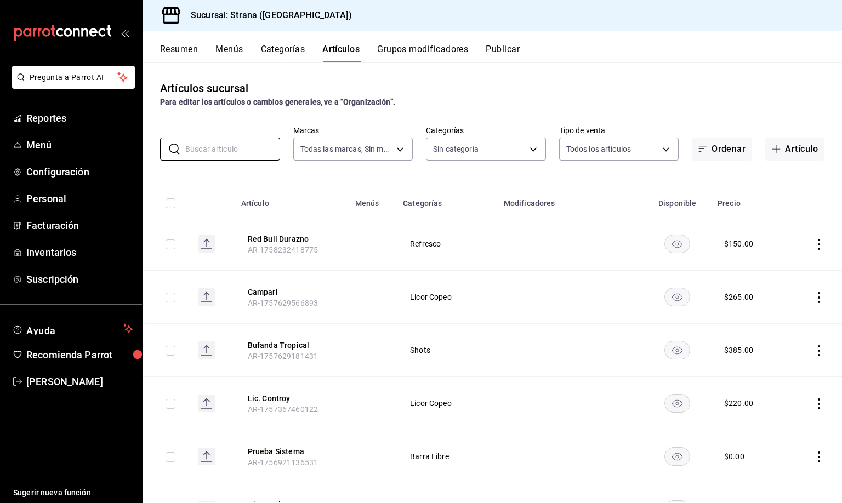
click at [237, 367] on th "Bufanda Tropical AR-1757629181431" at bounding box center [292, 350] width 114 height 53
click at [43, 247] on span "Inventarios" at bounding box center [79, 252] width 107 height 15
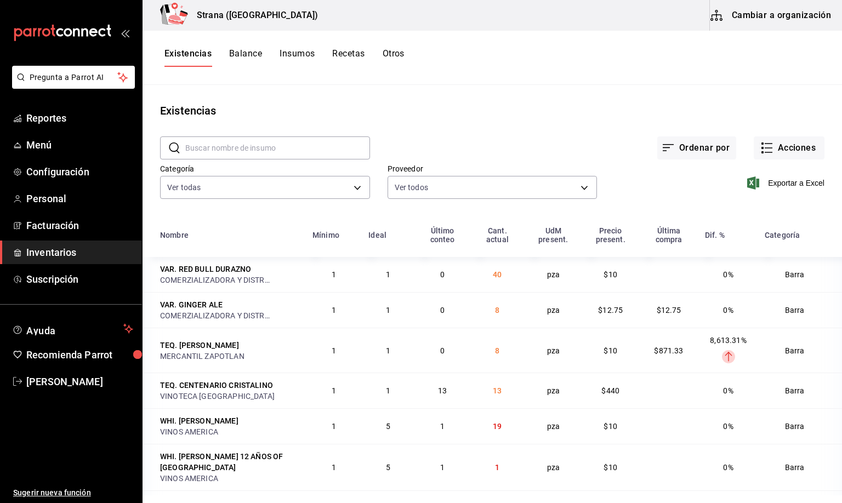
click at [487, 95] on main "Existencias ​ ​ Ordenar por Acciones Categoría Ver todas b11263f3-316c-490f-b5c…" at bounding box center [491, 290] width 699 height 410
click at [86, 433] on ul "Sugerir nueva función" at bounding box center [71, 448] width 142 height 110
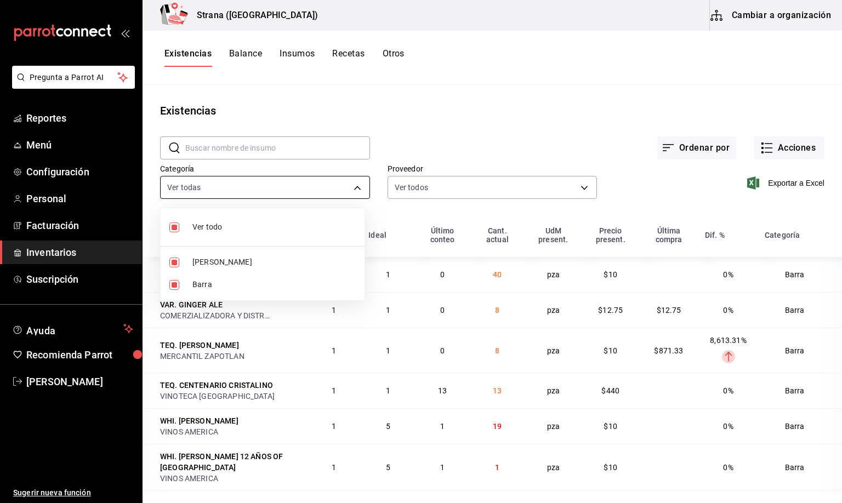
click at [234, 186] on body "Pregunta a Parrot AI Reportes Menú Configuración Personal Facturación Inventari…" at bounding box center [421, 247] width 842 height 495
click at [454, 104] on div at bounding box center [421, 251] width 842 height 503
click at [197, 191] on body "Pregunta a Parrot AI Reportes Menú Configuración Personal Facturación Inventari…" at bounding box center [421, 247] width 842 height 495
click at [201, 260] on span "[PERSON_NAME]" at bounding box center [273, 262] width 163 height 12
type input "22ec9f2c-e042-44ea-8d53-bf0e1d8c11ed"
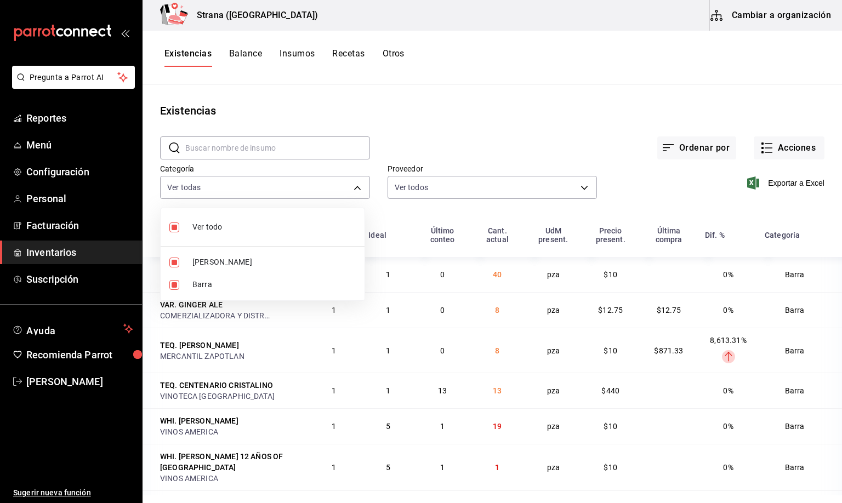
checkbox input "false"
click at [202, 282] on span "Barra" at bounding box center [273, 285] width 163 height 12
checkbox input "false"
click at [198, 264] on span "[PERSON_NAME]" at bounding box center [273, 262] width 163 height 12
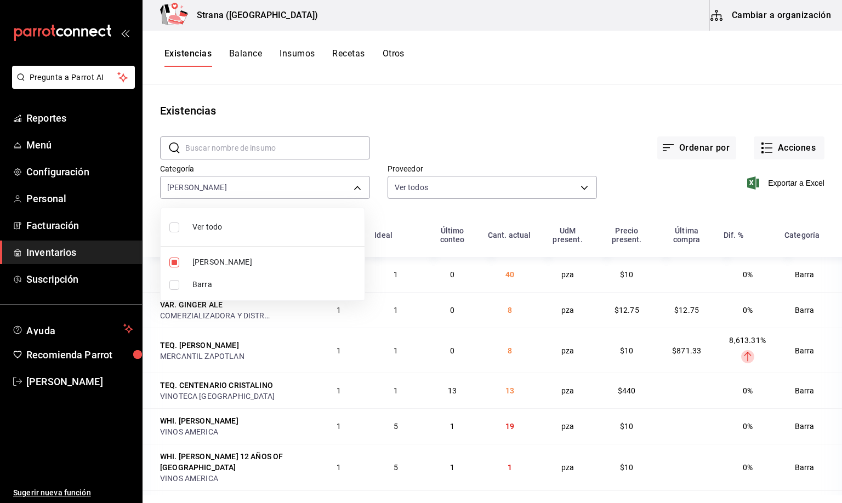
type input "b11263f3-316c-490f-b5ca-428fcbb9defe"
checkbox input "true"
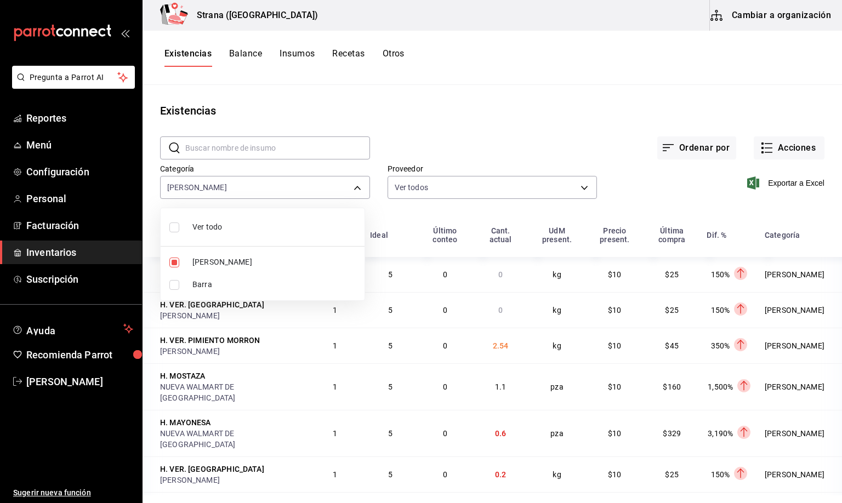
click at [447, 108] on div at bounding box center [421, 251] width 842 height 503
click at [545, 115] on div "Existencias" at bounding box center [491, 110] width 699 height 16
click at [183, 52] on button "Existencias" at bounding box center [187, 57] width 47 height 19
click at [770, 183] on span "Exportar a Excel" at bounding box center [786, 182] width 75 height 13
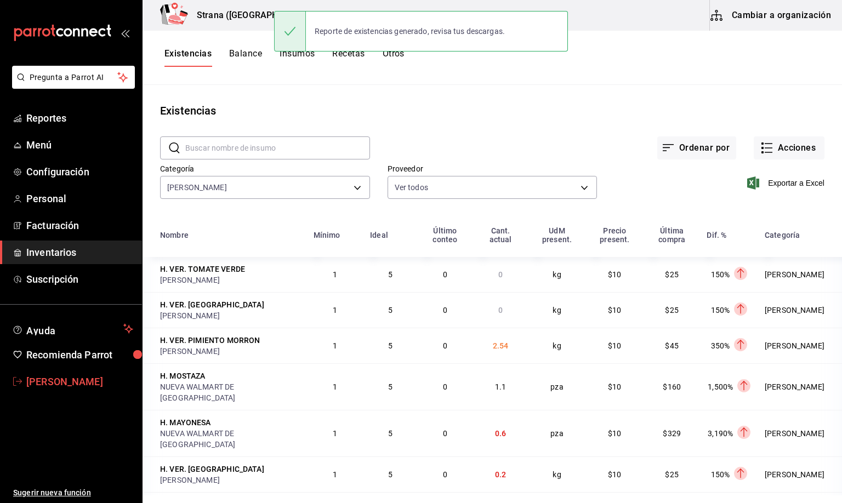
click at [85, 378] on span "[PERSON_NAME]" at bounding box center [79, 381] width 107 height 15
